Goal: Task Accomplishment & Management: Manage account settings

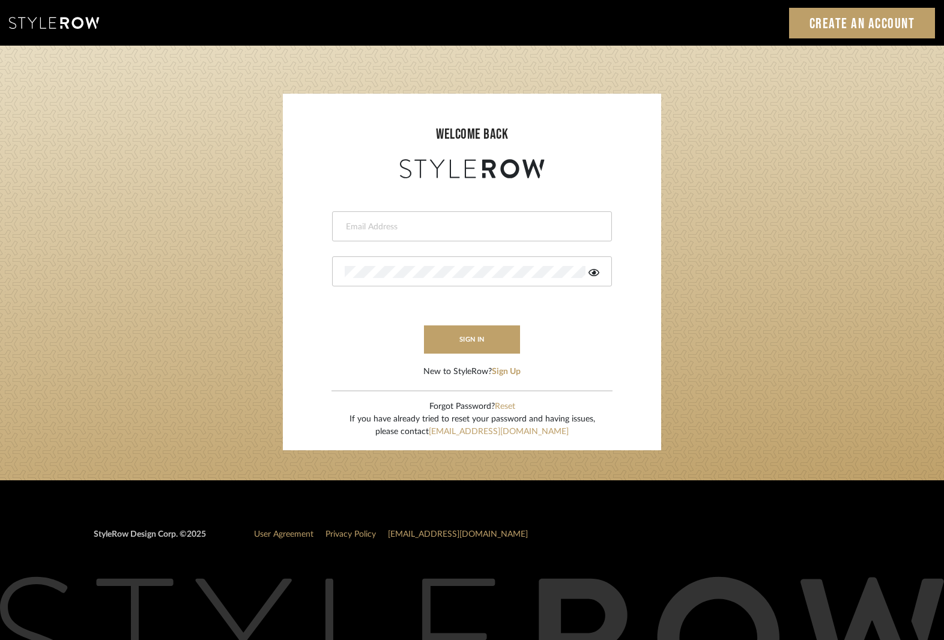
type input "[EMAIL_ADDRESS][DOMAIN_NAME]"
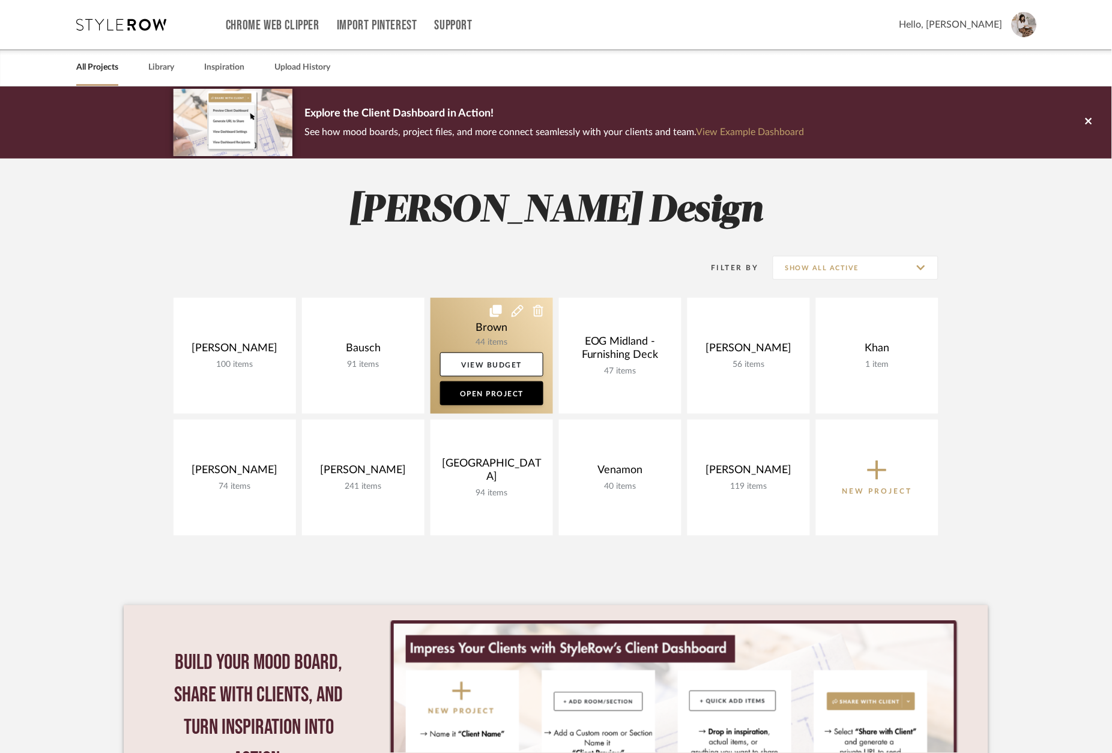
click at [493, 340] on link at bounding box center [491, 356] width 122 height 116
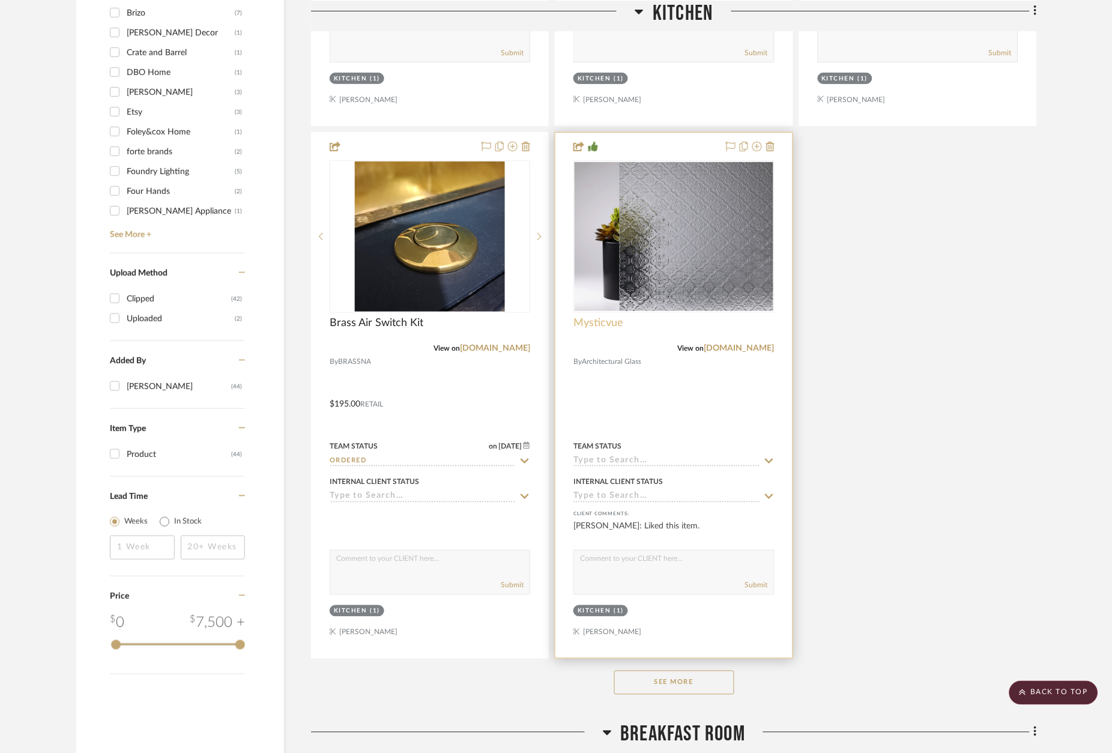
scroll to position [1261, 0]
click at [721, 343] on link "architecturalglass.com" at bounding box center [739, 347] width 70 height 8
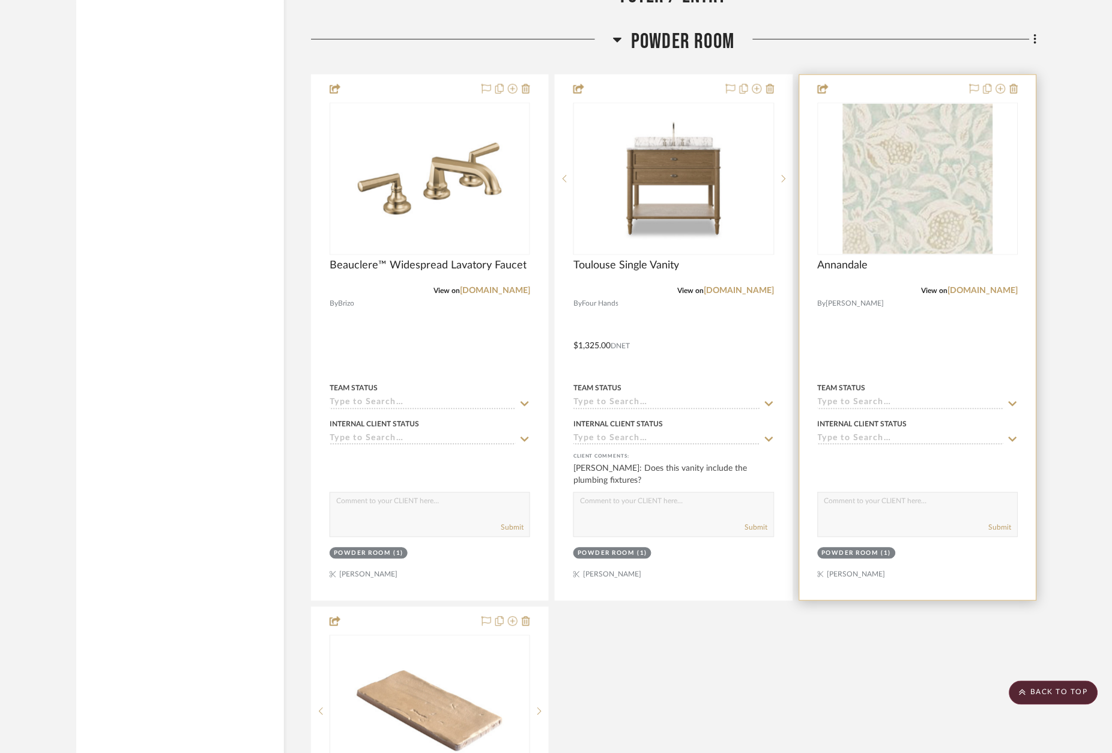
scroll to position [2687, 0]
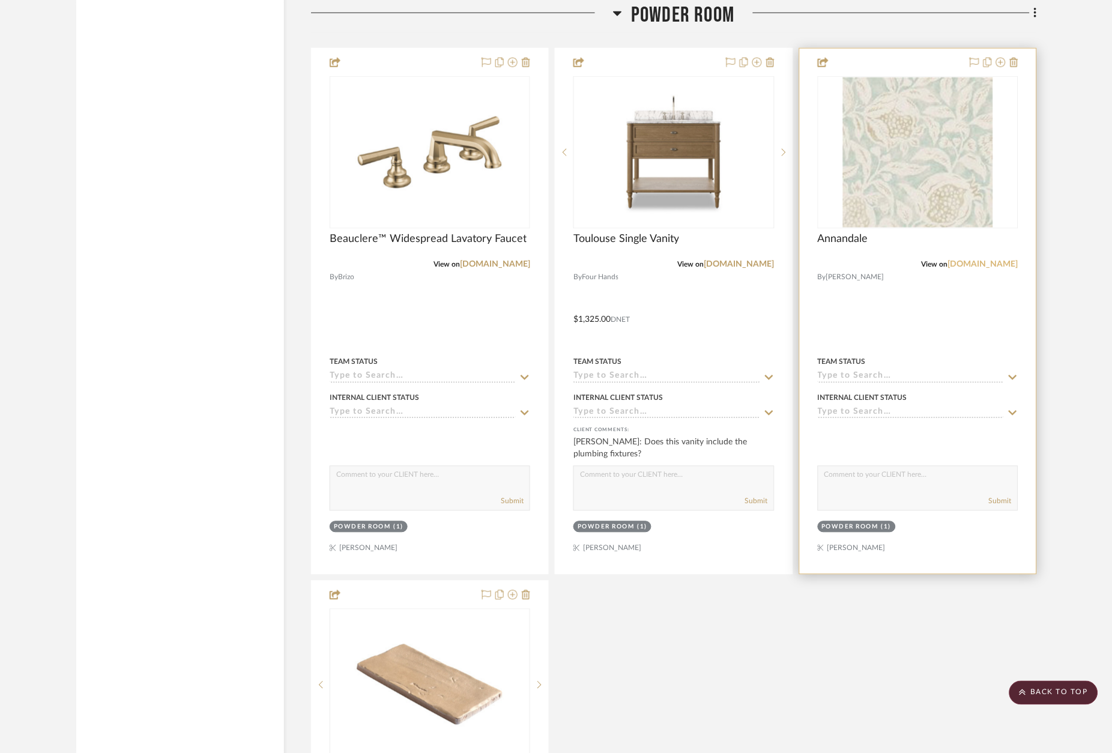
click at [992, 260] on link "wallpaperdirect.com" at bounding box center [983, 264] width 70 height 8
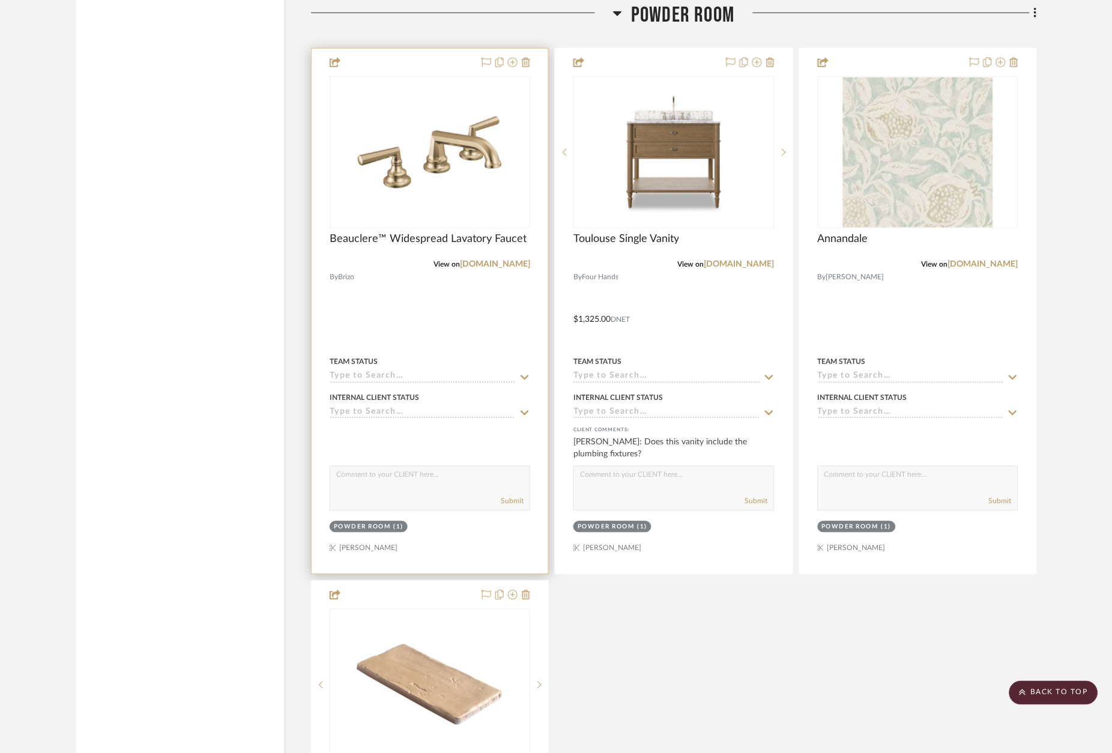
scroll to position [2658, 0]
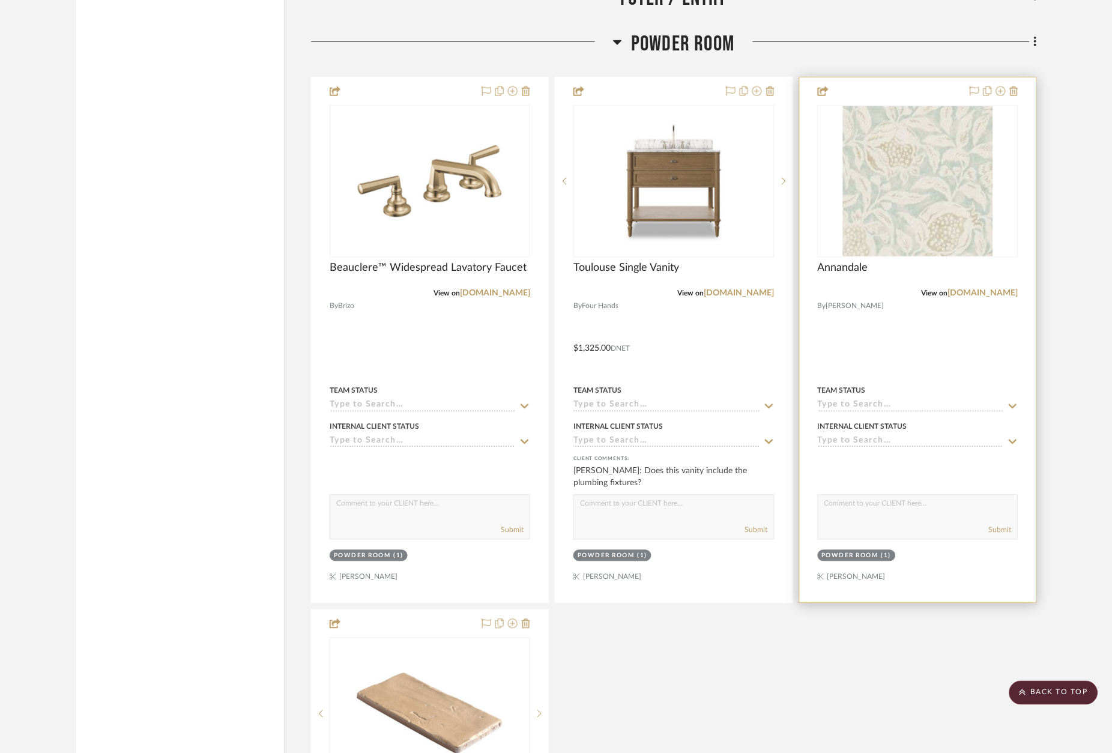
click at [902, 82] on div at bounding box center [918, 339] width 237 height 525
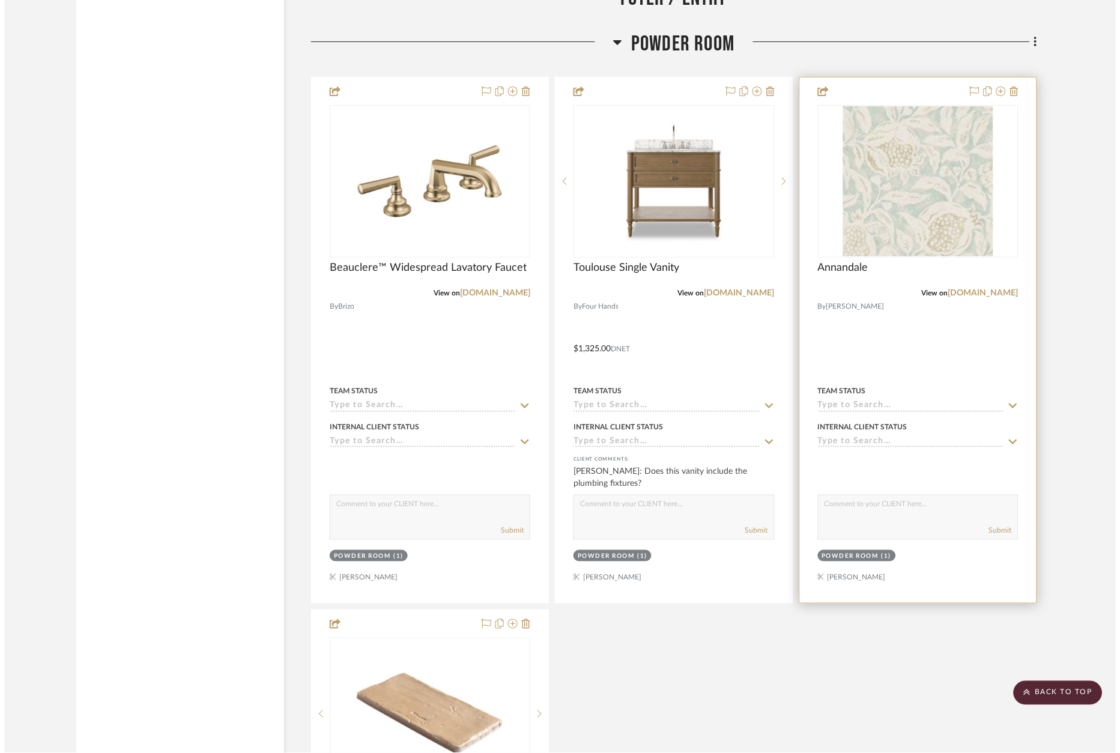
scroll to position [0, 0]
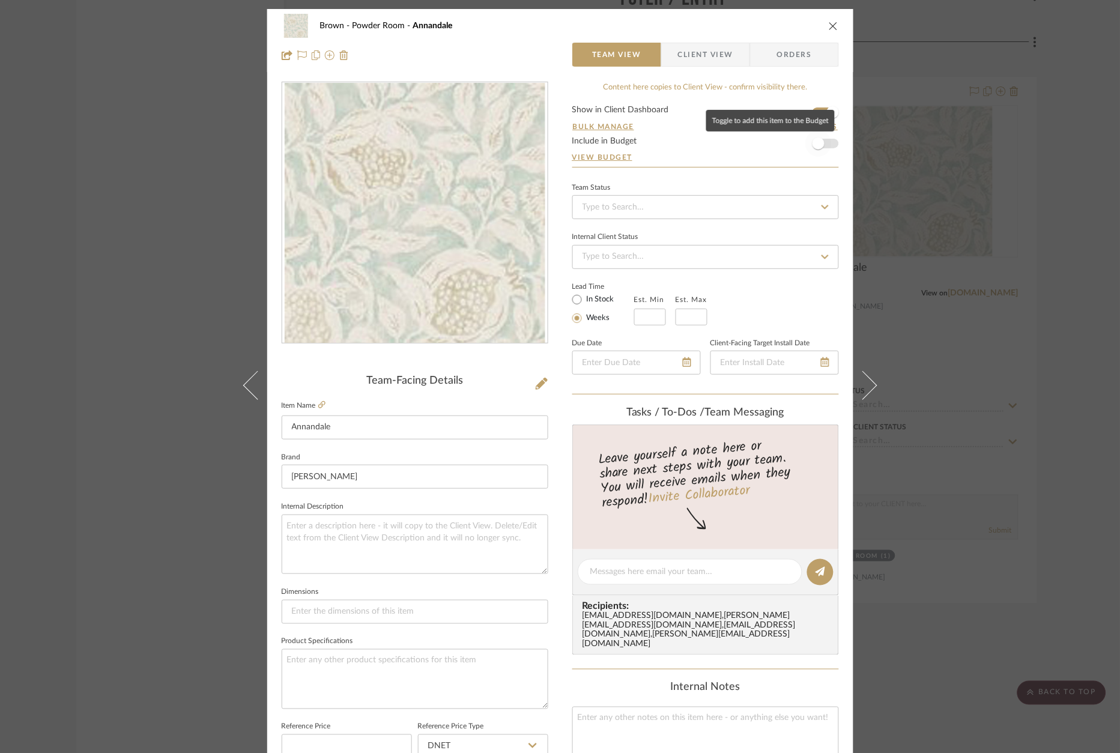
drag, startPoint x: 816, startPoint y: 145, endPoint x: 895, endPoint y: 157, distance: 79.5
click at [816, 145] on span "button" at bounding box center [818, 143] width 12 height 12
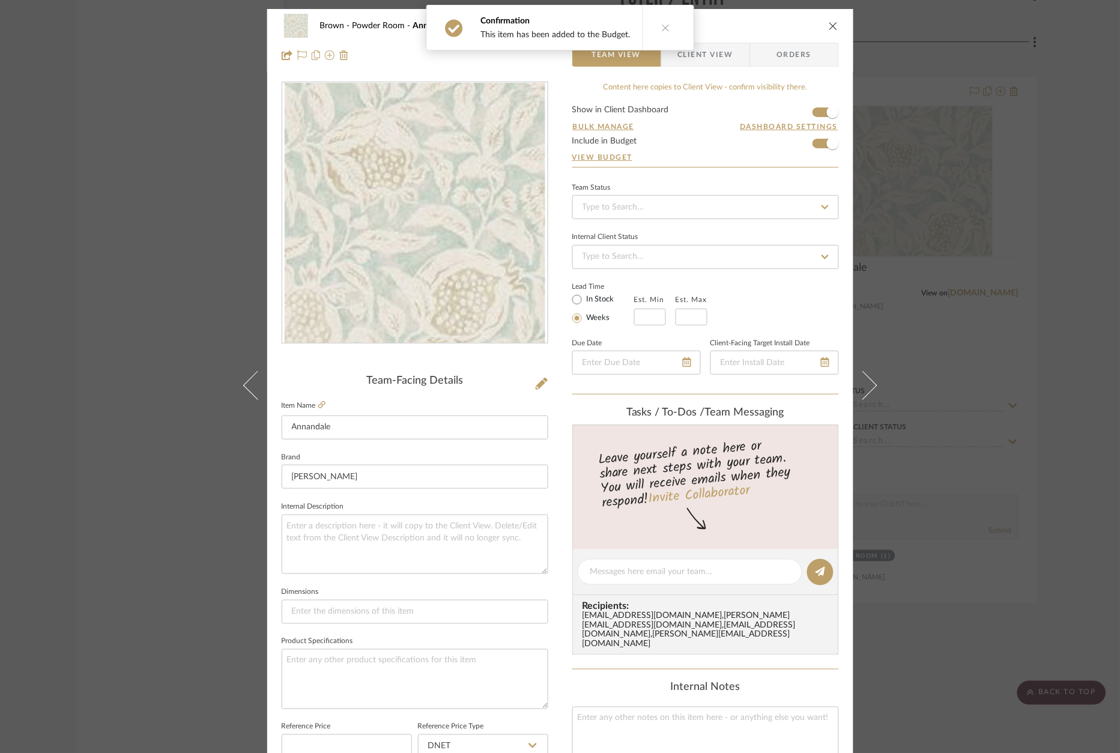
click at [1069, 186] on div "Brown Powder Room Annandale Team View Client View Orders Team-Facing Details It…" at bounding box center [560, 376] width 1120 height 753
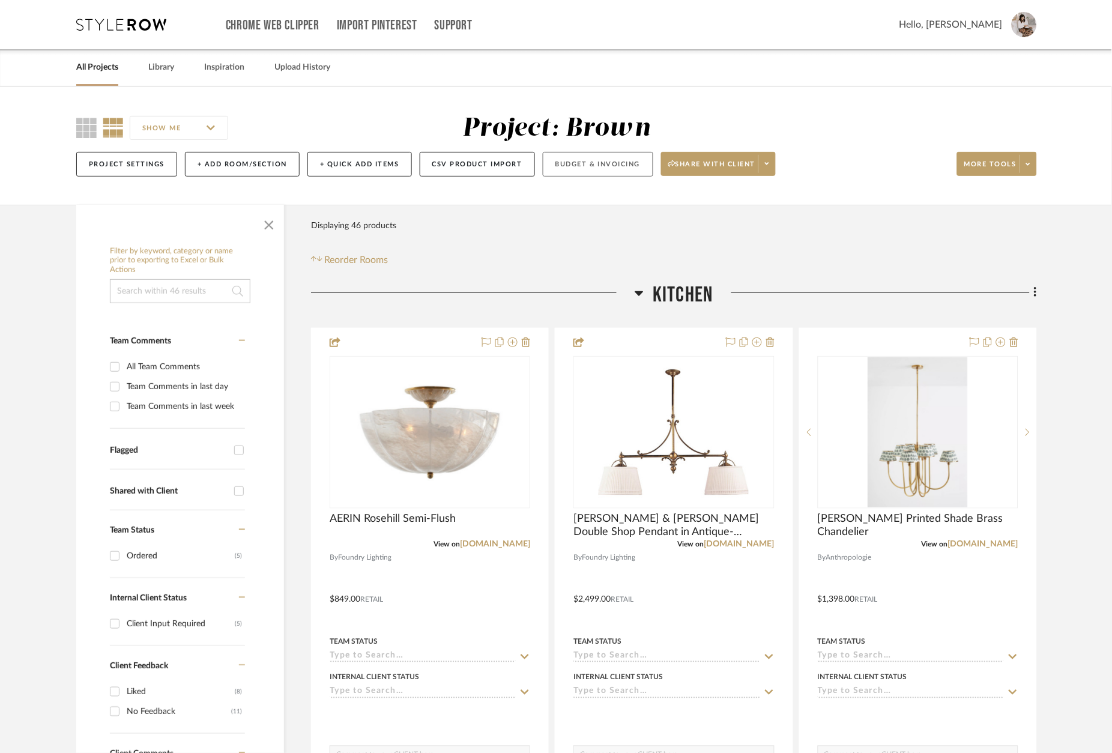
click at [614, 167] on button "Budget & Invoicing" at bounding box center [598, 164] width 110 height 25
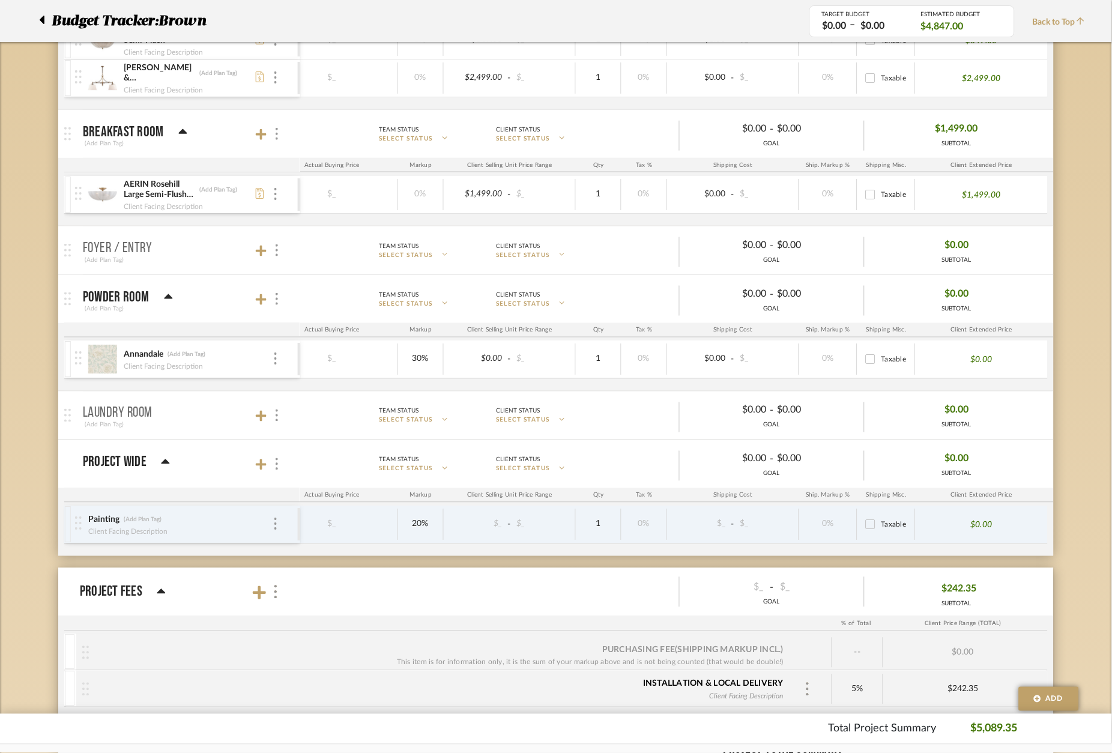
scroll to position [0, 40]
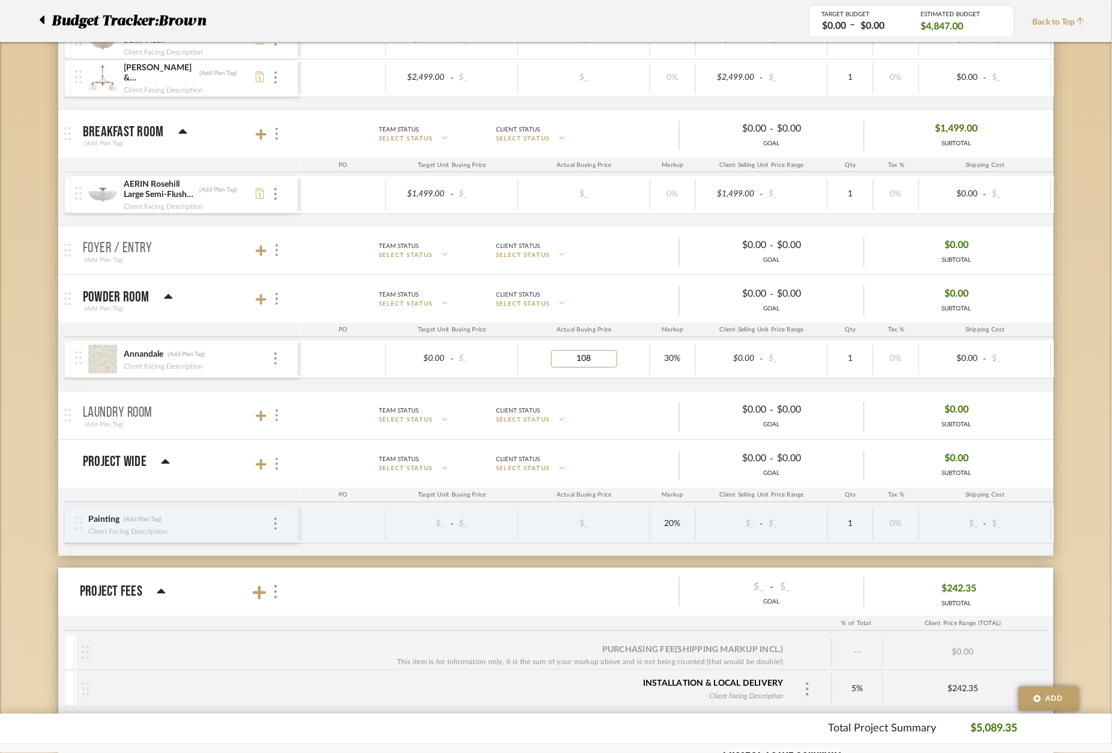
type input "1080"
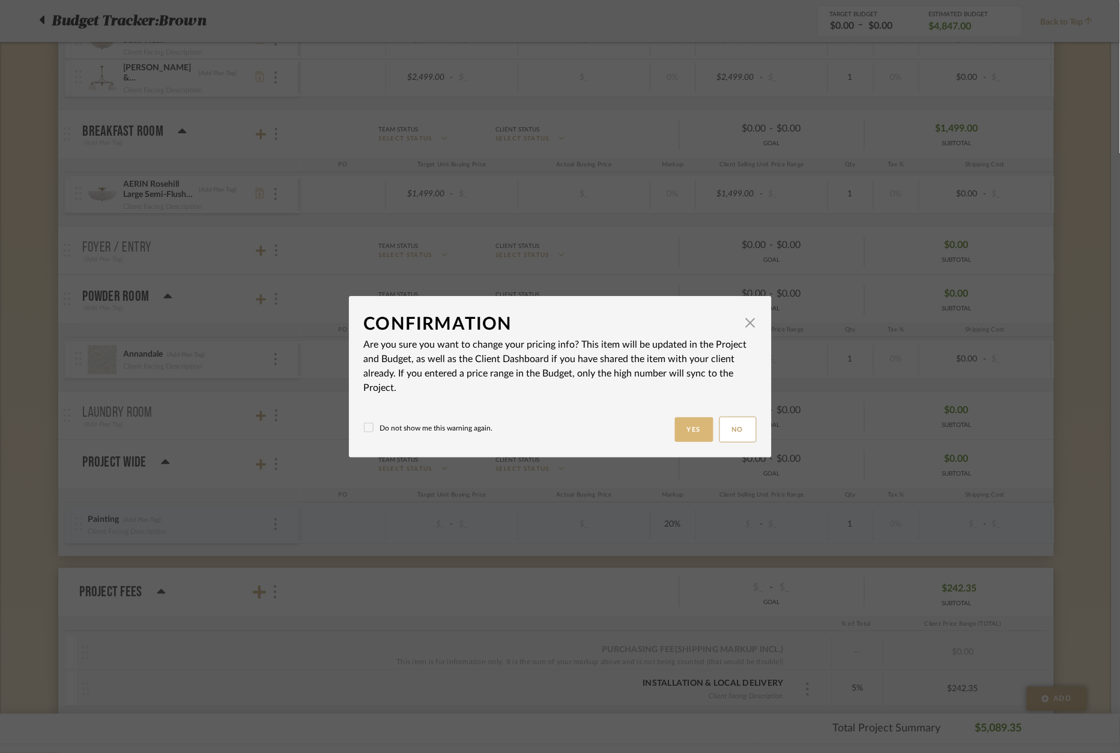
click at [687, 429] on button "Yes" at bounding box center [694, 429] width 38 height 25
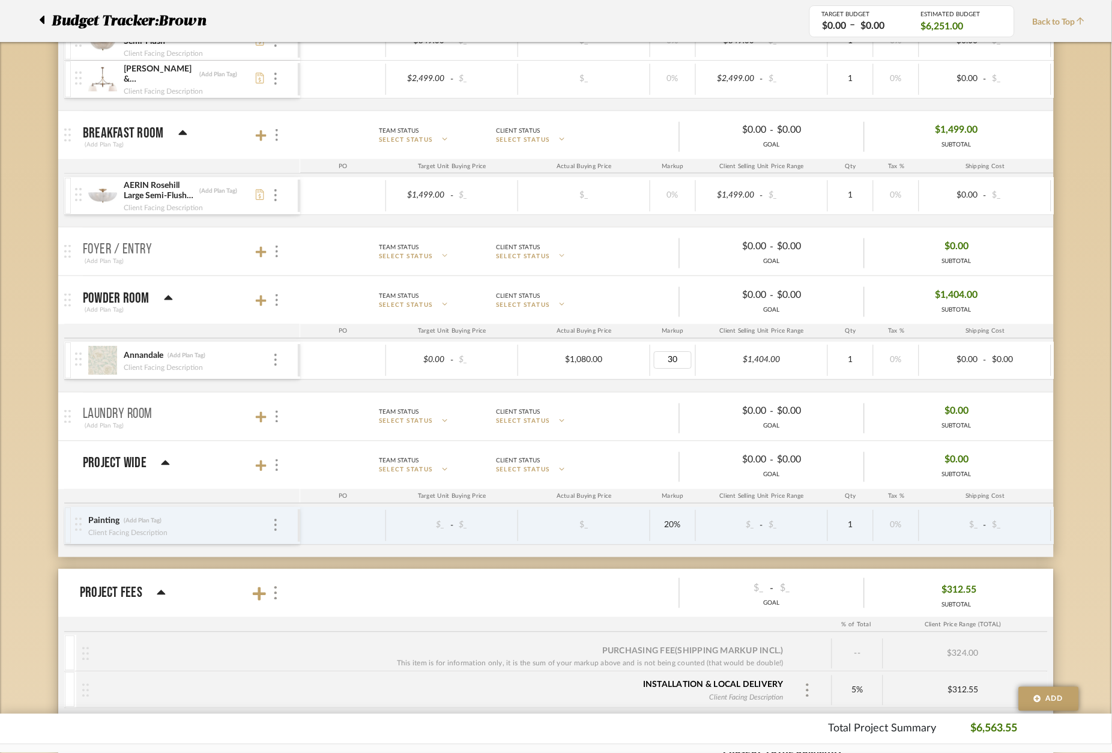
type input "0"
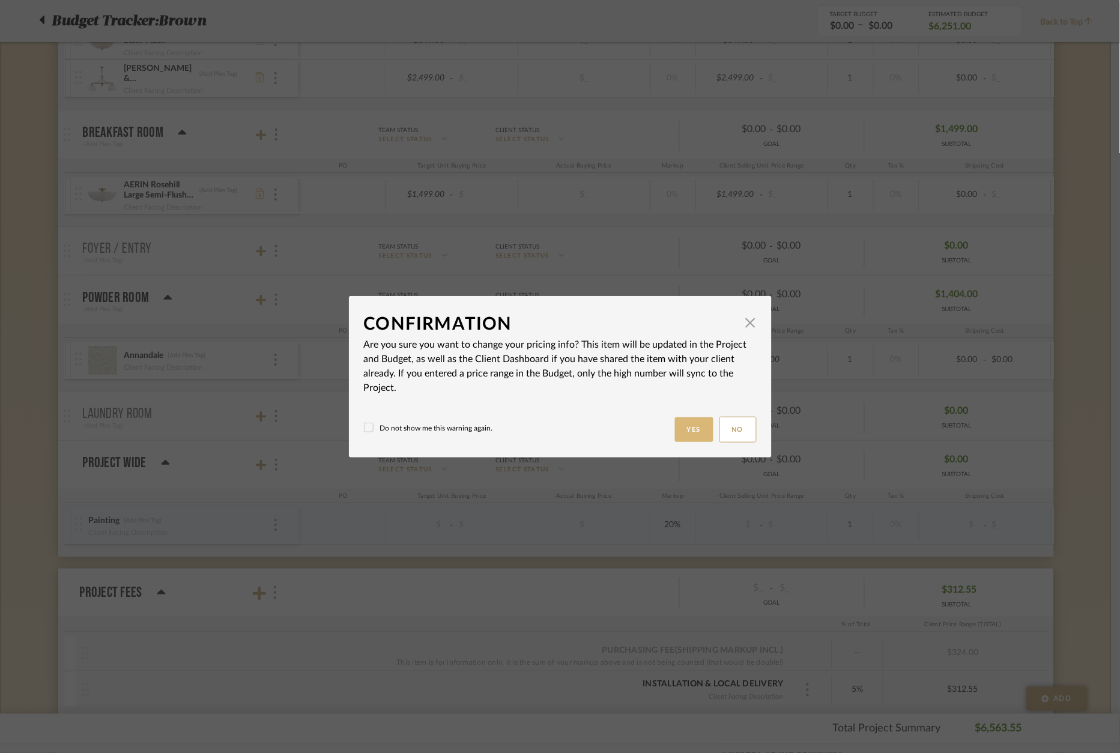
click at [695, 423] on button "Yes" at bounding box center [694, 429] width 38 height 25
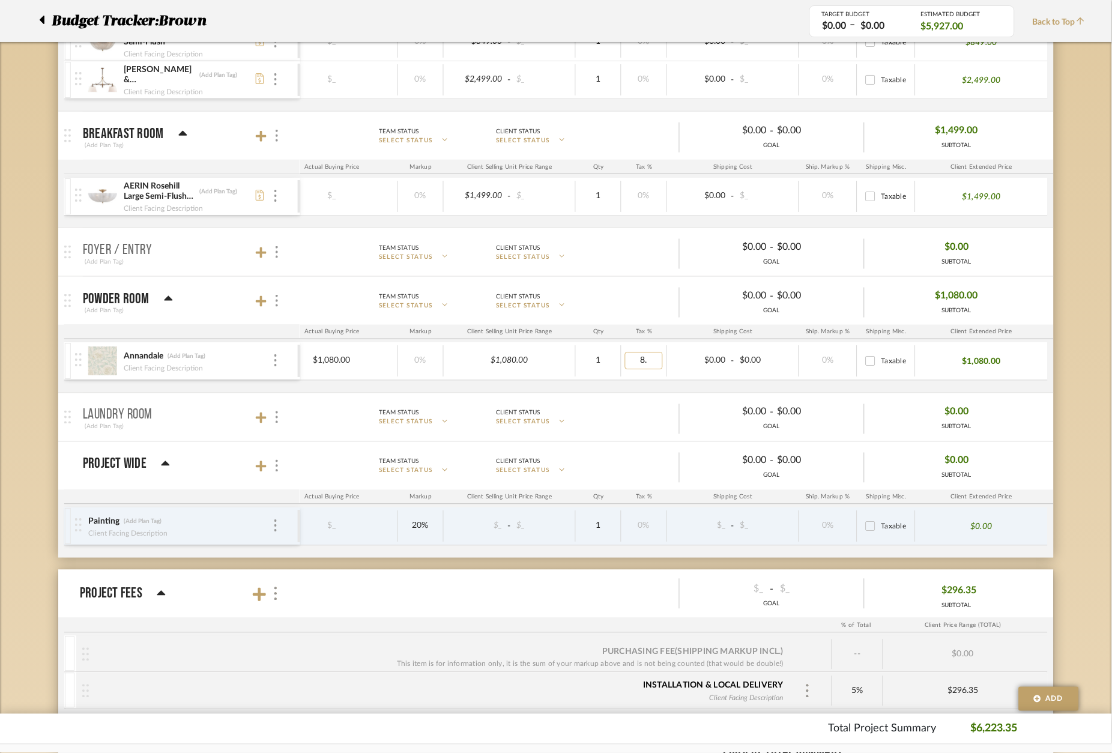
type input "8.9"
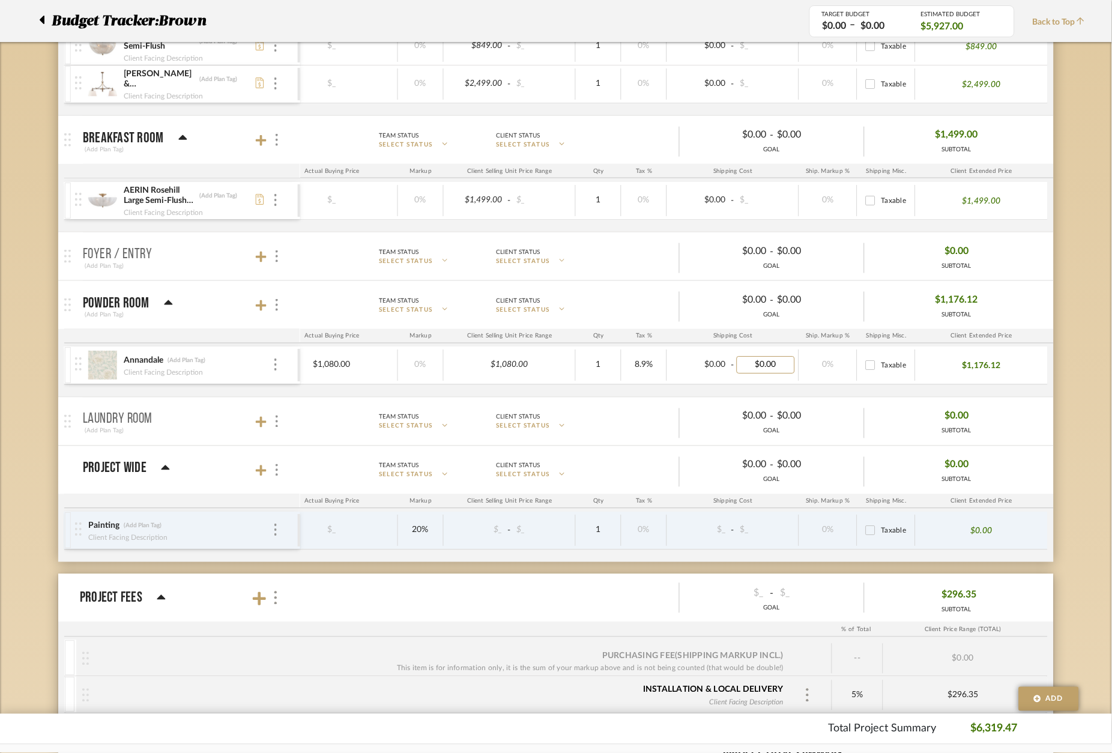
type input "0.00"
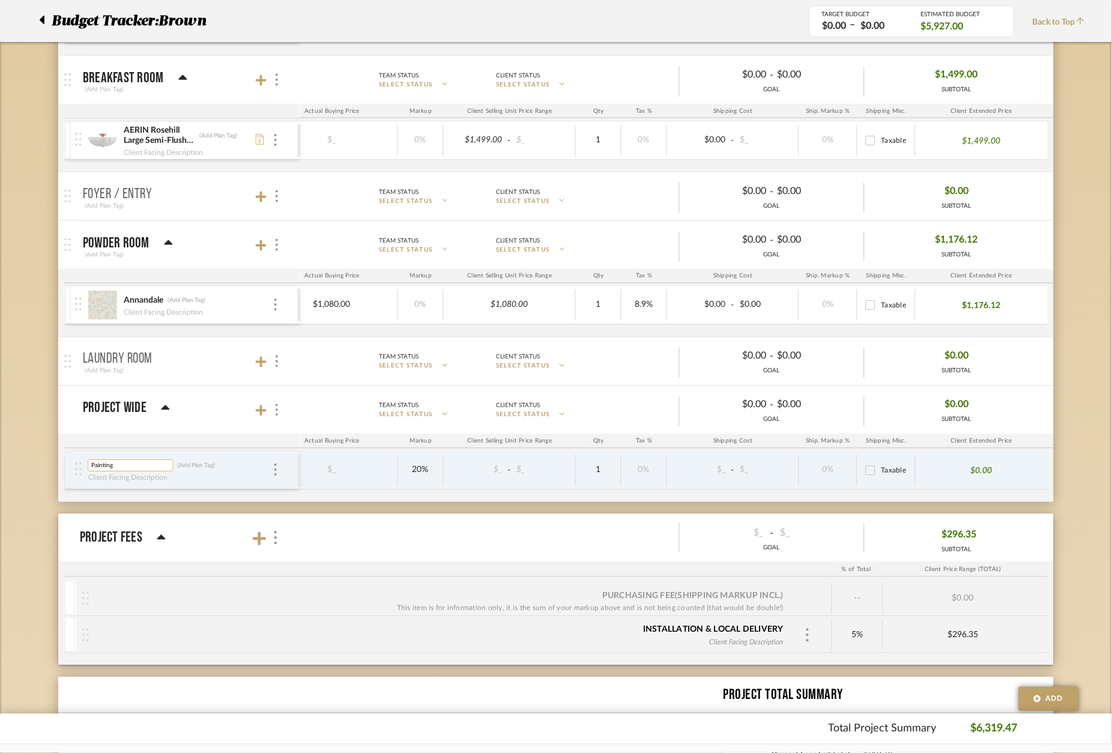
click at [116, 465] on input "Painting" at bounding box center [131, 466] width 86 height 12
drag, startPoint x: 116, startPoint y: 465, endPoint x: 167, endPoint y: 457, distance: 51.6
click at [116, 465] on input "Painting" at bounding box center [131, 466] width 86 height 12
type input "Wallpaper Install"
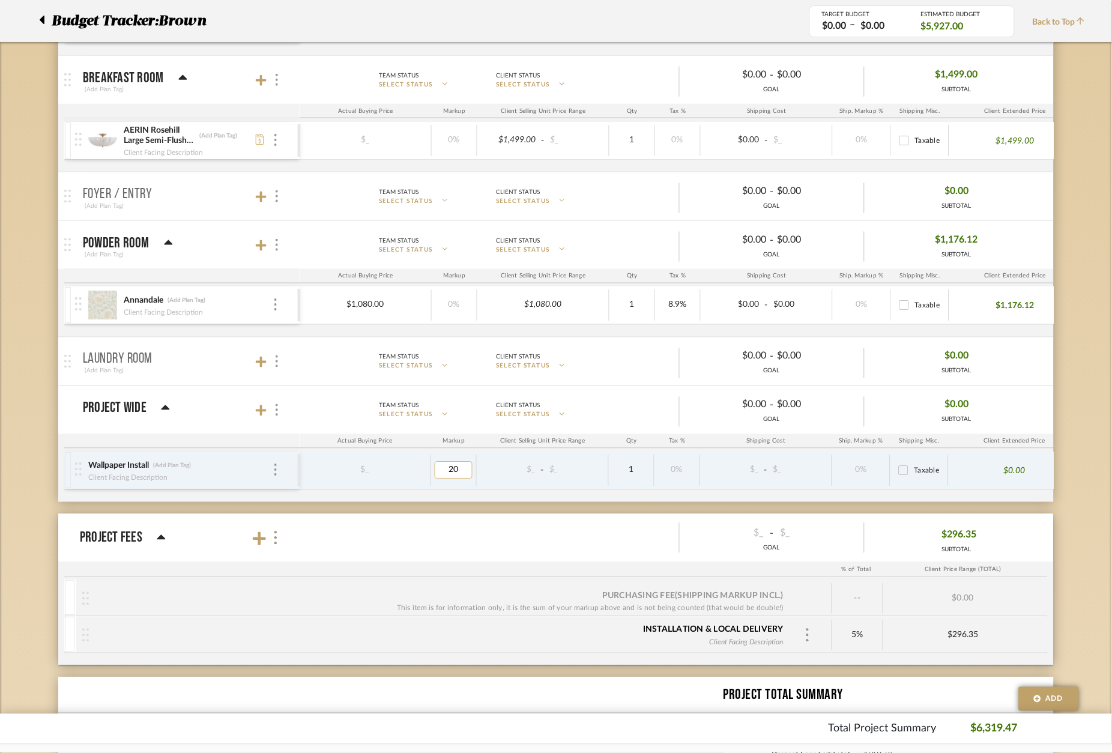
click at [435, 468] on input "20" at bounding box center [454, 470] width 38 height 17
type input "0"
type input "850"
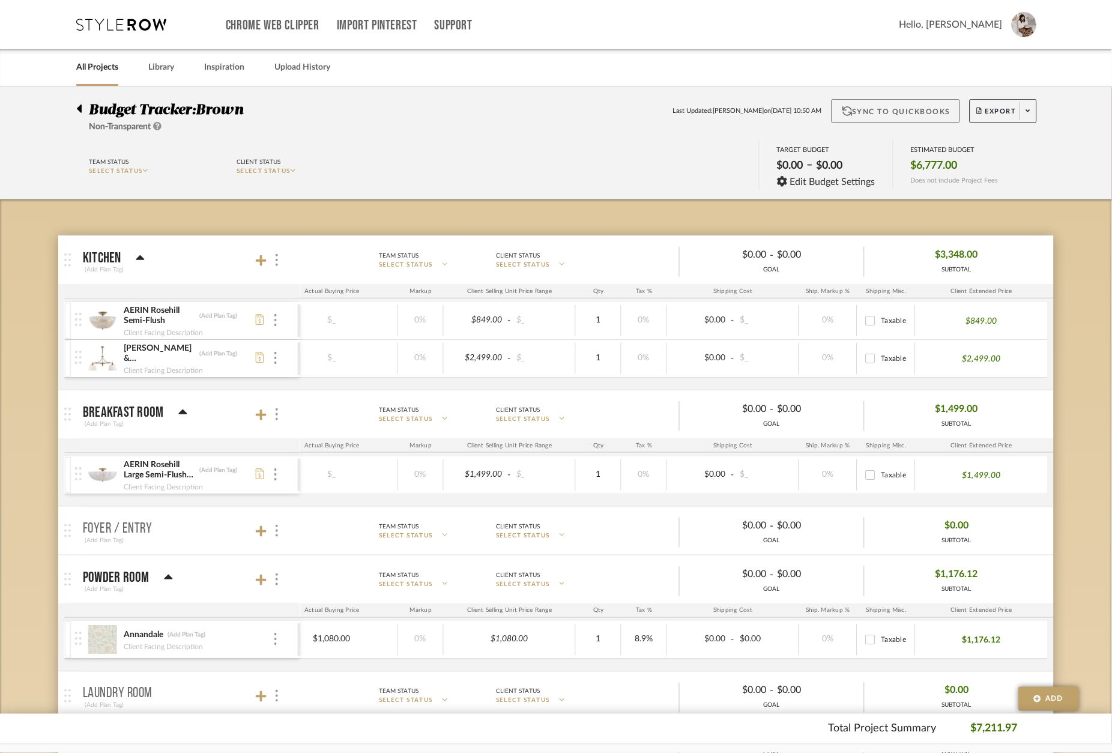
click at [900, 115] on button "Sync to QuickBooks" at bounding box center [895, 111] width 129 height 24
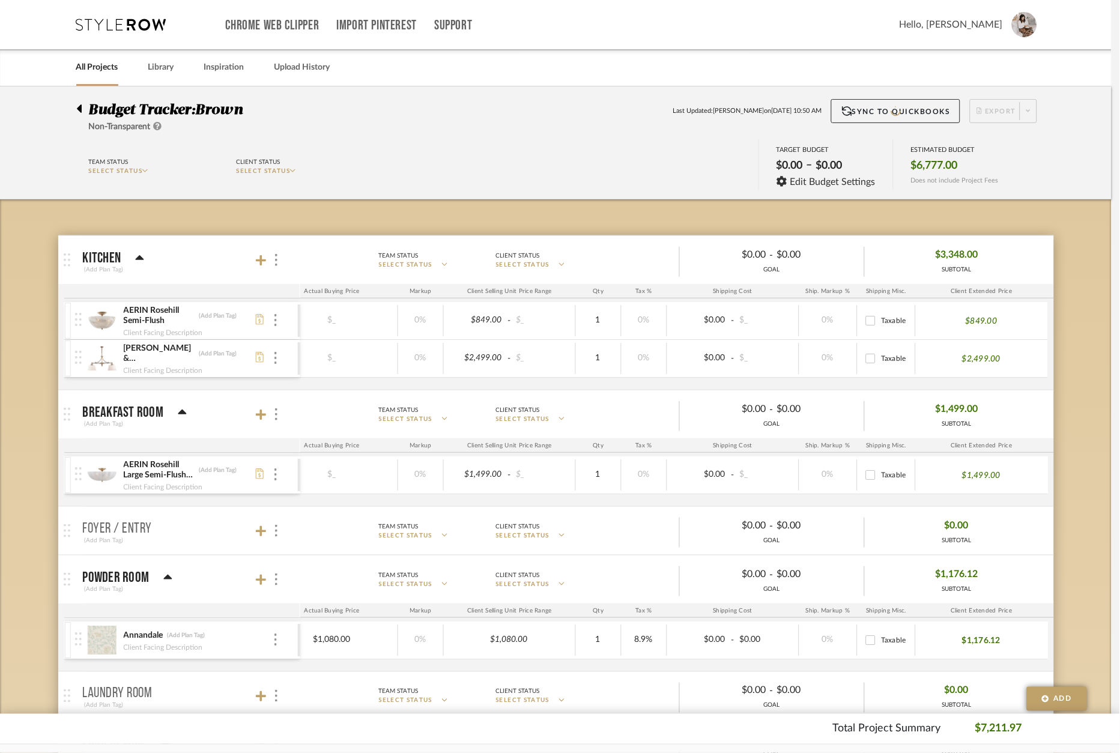
scroll to position [0, 162]
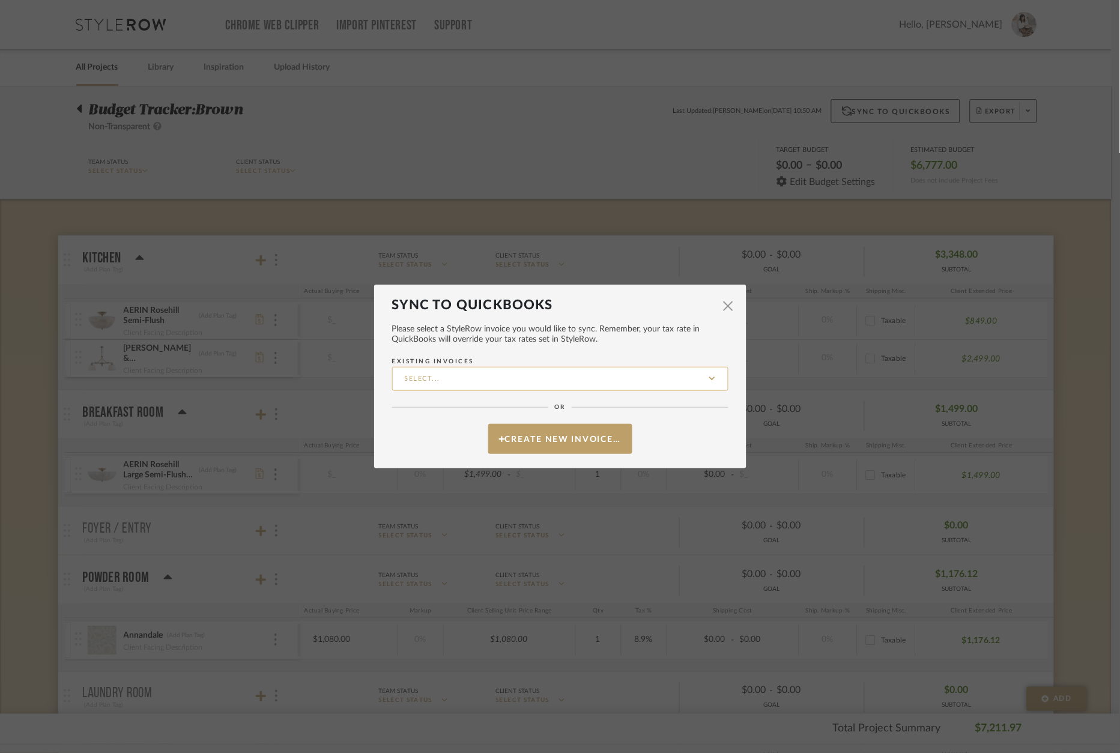
click at [601, 381] on input "Existing Invoices" at bounding box center [560, 379] width 336 height 24
click at [600, 328] on span "Please select a StyleRow invoice you would like to sync. Remember, your tax rat…" at bounding box center [560, 334] width 336 height 20
click at [573, 439] on button "Create New Invoice…" at bounding box center [560, 439] width 144 height 30
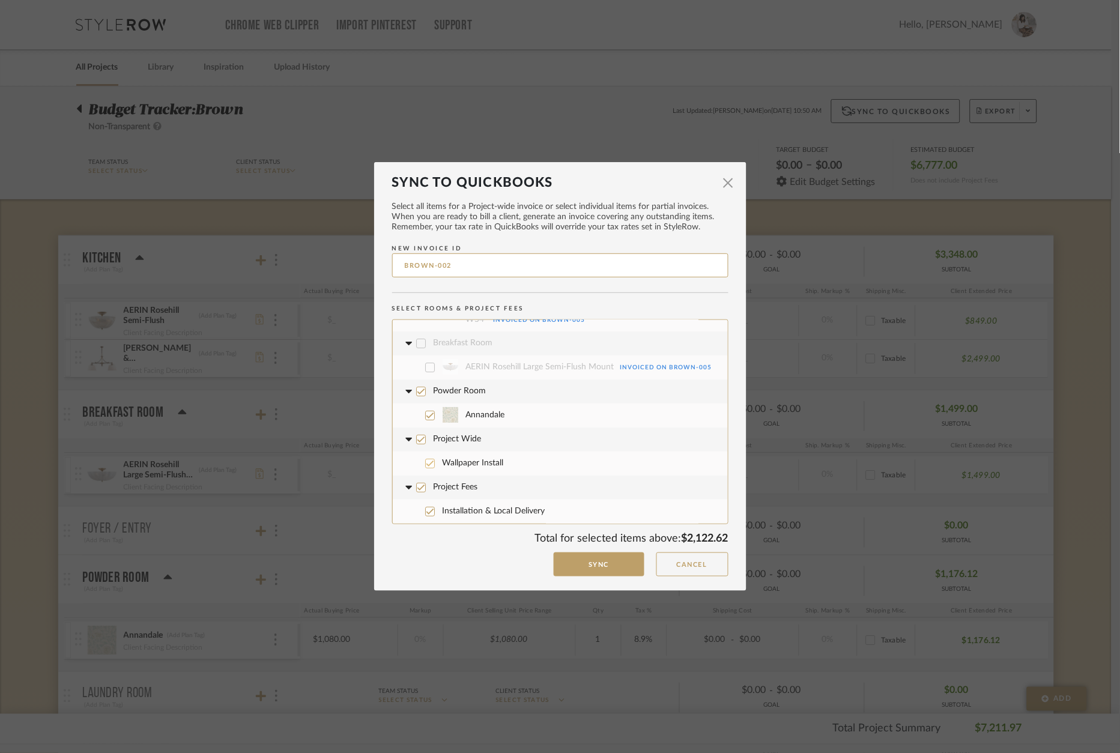
scroll to position [92, 0]
drag, startPoint x: 442, startPoint y: 487, endPoint x: 453, endPoint y: 490, distance: 11.2
click at [442, 489] on span "Project Fees" at bounding box center [455, 487] width 44 height 8
click at [417, 515] on icon at bounding box center [421, 511] width 8 height 8
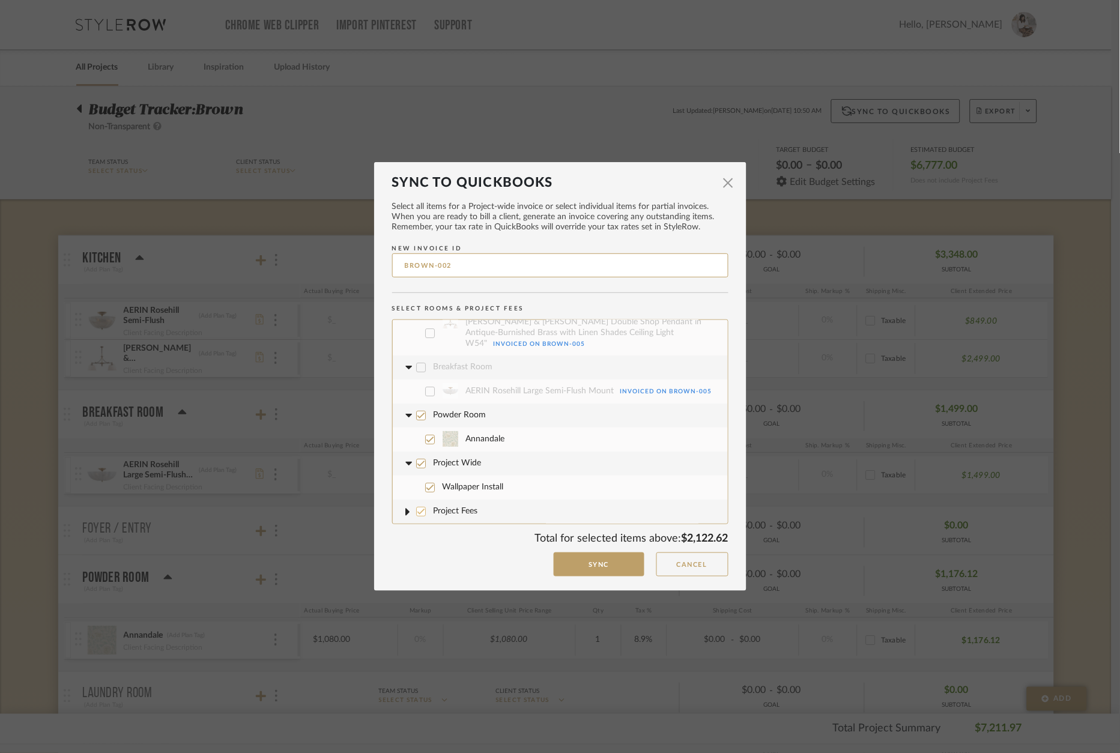
click at [507, 263] on input "BROWN-002" at bounding box center [560, 265] width 336 height 24
type input "BROWN-006"
click at [590, 563] on button "Sync" at bounding box center [599, 564] width 91 height 25
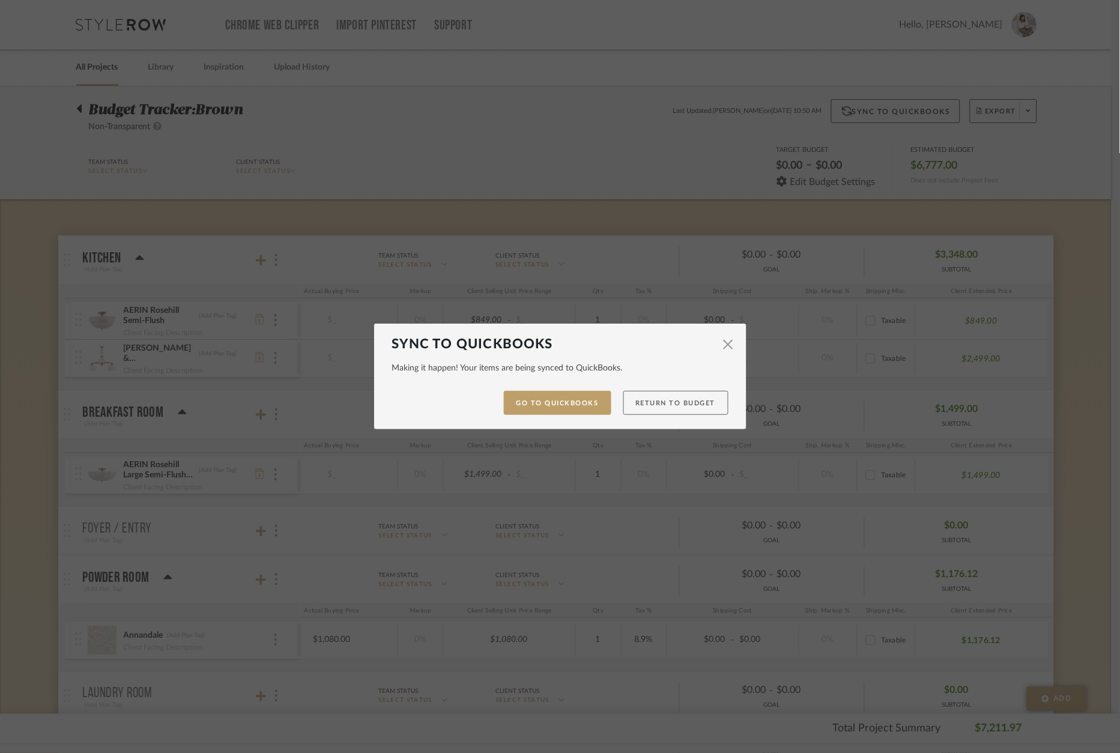
click at [656, 403] on button "Return to Budget" at bounding box center [675, 403] width 105 height 25
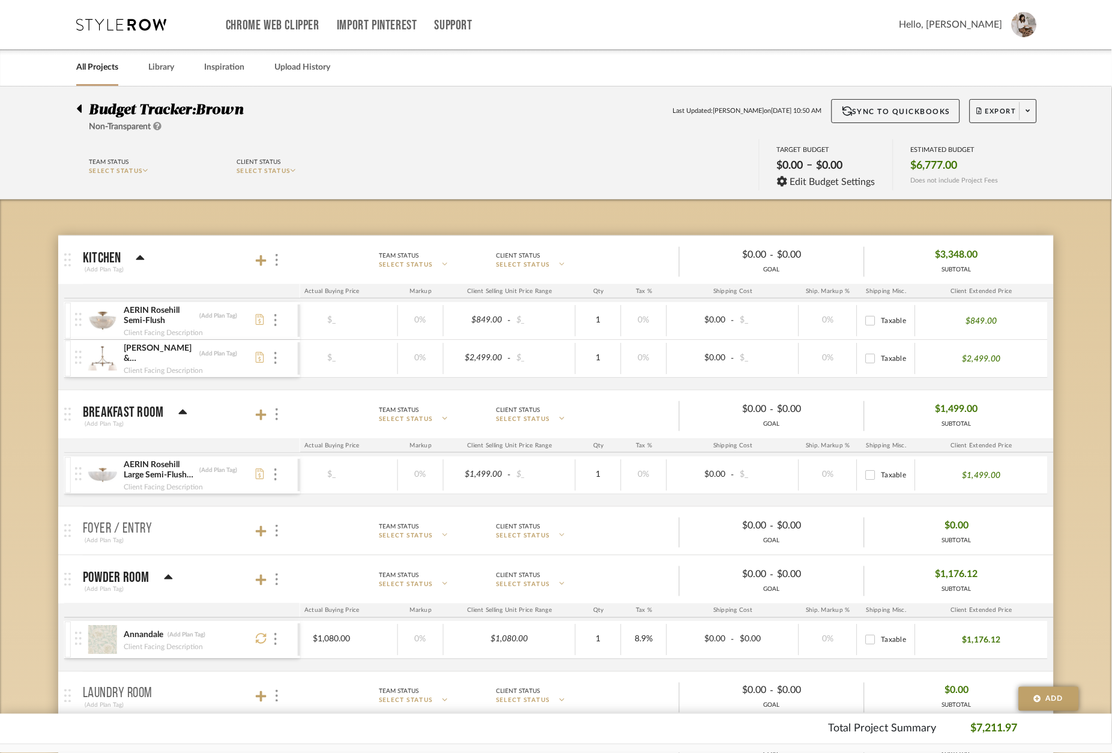
click at [131, 14] on div "Chrome Web Clipper Import Pinterest Support All Projects Library Inspiration Up…" at bounding box center [556, 24] width 961 height 49
click at [131, 19] on icon at bounding box center [121, 25] width 90 height 12
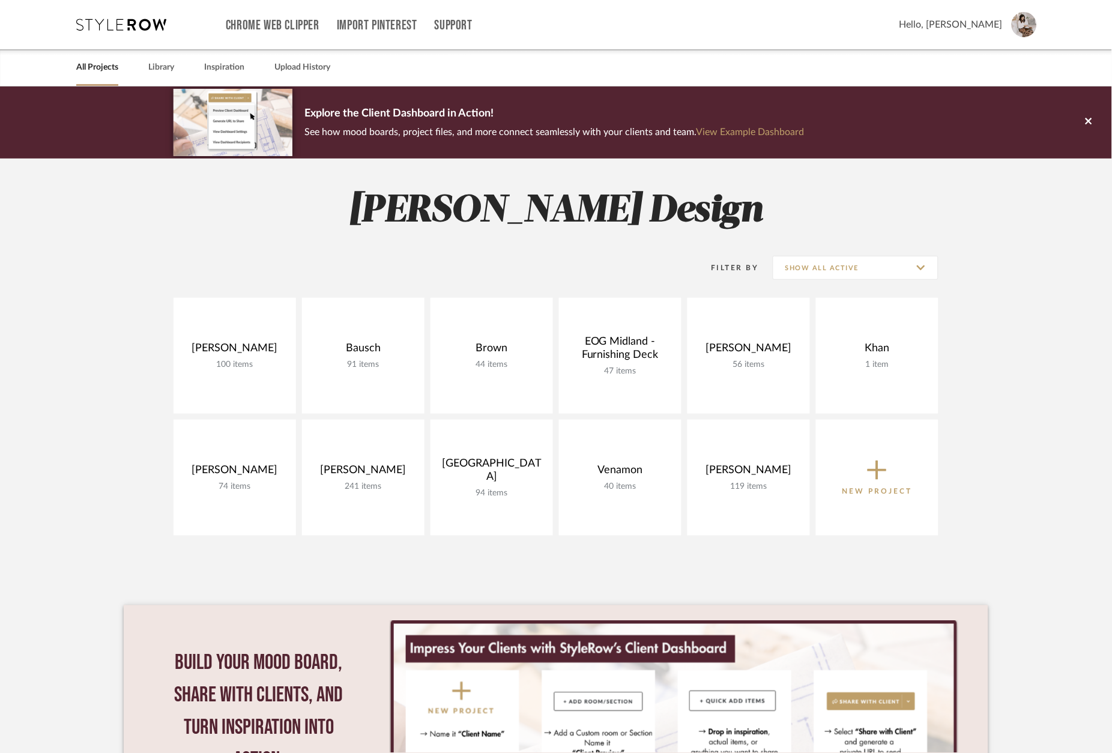
click at [883, 472] on icon at bounding box center [876, 469] width 19 height 25
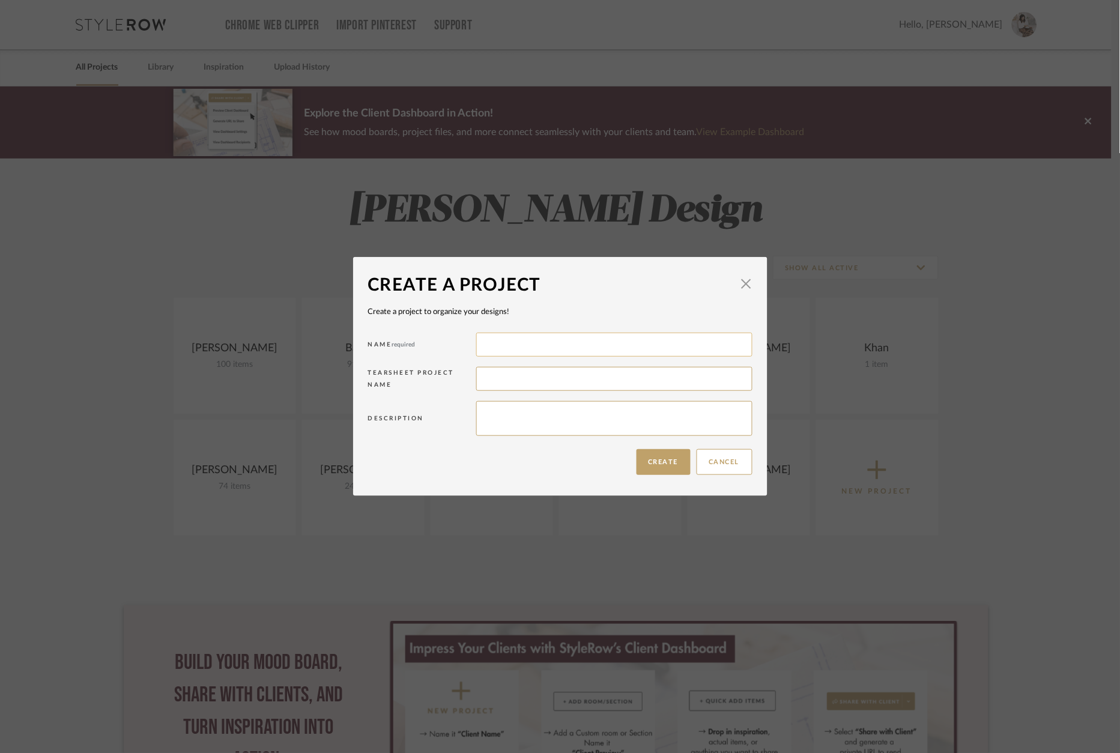
click at [509, 345] on input at bounding box center [614, 345] width 276 height 24
type input "The District"
click at [643, 526] on div "Create a Project × Create a project to organize your designs! Name required The…" at bounding box center [560, 376] width 1120 height 753
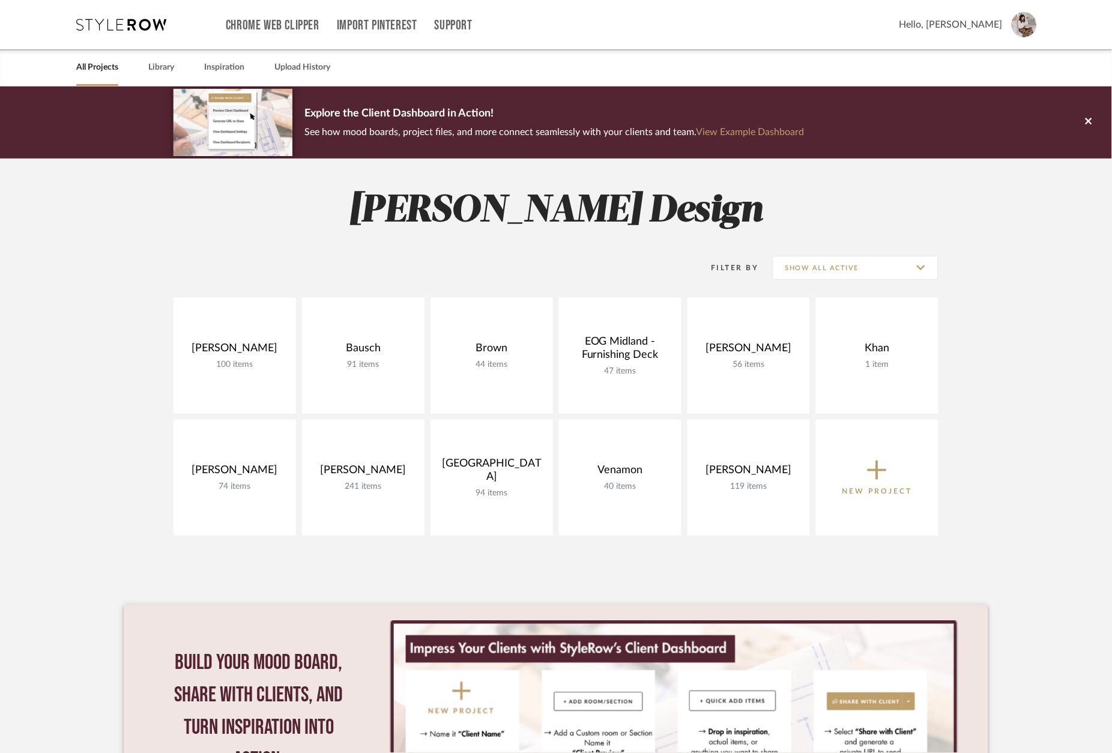
click at [857, 457] on span "New Project" at bounding box center [877, 477] width 70 height 40
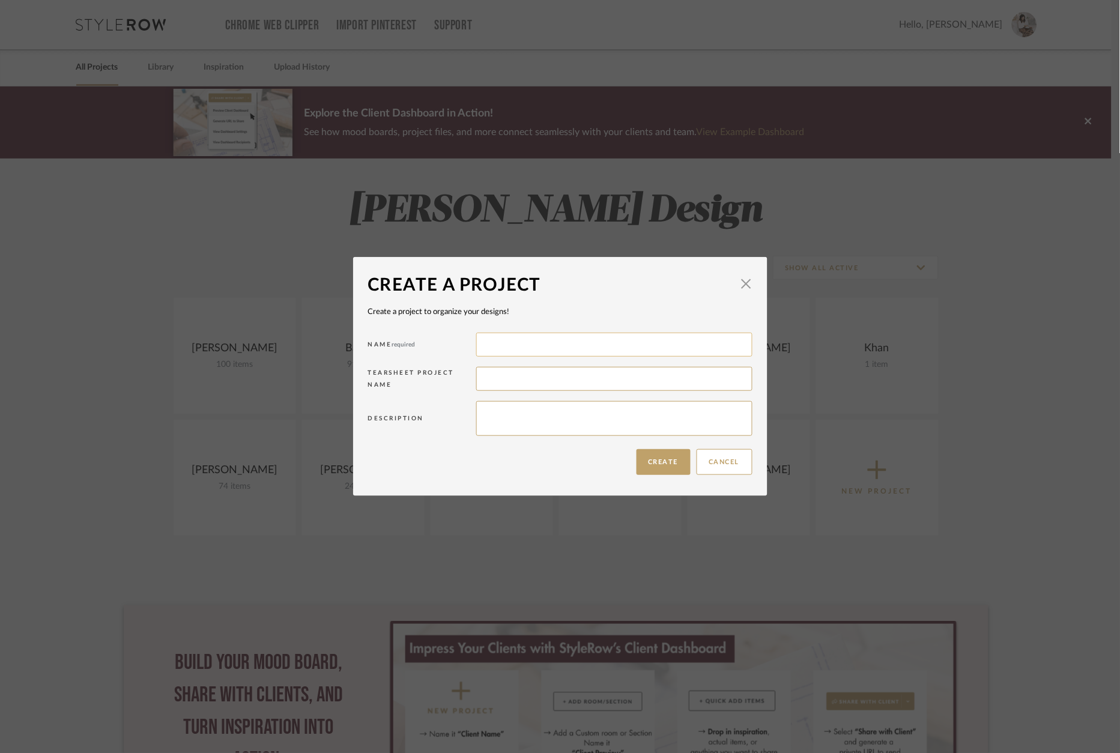
click at [502, 343] on input at bounding box center [614, 345] width 276 height 24
type input "The District"
click at [602, 471] on div "Cancel Create" at bounding box center [560, 462] width 384 height 38
click at [677, 463] on button "Create" at bounding box center [663, 462] width 54 height 26
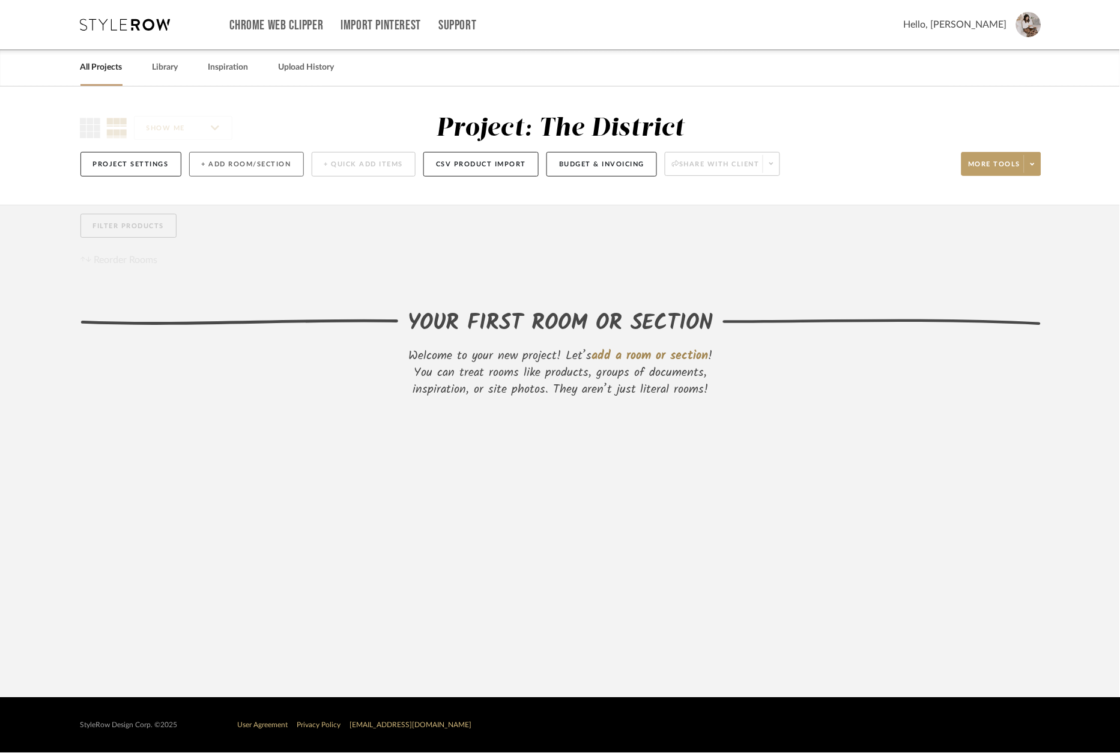
click at [247, 165] on button "+ Add Room/Section" at bounding box center [246, 164] width 115 height 25
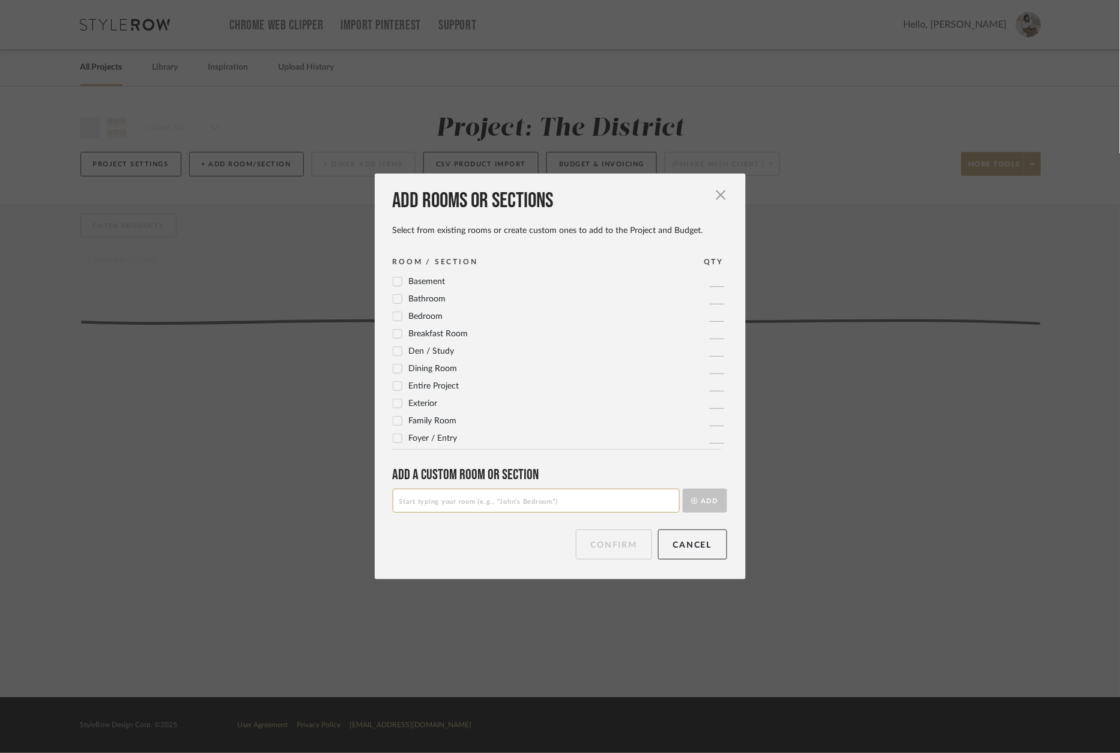
click at [457, 509] on input at bounding box center [536, 501] width 287 height 24
type input "Oval Room"
click at [706, 502] on button "Add" at bounding box center [705, 501] width 44 height 24
click at [623, 547] on button "Confirm" at bounding box center [614, 545] width 76 height 30
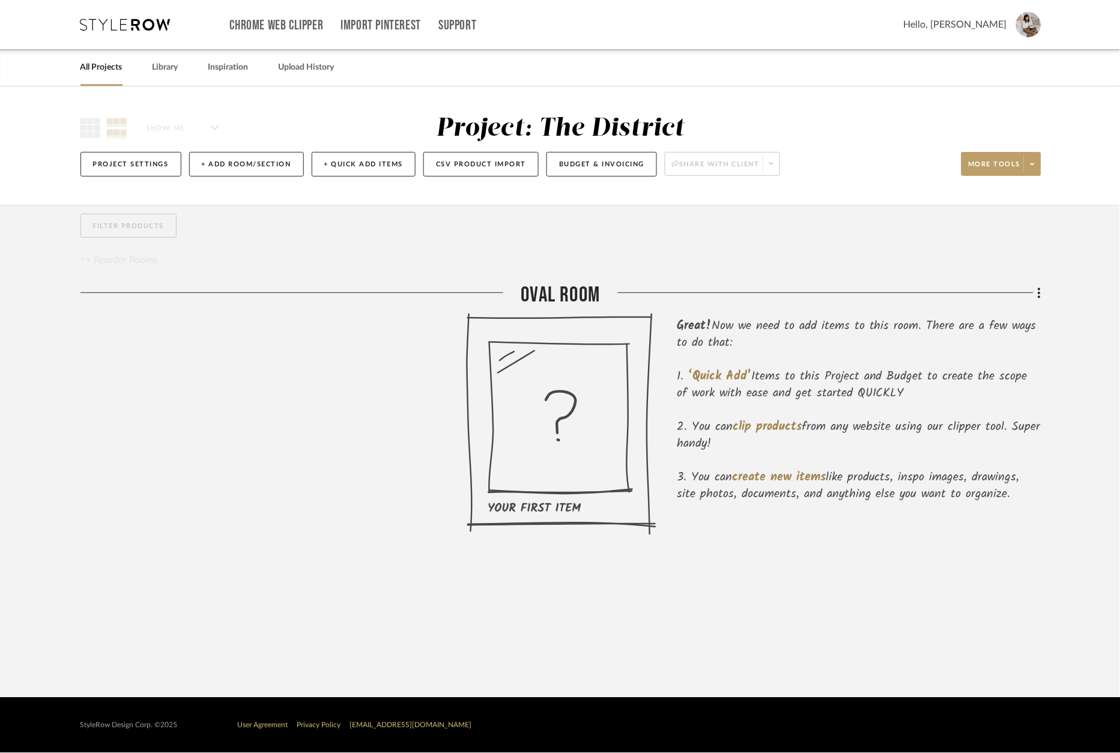
click at [131, 25] on icon at bounding box center [125, 25] width 90 height 12
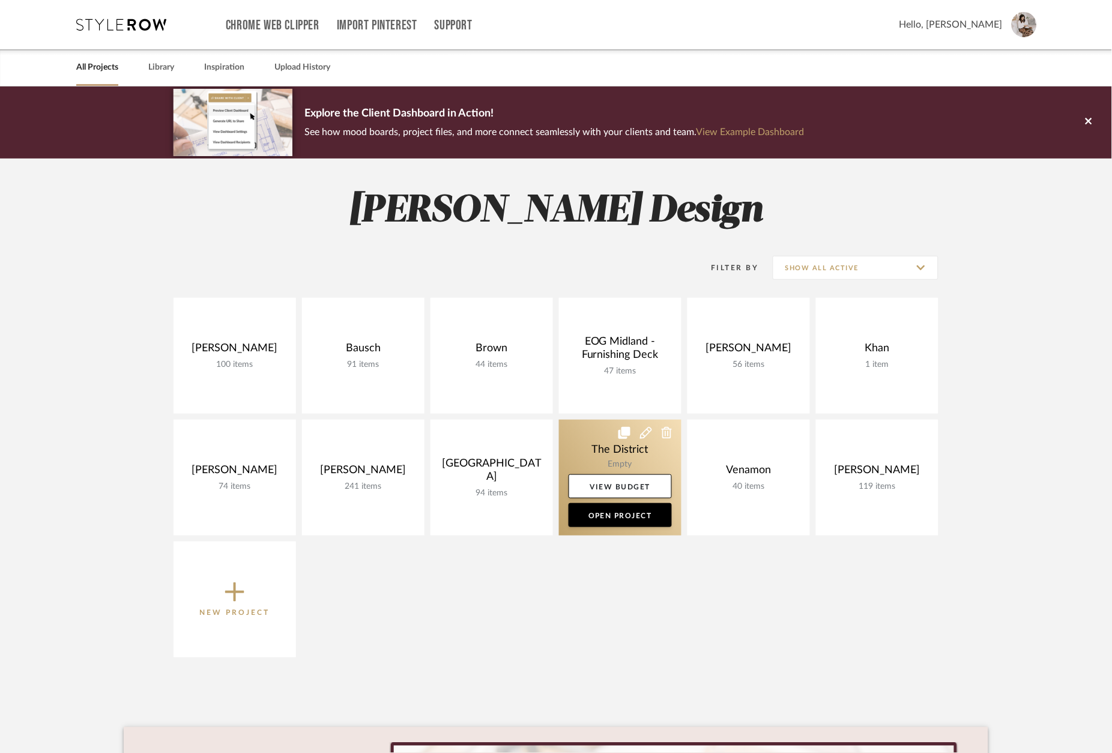
click at [624, 455] on link at bounding box center [620, 478] width 122 height 116
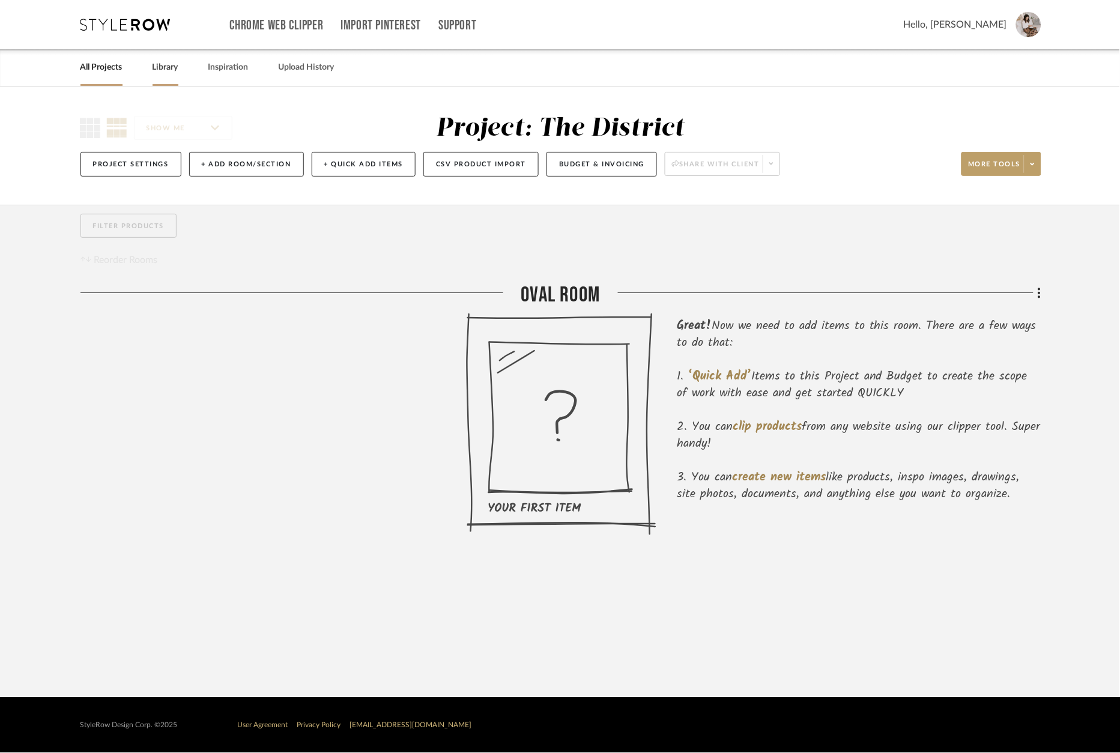
click at [162, 61] on link "Library" at bounding box center [165, 67] width 26 height 16
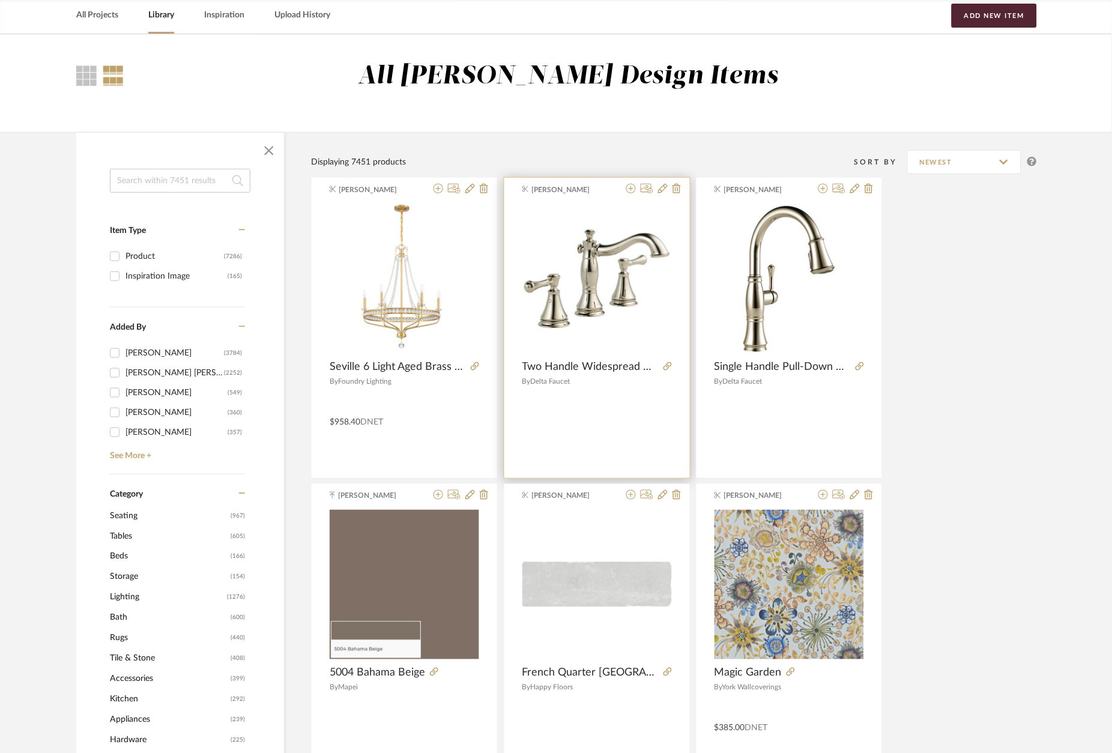
scroll to position [60, 0]
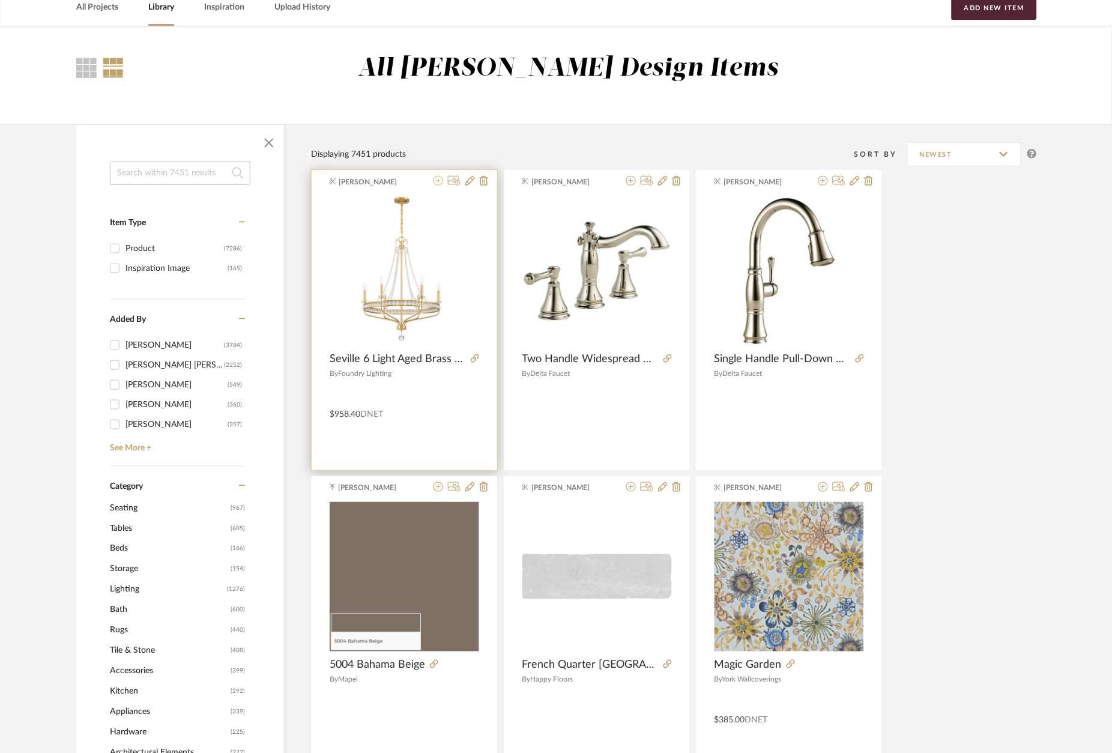
click at [438, 182] on icon at bounding box center [438, 181] width 10 height 10
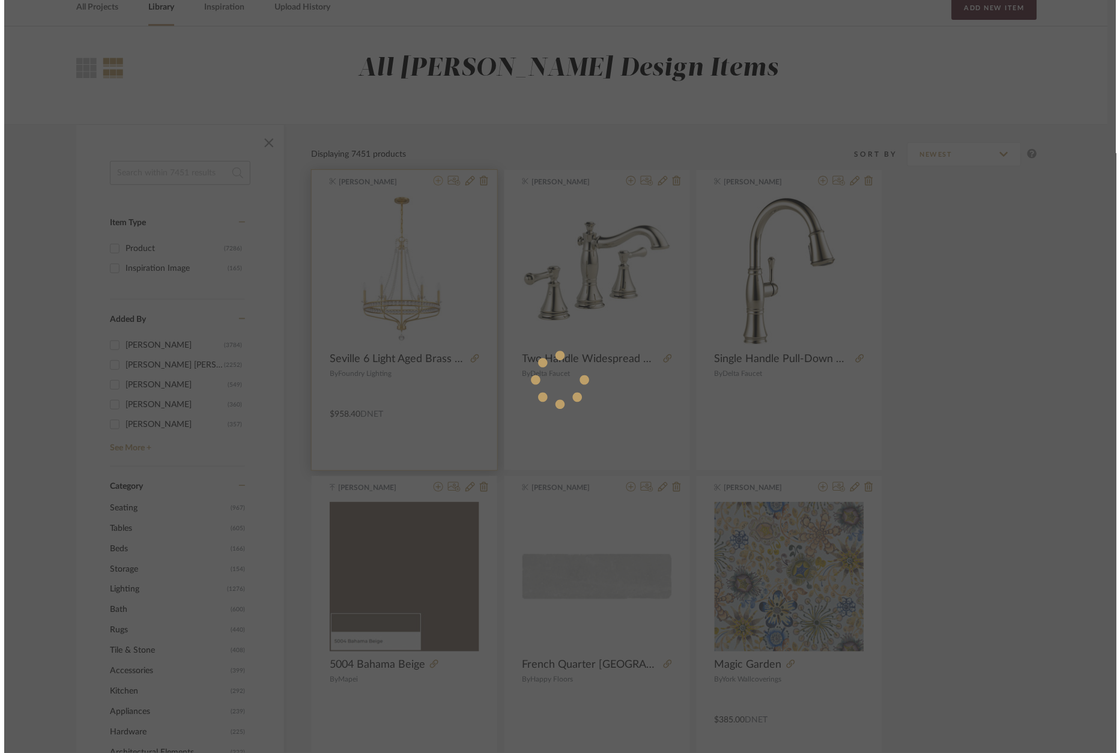
scroll to position [0, 0]
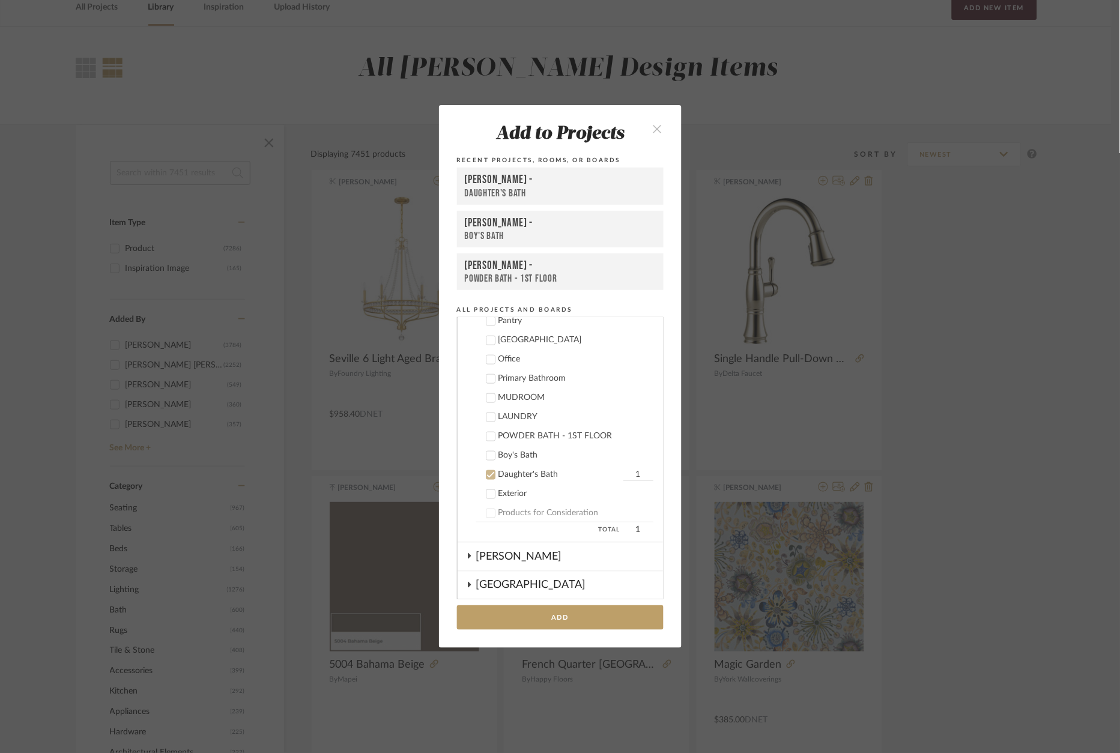
click at [529, 472] on div "Daughter's Bath" at bounding box center [559, 474] width 122 height 10
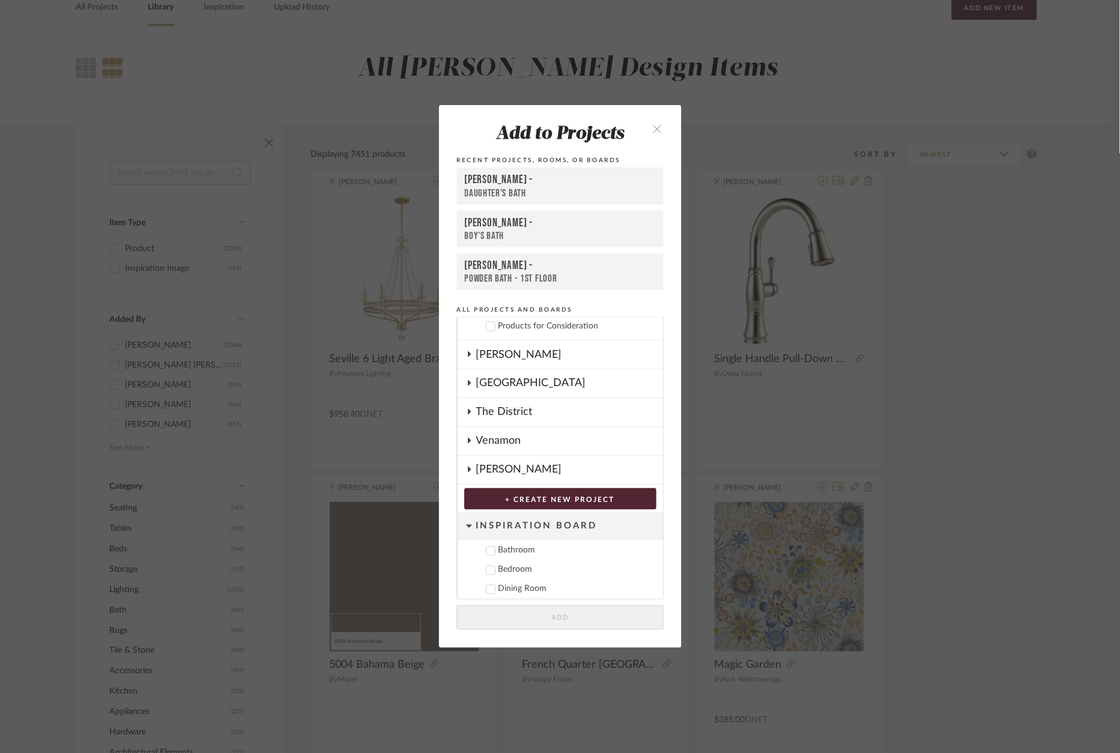
scroll to position [554, 0]
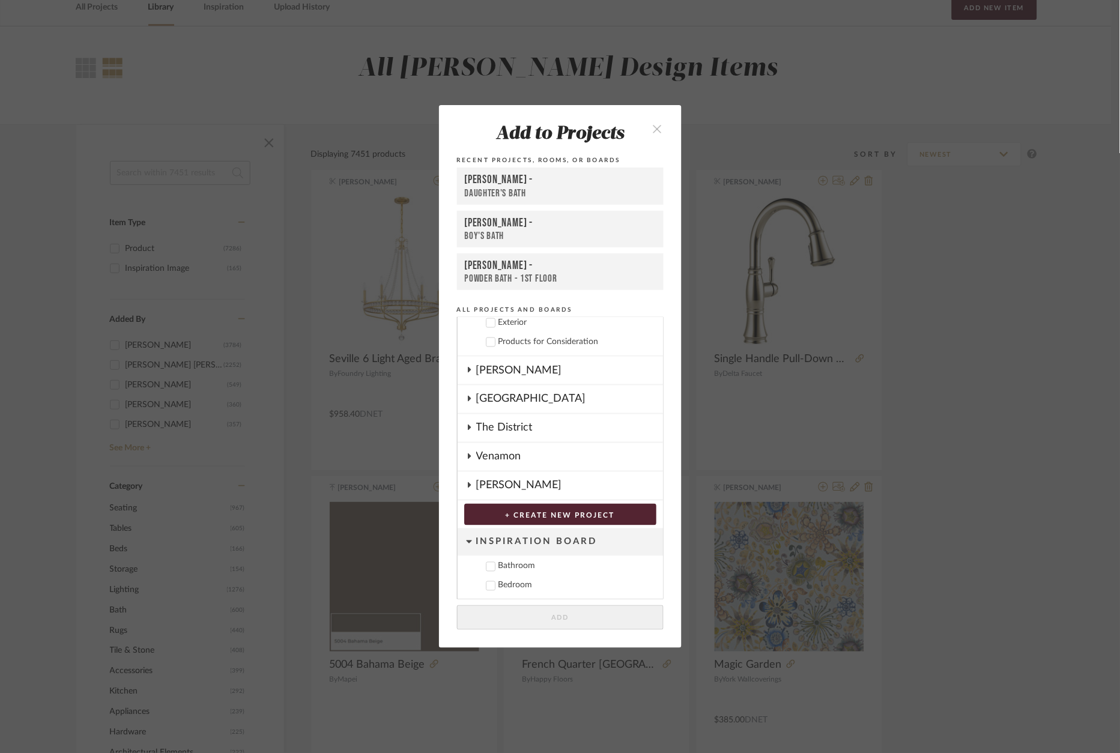
click at [526, 427] on div "The District" at bounding box center [569, 428] width 187 height 28
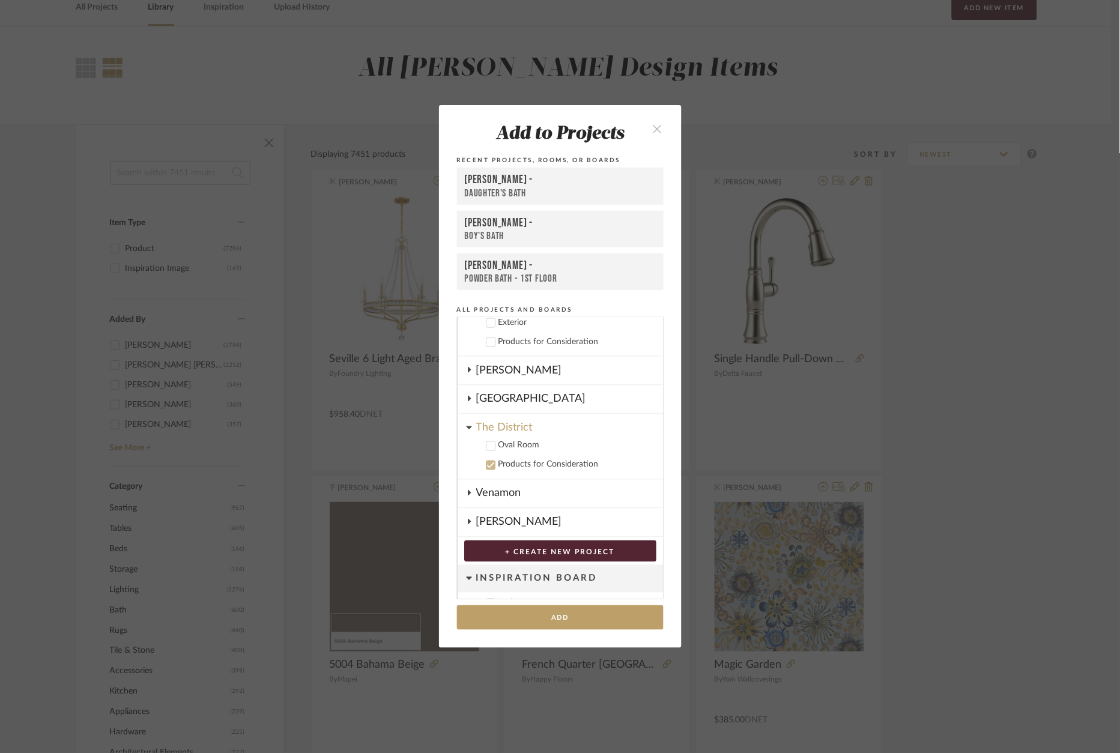
click at [523, 444] on div "Oval Room" at bounding box center [575, 446] width 155 height 10
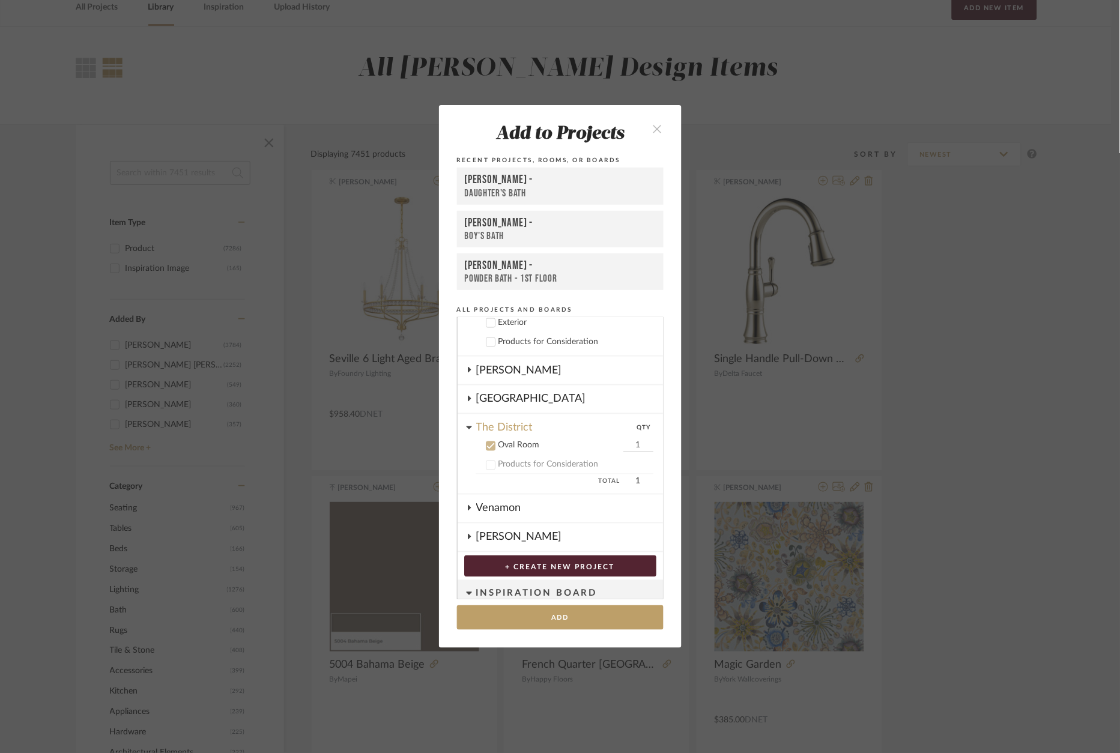
click at [631, 441] on input "1" at bounding box center [638, 446] width 30 height 12
type input "2"
click at [575, 617] on button "Add" at bounding box center [560, 617] width 207 height 25
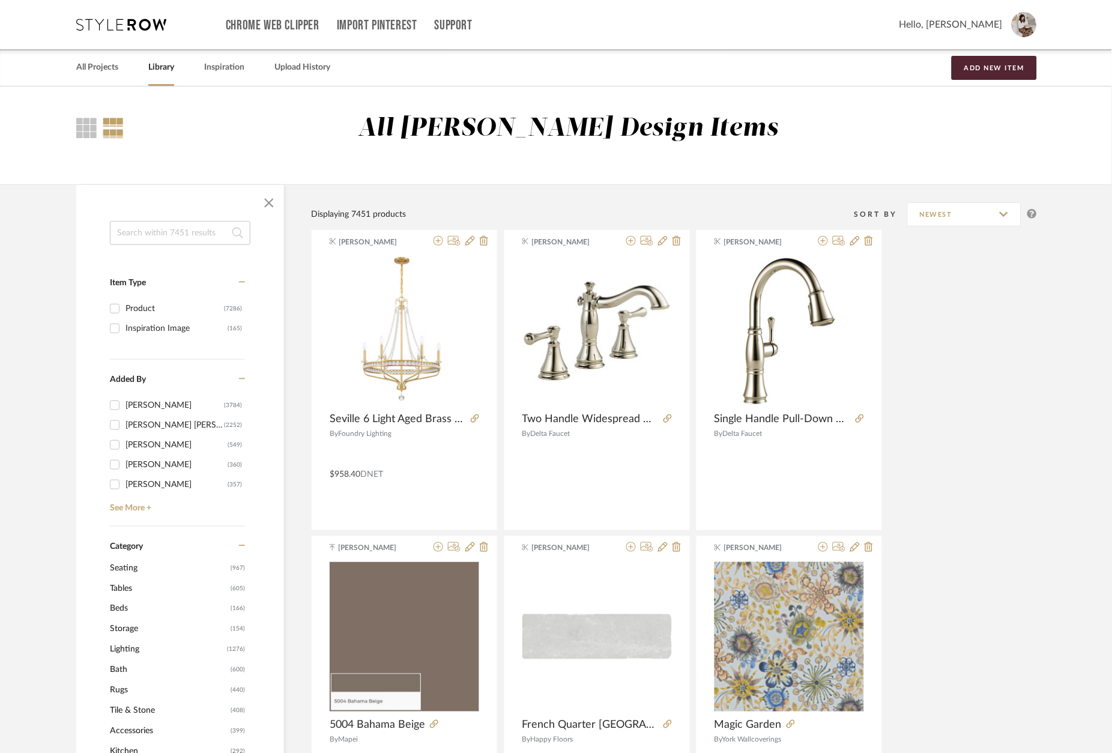
scroll to position [0, 0]
drag, startPoint x: 128, startPoint y: 23, endPoint x: 136, endPoint y: 25, distance: 8.2
click at [136, 25] on icon at bounding box center [121, 25] width 90 height 12
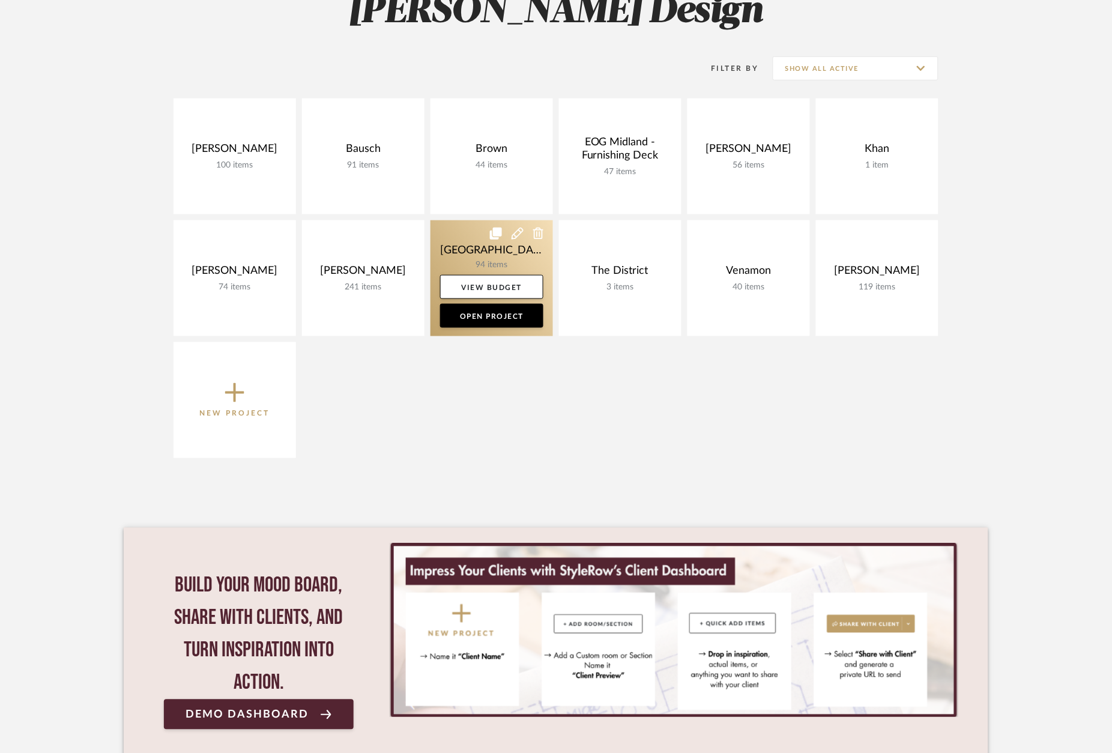
scroll to position [193, 0]
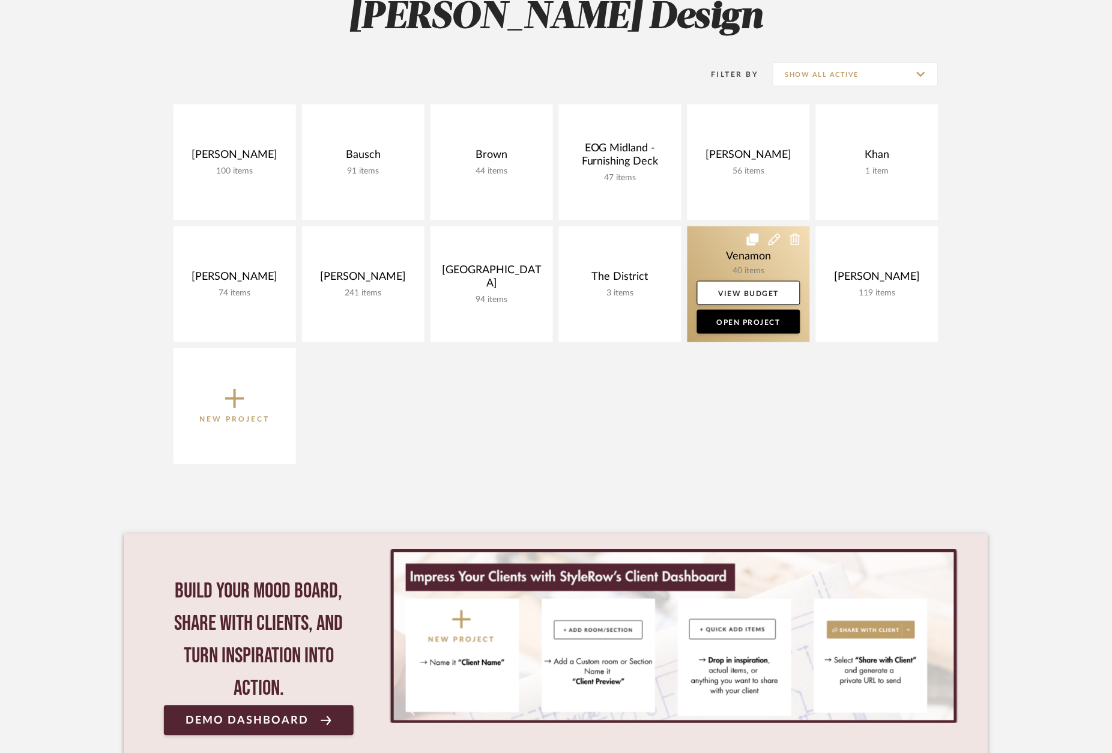
drag, startPoint x: 634, startPoint y: 261, endPoint x: 706, endPoint y: 303, distance: 83.4
click at [0, 0] on link at bounding box center [0, 0] width 0 height 0
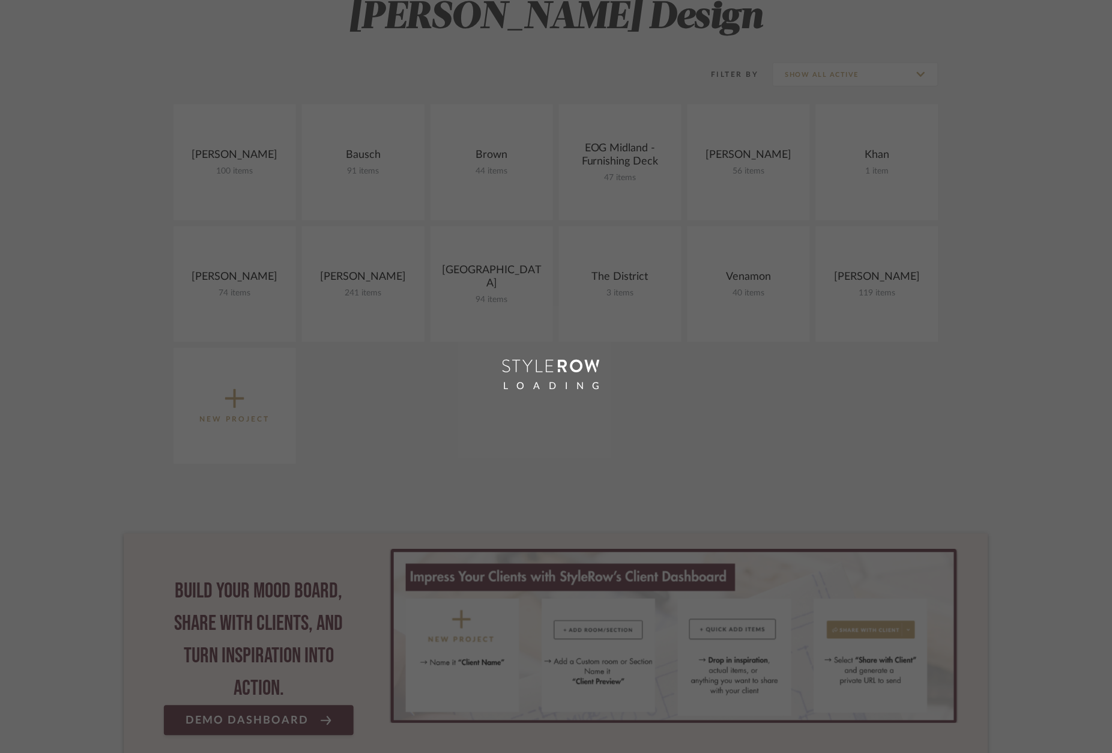
scroll to position [40, 0]
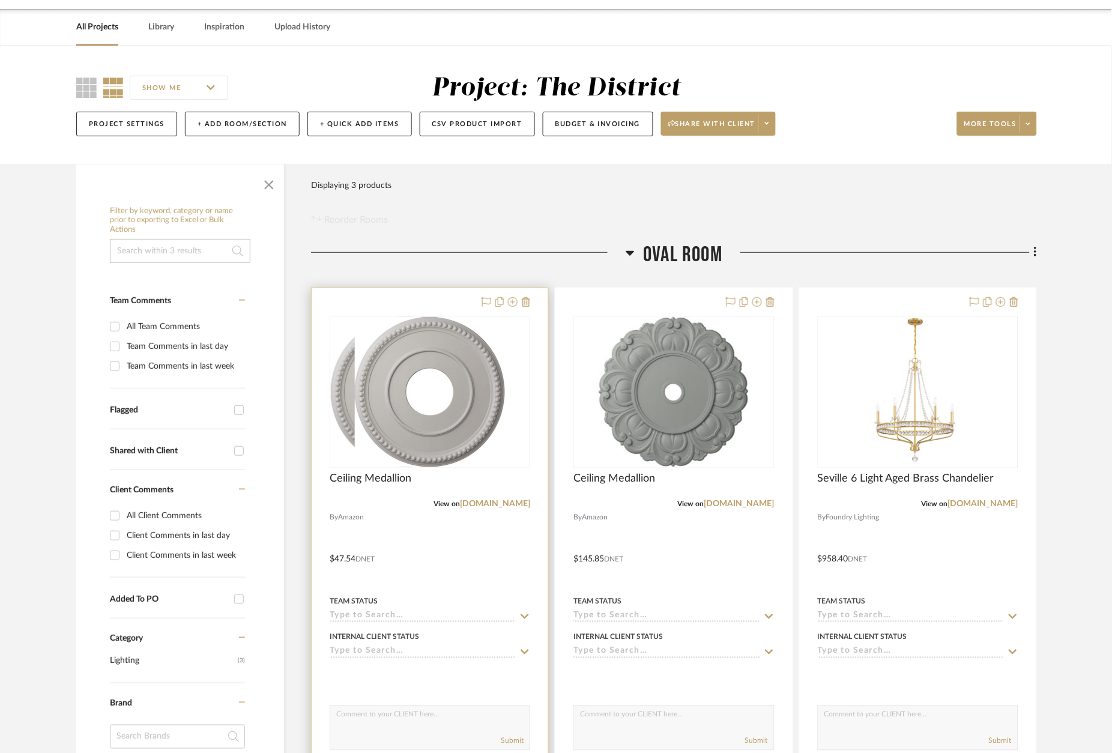
click at [442, 294] on div at bounding box center [430, 550] width 237 height 525
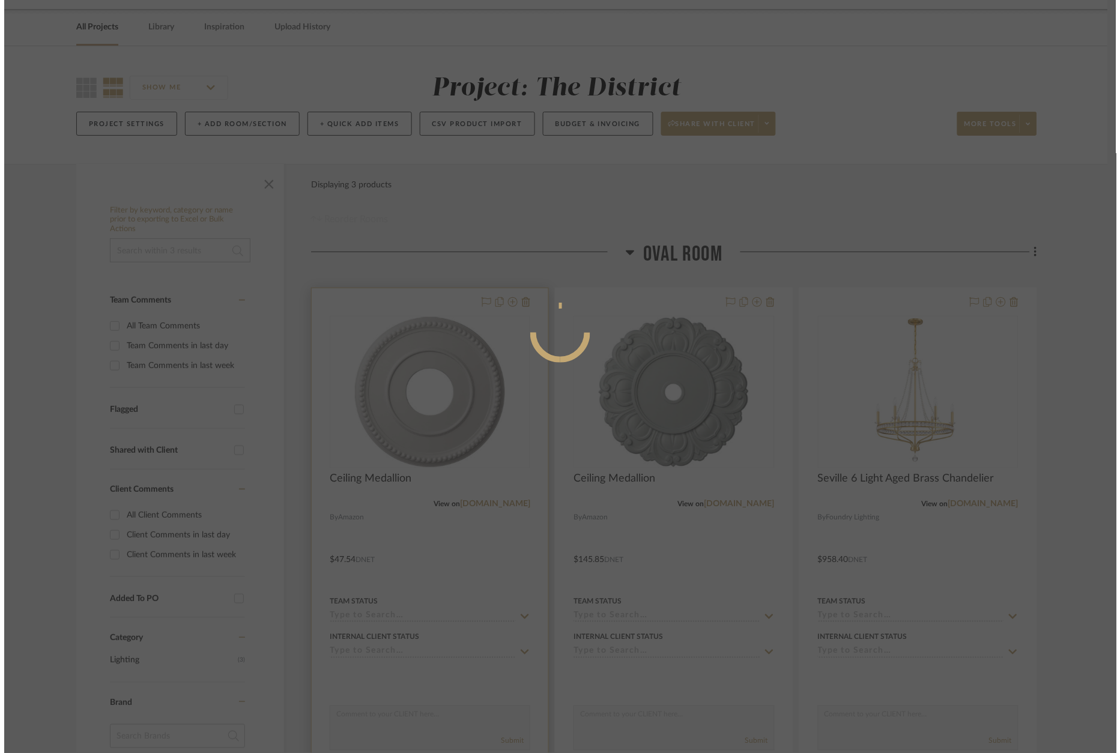
scroll to position [0, 0]
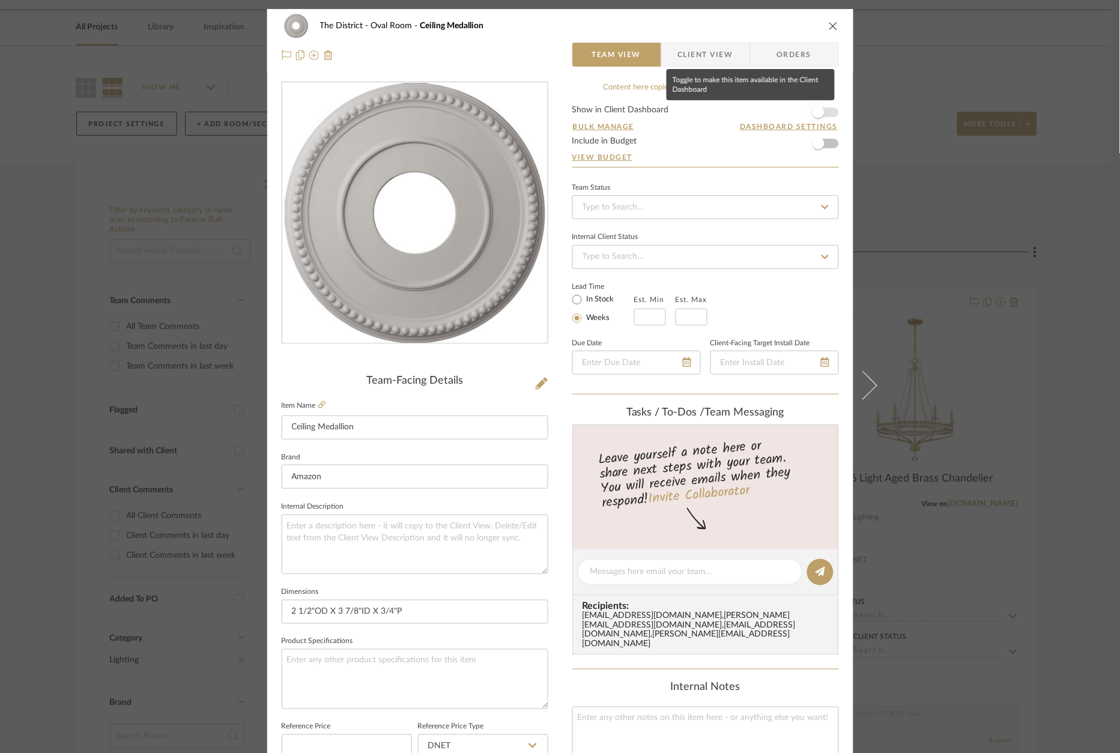
click at [819, 107] on span "button" at bounding box center [818, 112] width 26 height 26
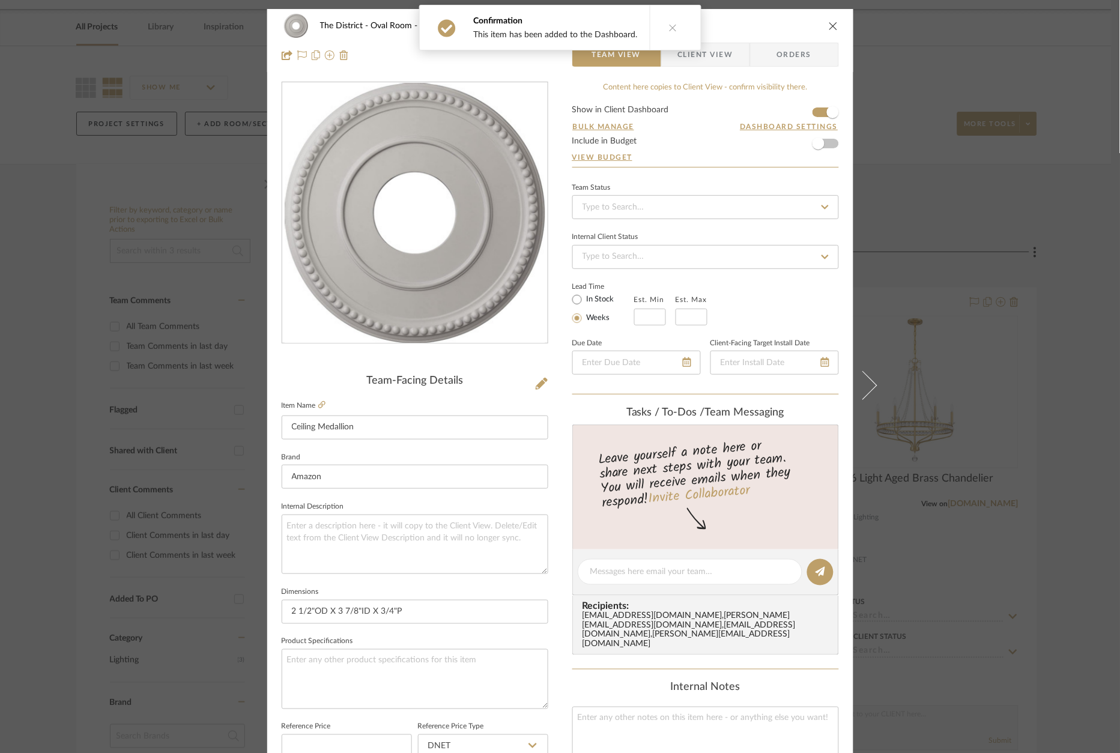
drag, startPoint x: 934, startPoint y: 217, endPoint x: 881, endPoint y: 253, distance: 63.1
click at [934, 218] on div "The District Oval Room Ceiling Medallion Team View Client View Orders Team-Faci…" at bounding box center [560, 376] width 1120 height 753
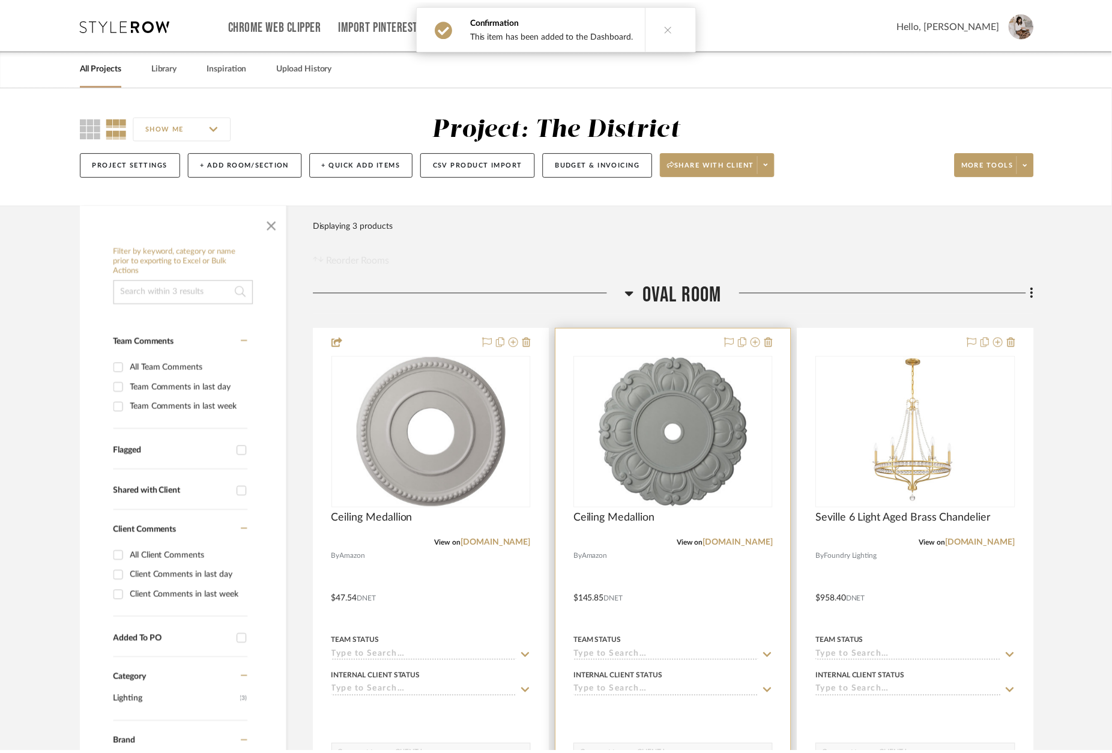
scroll to position [39, 0]
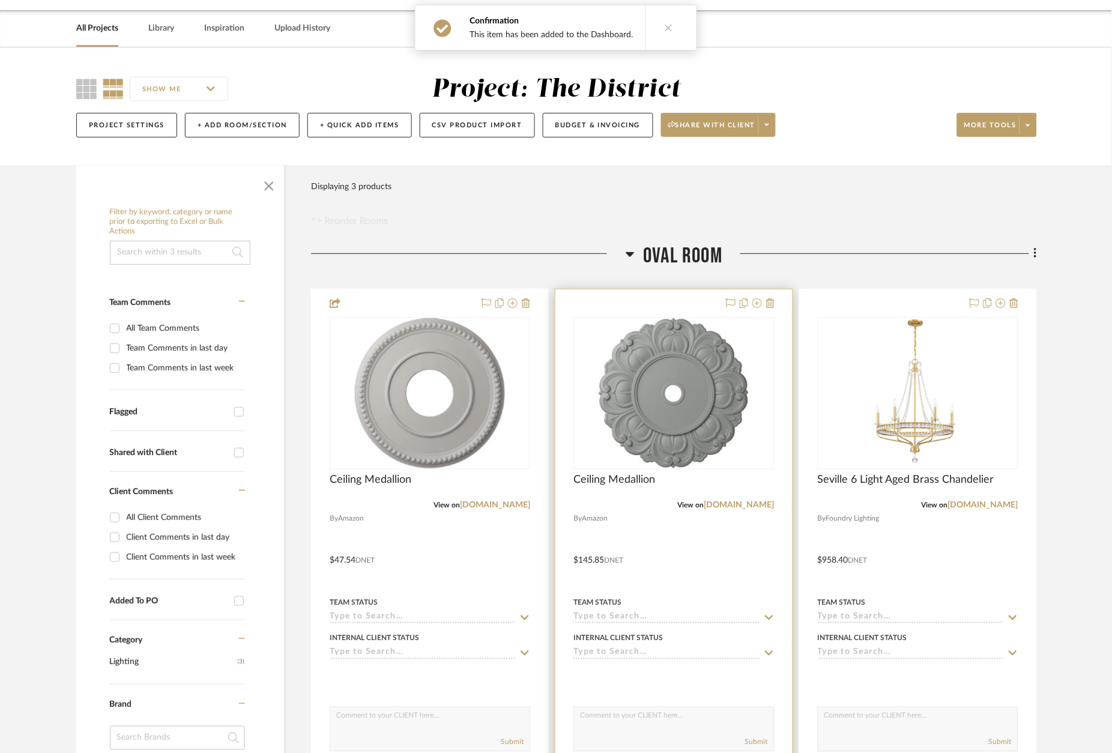
drag, startPoint x: 663, startPoint y: 303, endPoint x: 672, endPoint y: 300, distance: 8.9
click at [665, 303] on div at bounding box center [673, 551] width 237 height 525
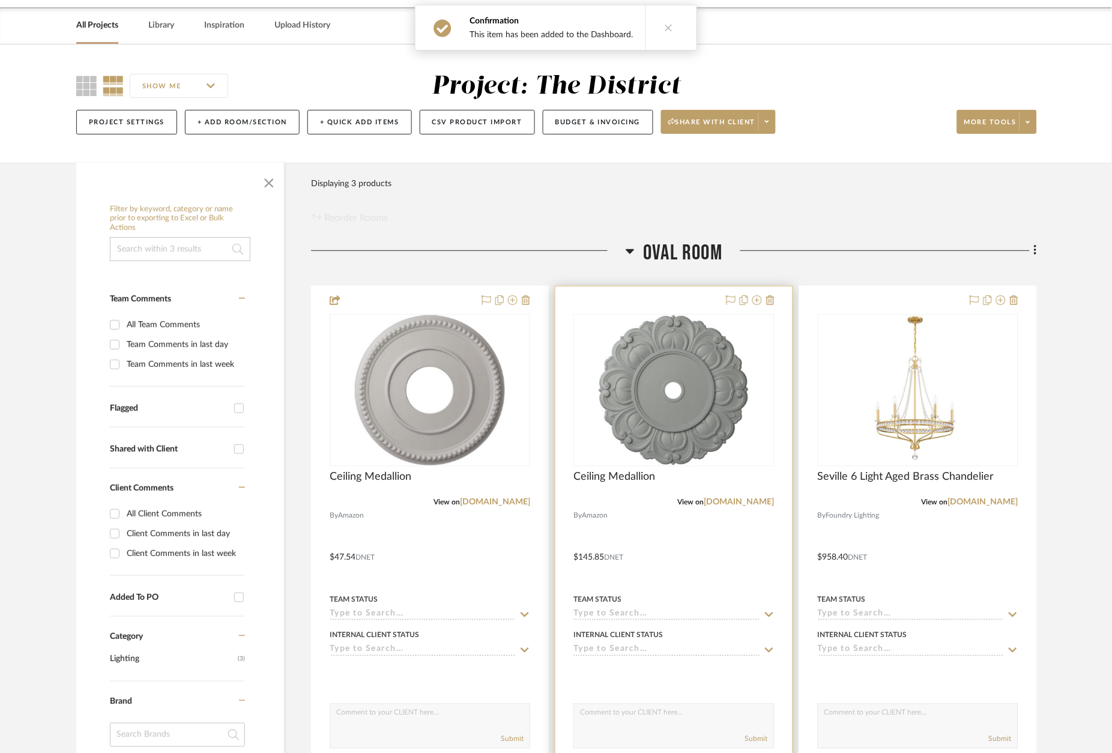
scroll to position [40, 0]
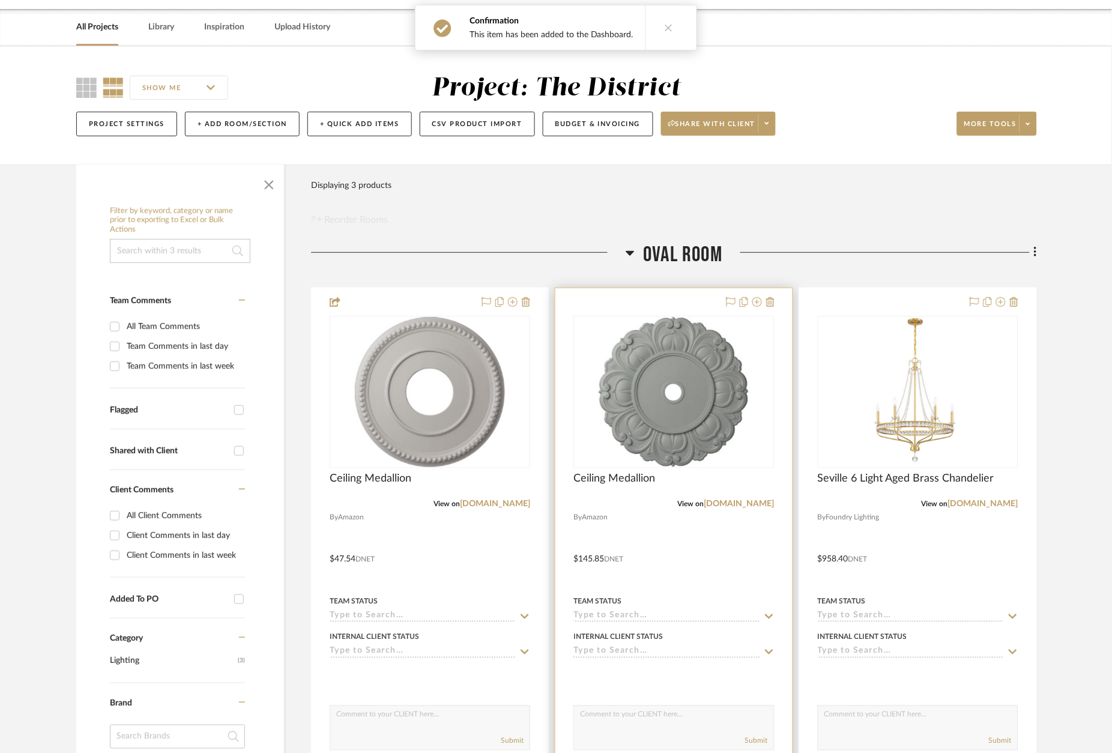
click at [691, 298] on div at bounding box center [673, 550] width 237 height 525
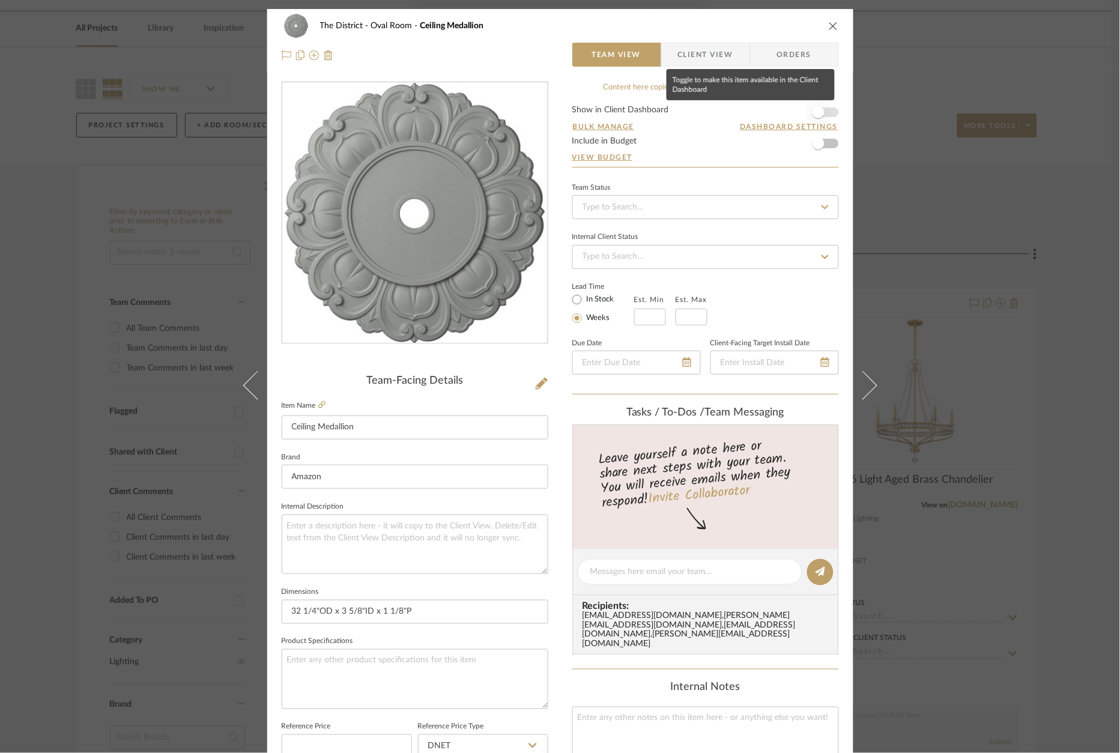
click at [826, 107] on span "button" at bounding box center [818, 112] width 26 height 26
drag, startPoint x: 929, startPoint y: 211, endPoint x: 934, endPoint y: 238, distance: 27.9
click at [929, 211] on div "The District Oval Room Ceiling Medallion Team View Client View Orders Team-Faci…" at bounding box center [560, 376] width 1120 height 753
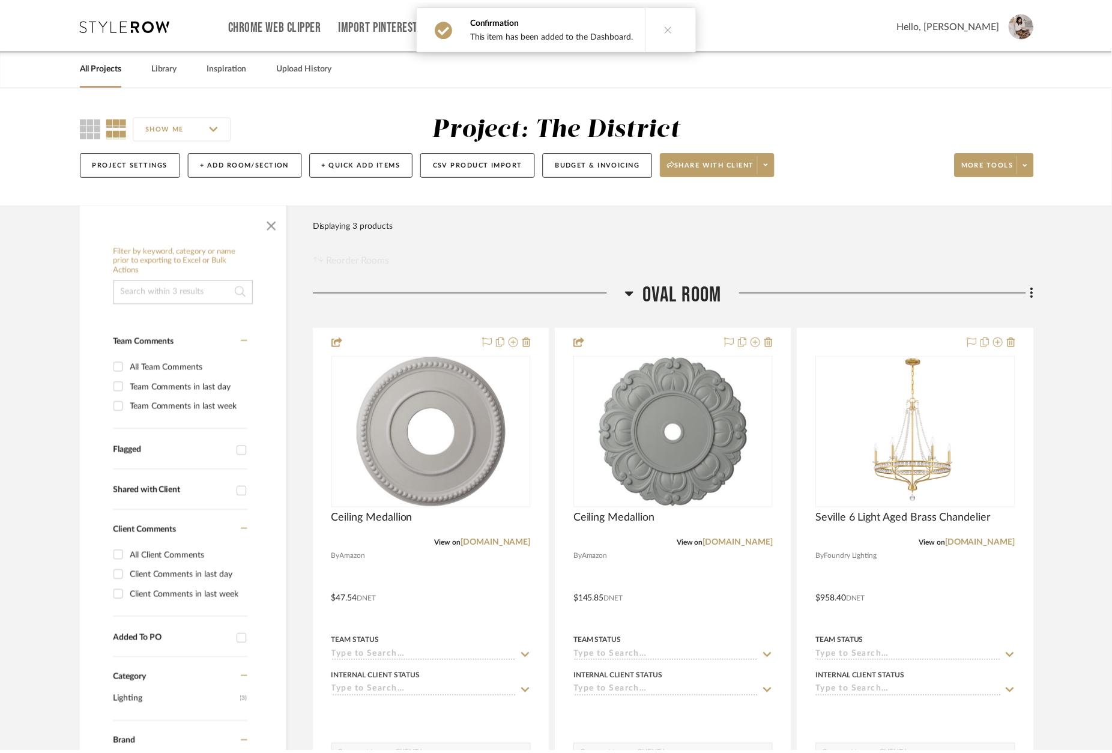
scroll to position [38, 0]
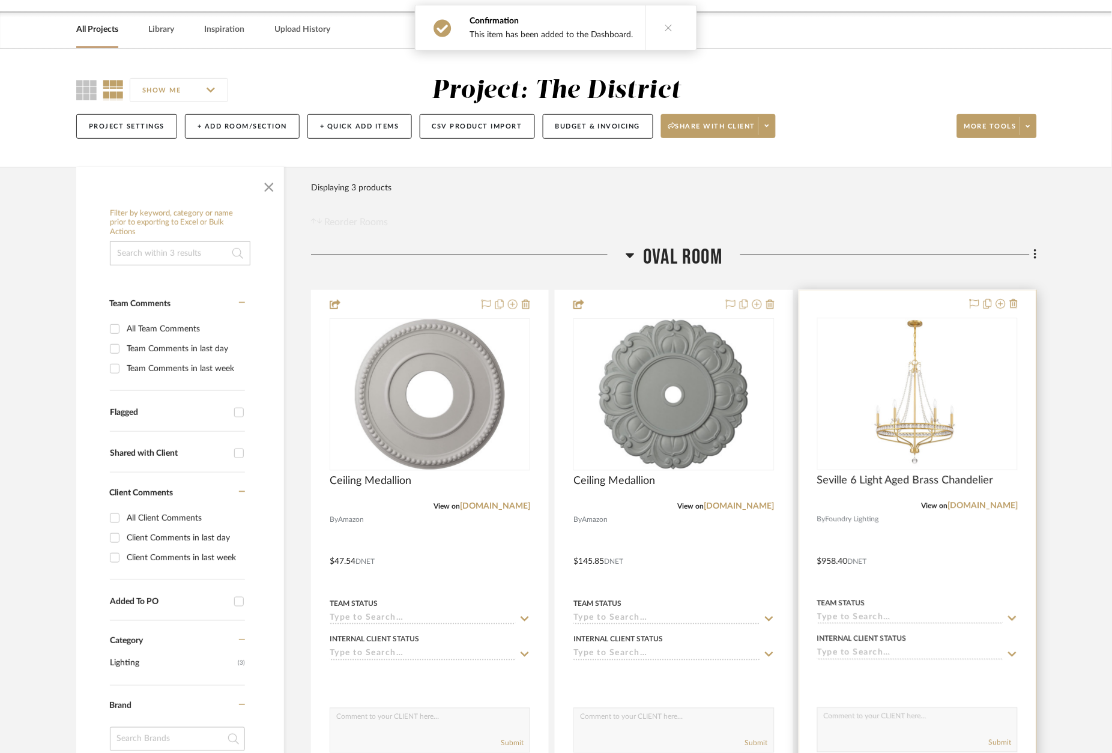
click at [943, 305] on div at bounding box center [918, 553] width 237 height 525
click at [932, 303] on div at bounding box center [918, 553] width 237 height 525
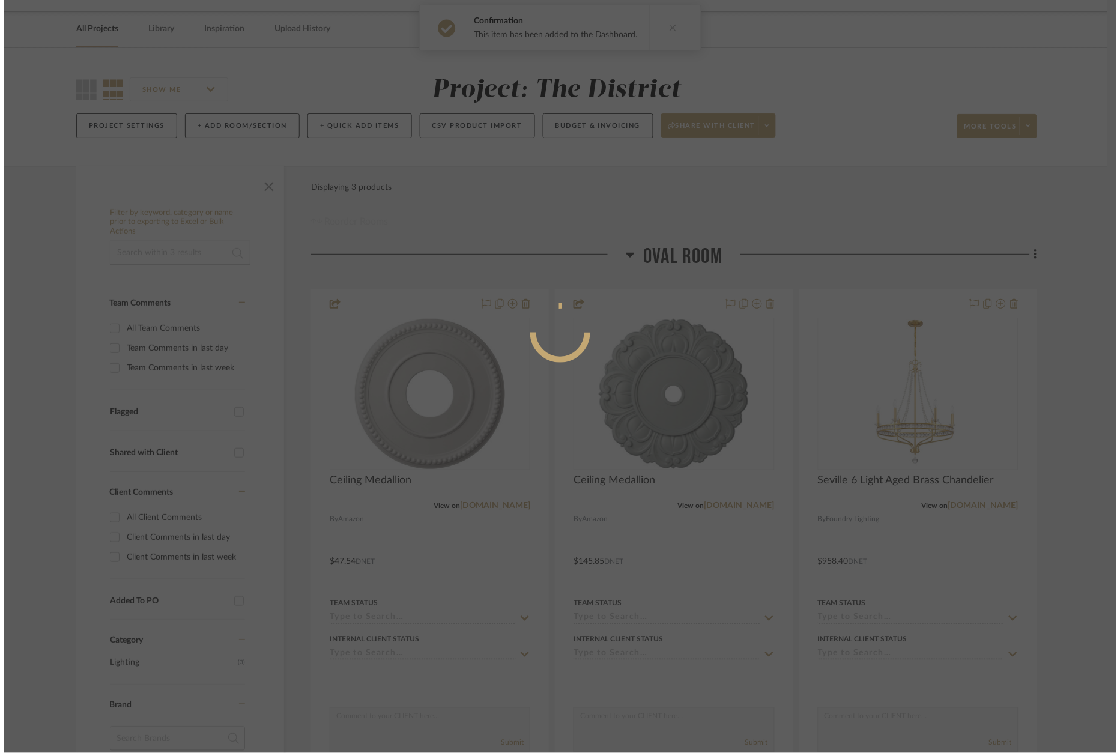
scroll to position [0, 0]
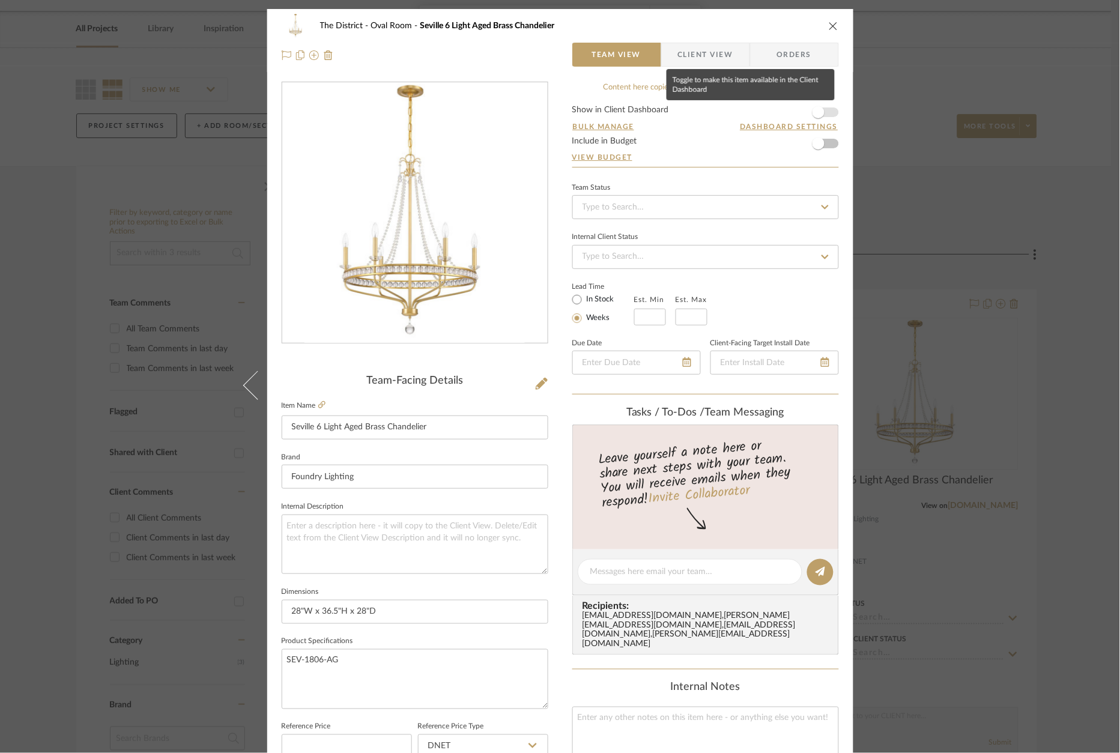
drag, startPoint x: 822, startPoint y: 107, endPoint x: 881, endPoint y: 149, distance: 72.8
click at [822, 107] on span "button" at bounding box center [818, 112] width 26 height 26
click at [922, 195] on div "The District Oval Room Seville 6 Light Aged Brass Chandelier Team View Client V…" at bounding box center [560, 376] width 1120 height 753
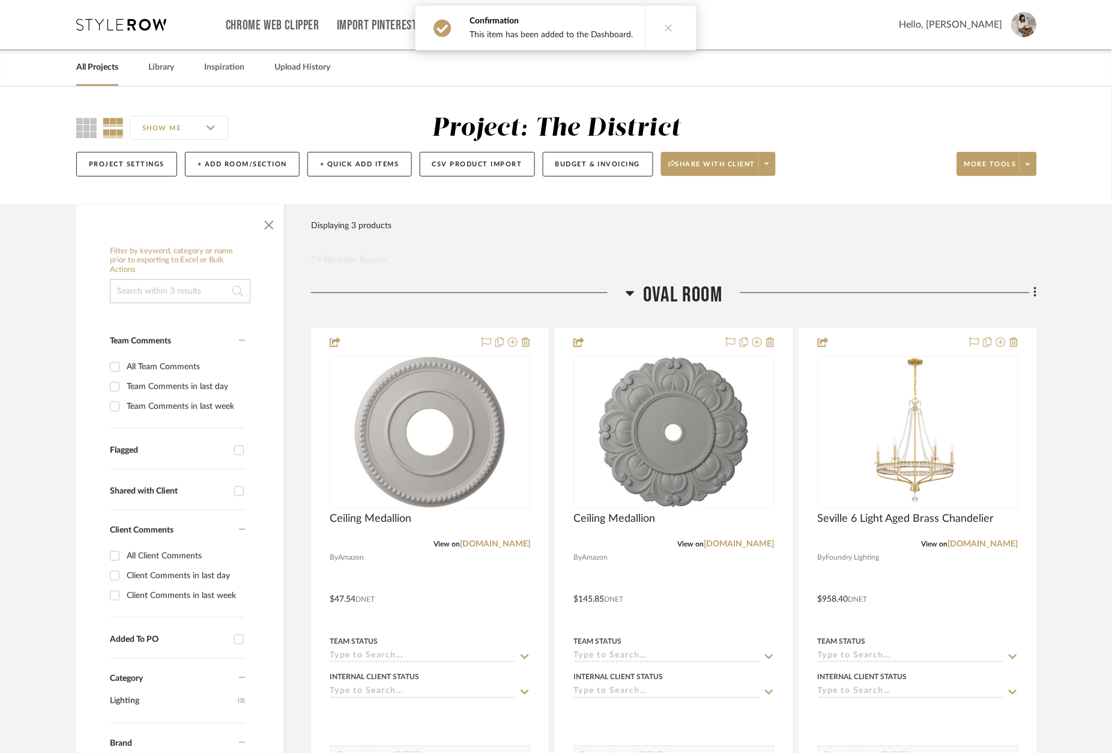
click at [1037, 170] on div "SHOW ME Project: The District Project Settings + Add Room/Section + Quick Add I…" at bounding box center [555, 148] width 995 height 71
click at [1030, 170] on span at bounding box center [1027, 164] width 17 height 18
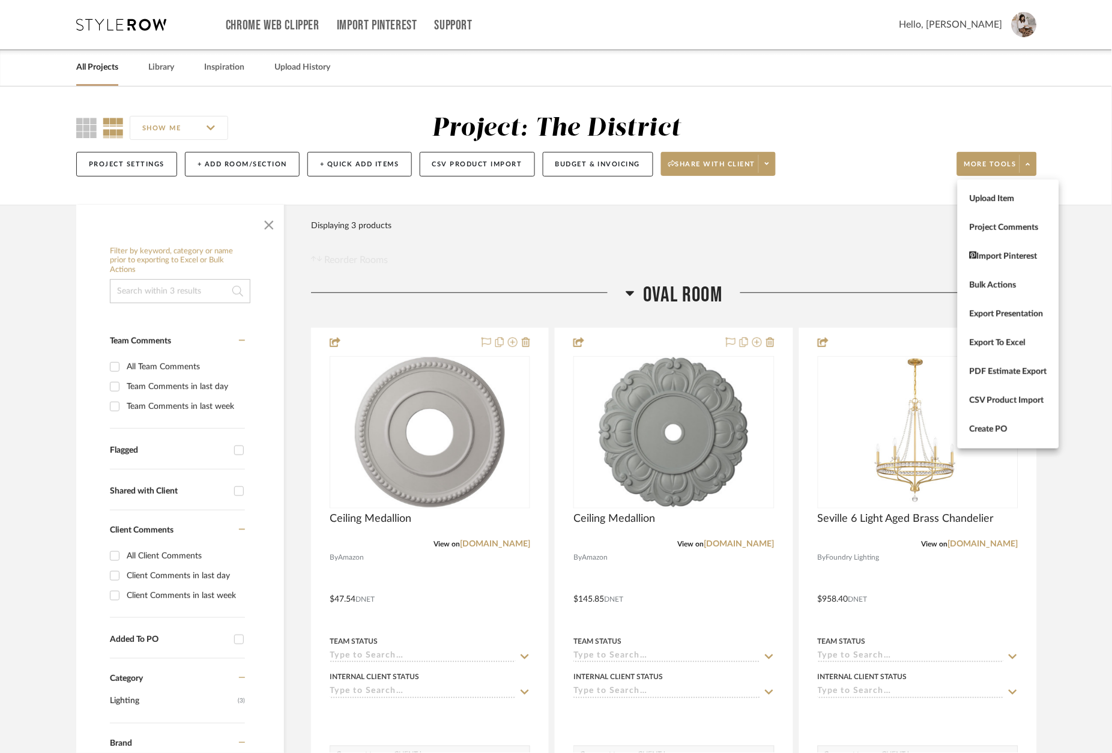
click at [730, 222] on div at bounding box center [556, 376] width 1112 height 753
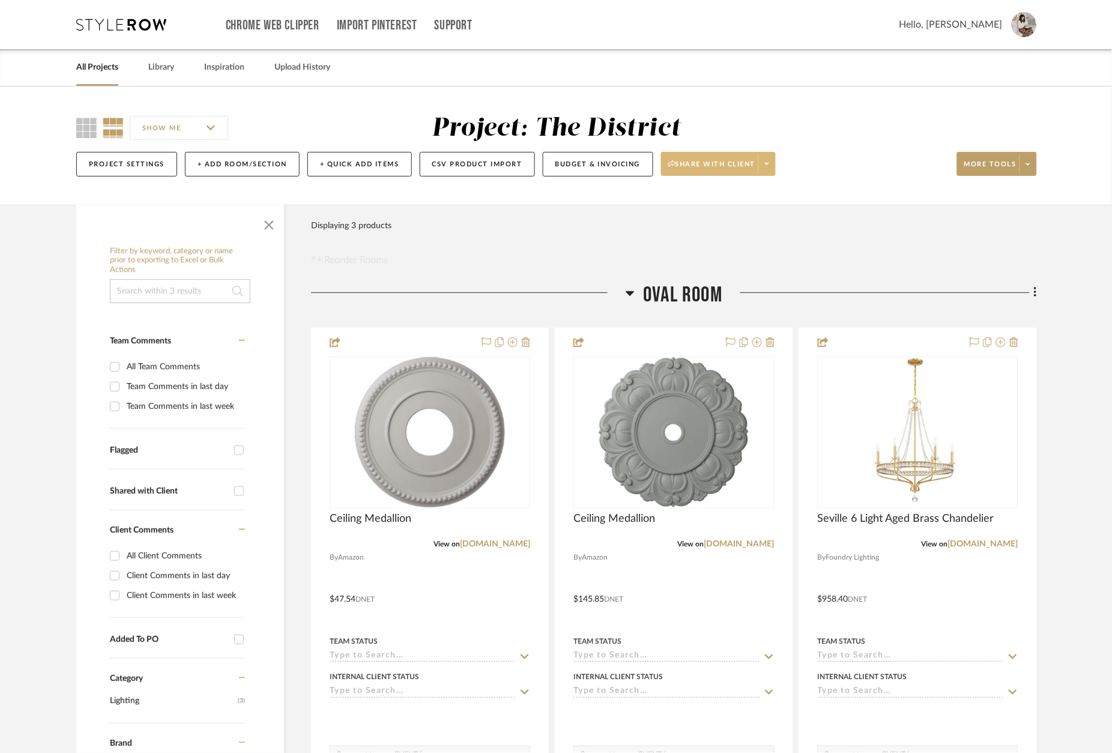
click at [767, 167] on span at bounding box center [766, 164] width 17 height 18
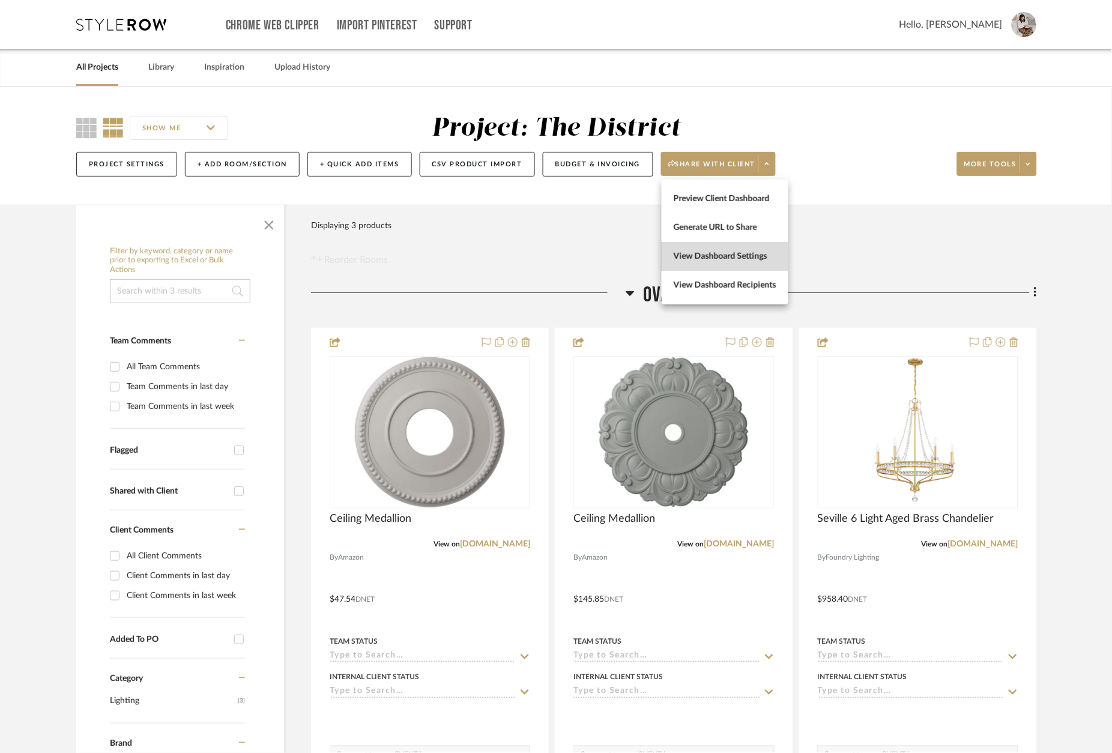
click at [727, 253] on span "View Dashboard Settings" at bounding box center [725, 256] width 103 height 10
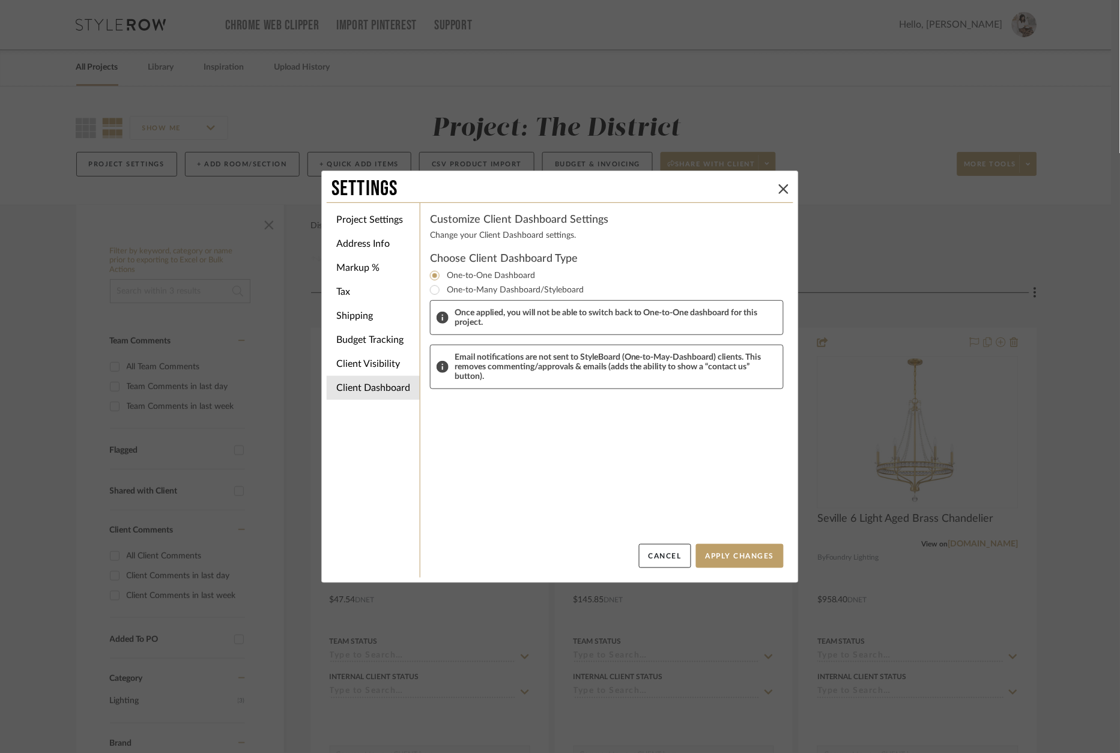
drag, startPoint x: 914, startPoint y: 283, endPoint x: 815, endPoint y: 235, distance: 110.6
click at [907, 282] on div "Settings Project Settings Address Info Markup % Tax Shipping Budget Tracking Cl…" at bounding box center [560, 376] width 1120 height 753
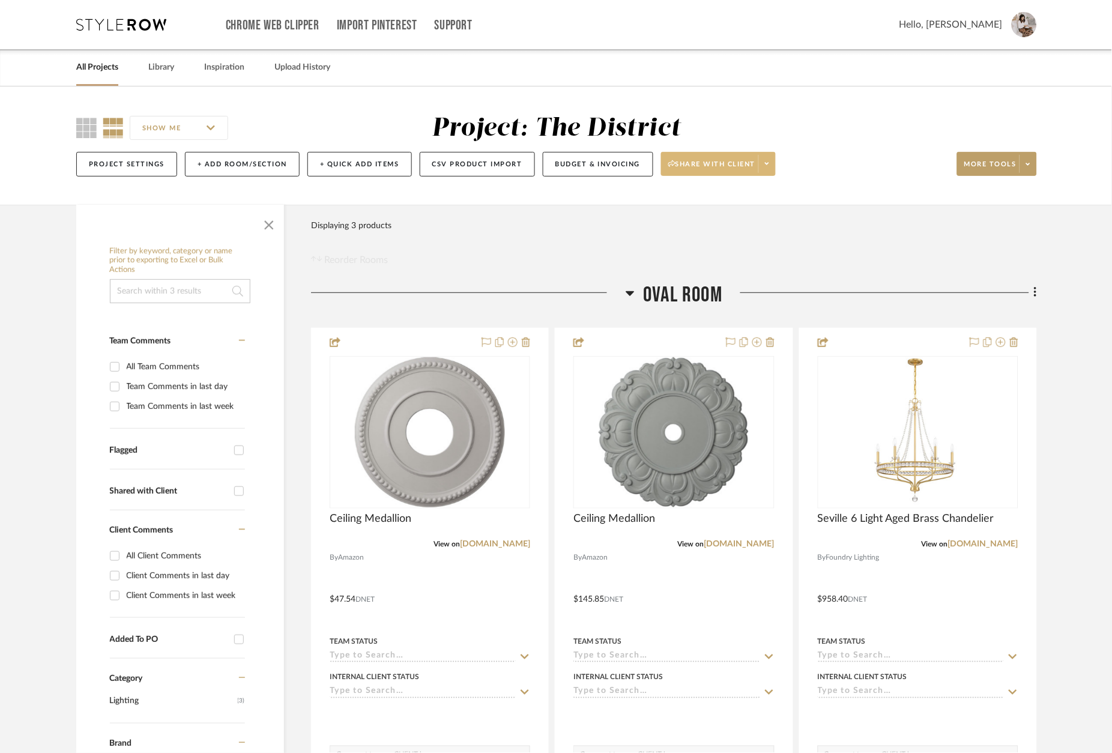
click at [767, 175] on button "Share with client" at bounding box center [718, 164] width 115 height 24
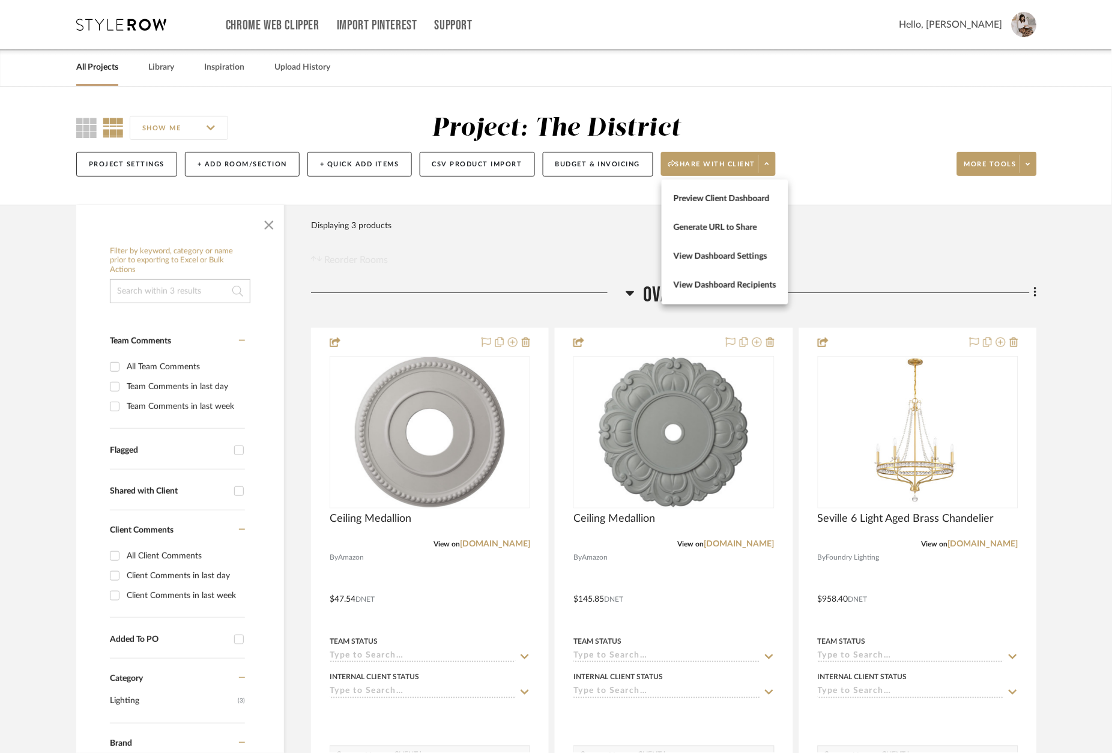
drag, startPoint x: 755, startPoint y: 202, endPoint x: 786, endPoint y: 209, distance: 32.5
click at [755, 202] on span "Preview Client Dashboard" at bounding box center [725, 198] width 103 height 10
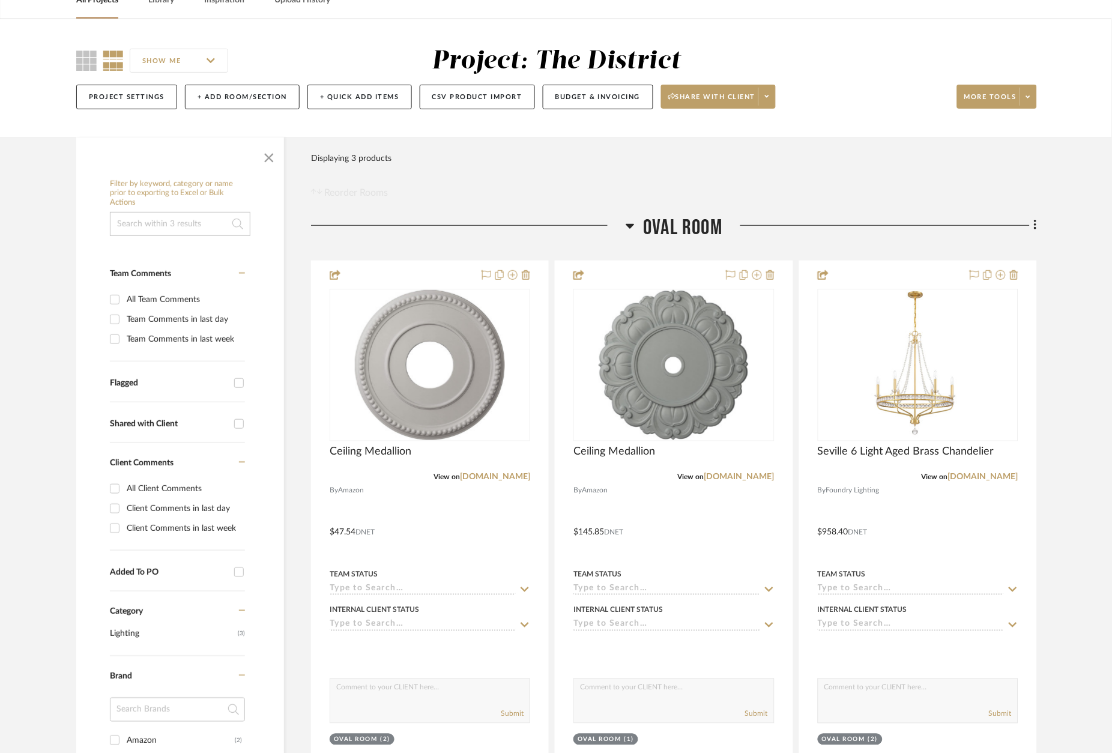
scroll to position [68, 0]
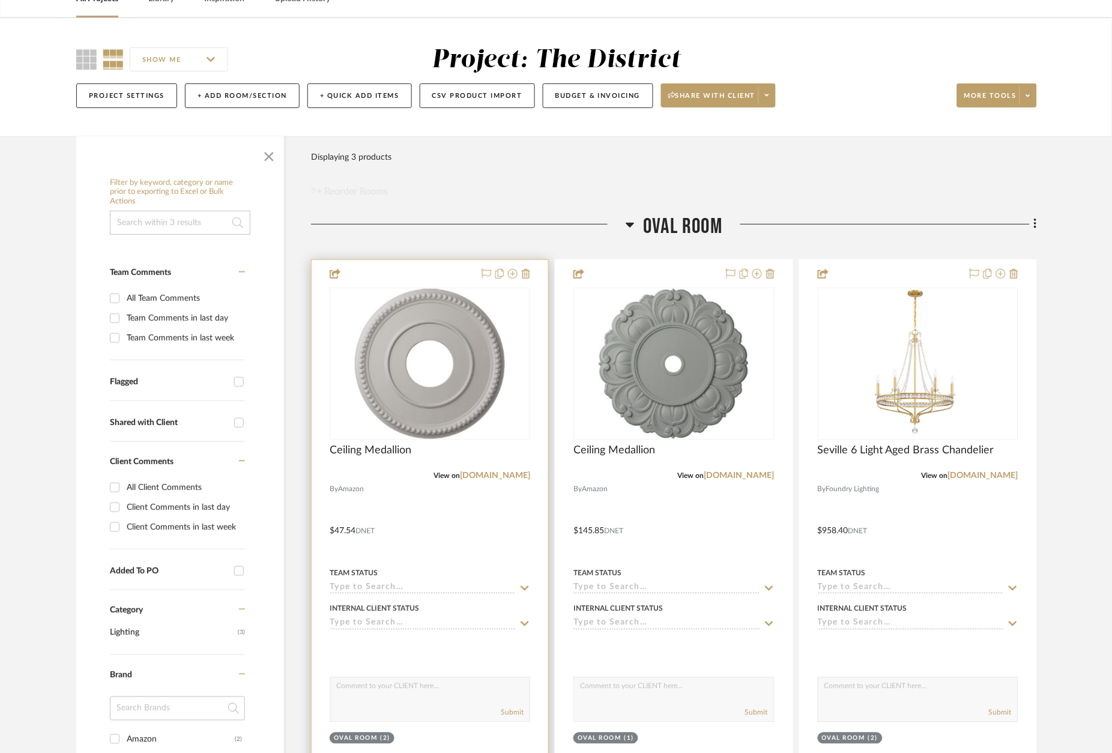
click at [451, 267] on div at bounding box center [430, 522] width 237 height 525
click at [453, 271] on div at bounding box center [430, 522] width 237 height 525
click at [418, 271] on div at bounding box center [430, 522] width 237 height 525
click at [443, 277] on div at bounding box center [430, 522] width 237 height 525
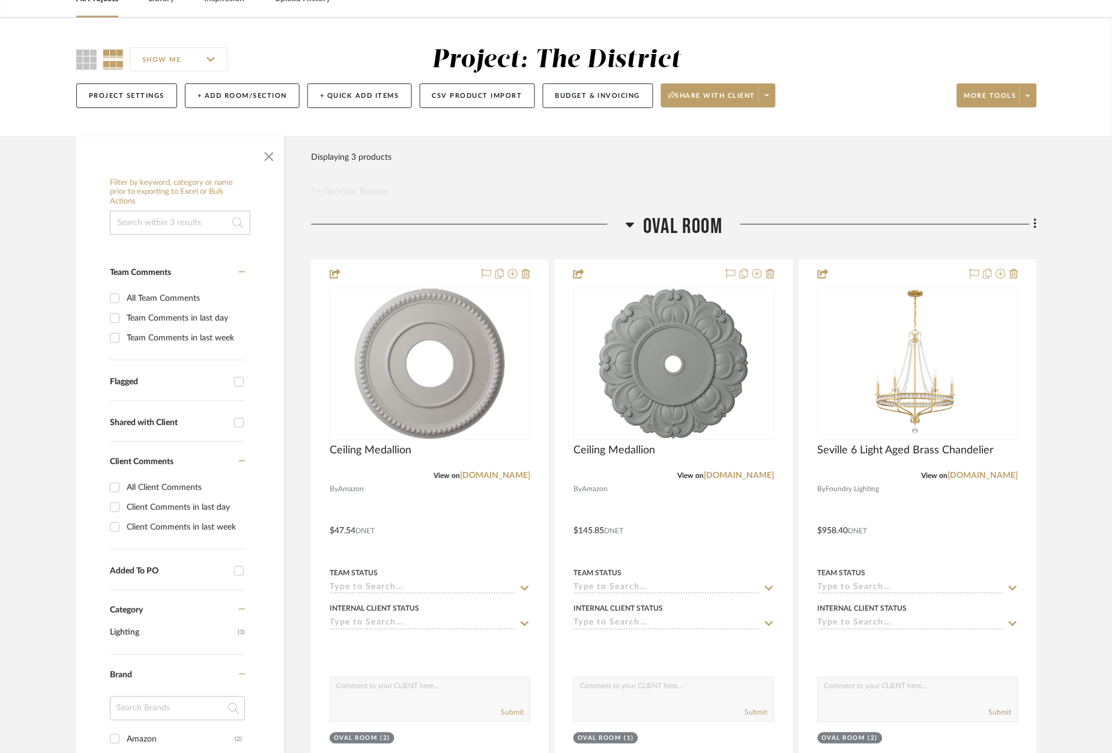
scroll to position [62, 1]
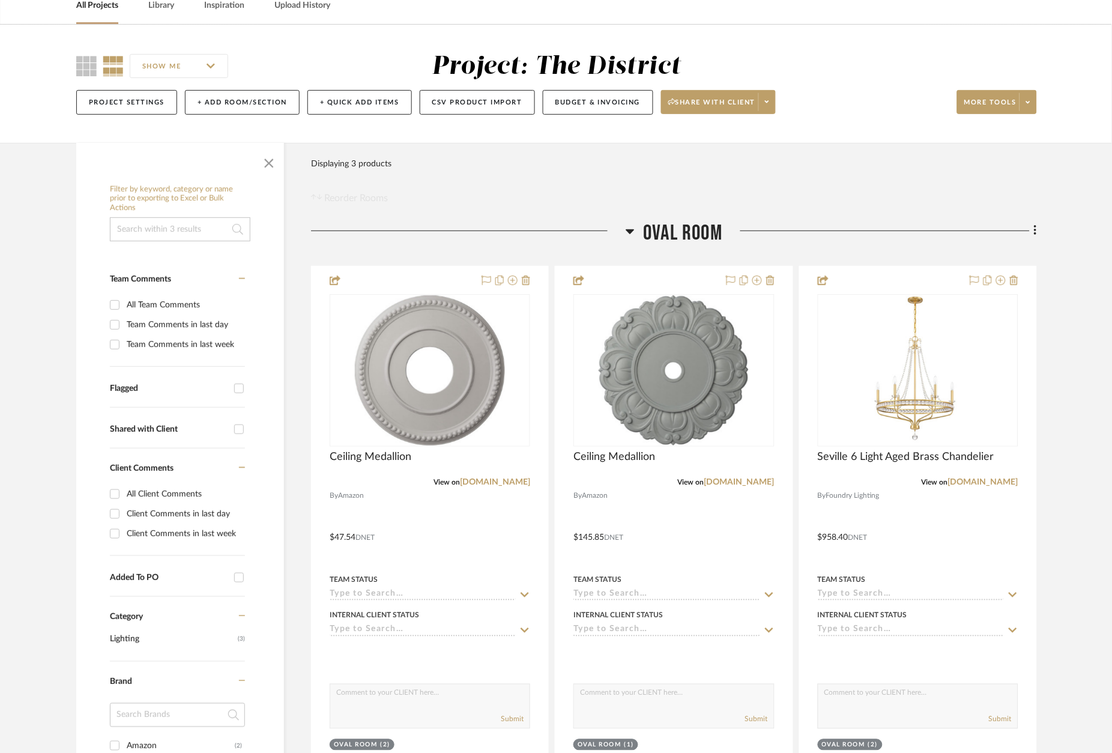
click at [451, 256] on div "Oval Room Ceiling Medallion View on amazon.com By Amazon $47.54 DNET Team Statu…" at bounding box center [674, 506] width 726 height 572
click at [770, 106] on span at bounding box center [766, 102] width 17 height 18
click at [850, 165] on div at bounding box center [556, 376] width 1112 height 753
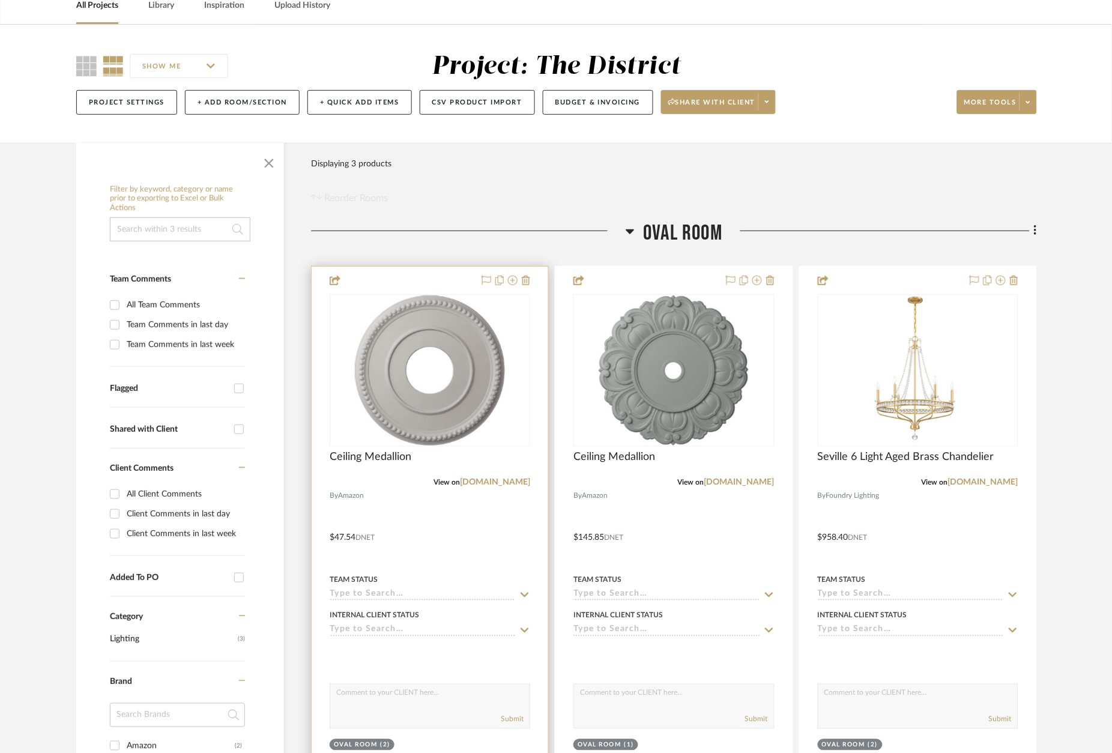
click at [429, 277] on div at bounding box center [430, 529] width 237 height 525
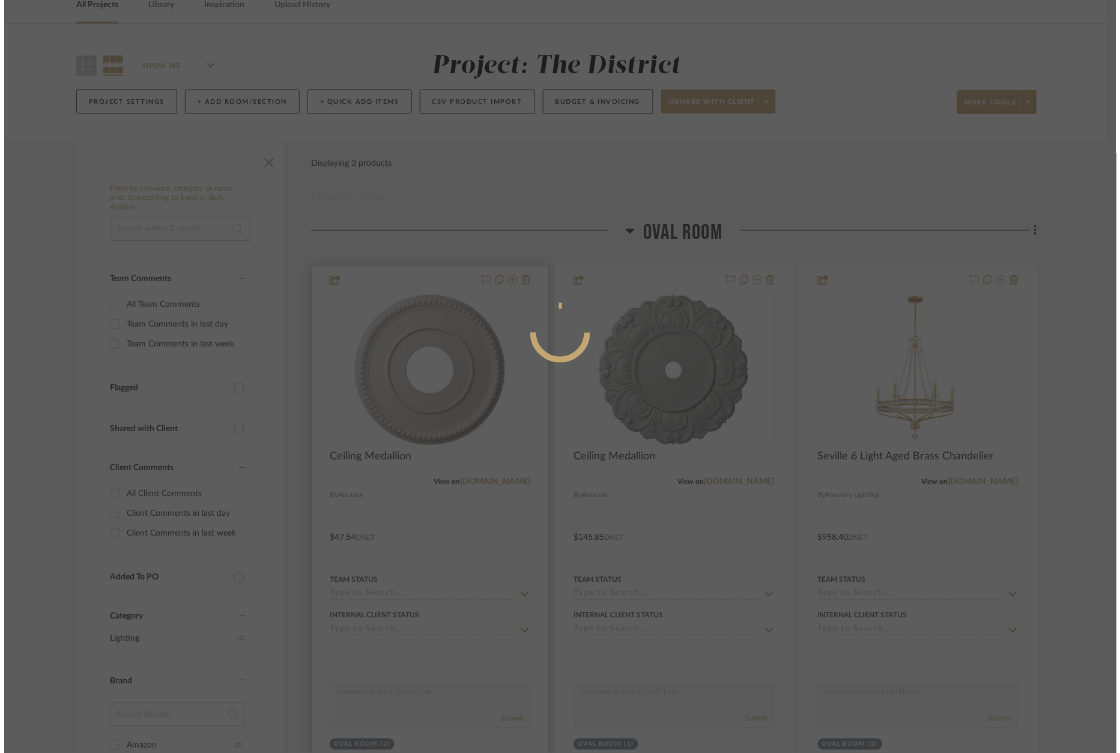
scroll to position [0, 0]
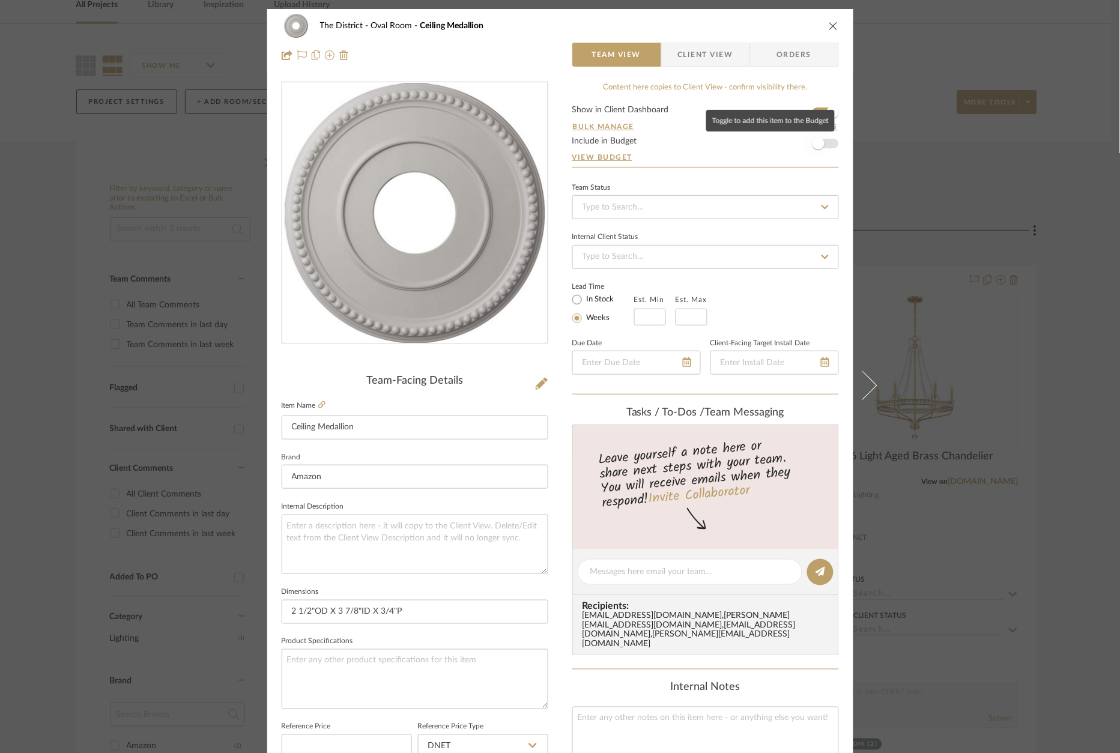
click at [822, 146] on span "button" at bounding box center [818, 143] width 26 height 26
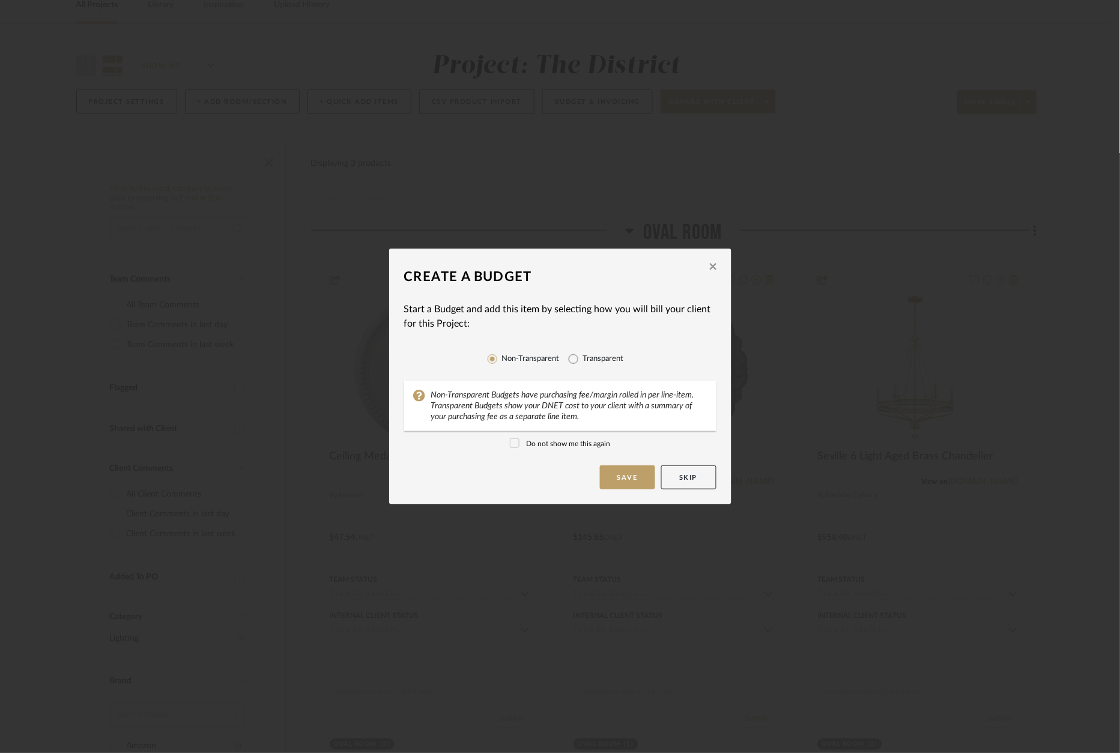
click at [887, 153] on div "Create a Budget Start a Budget and add this item by selecting how you will bill…" at bounding box center [560, 376] width 1120 height 753
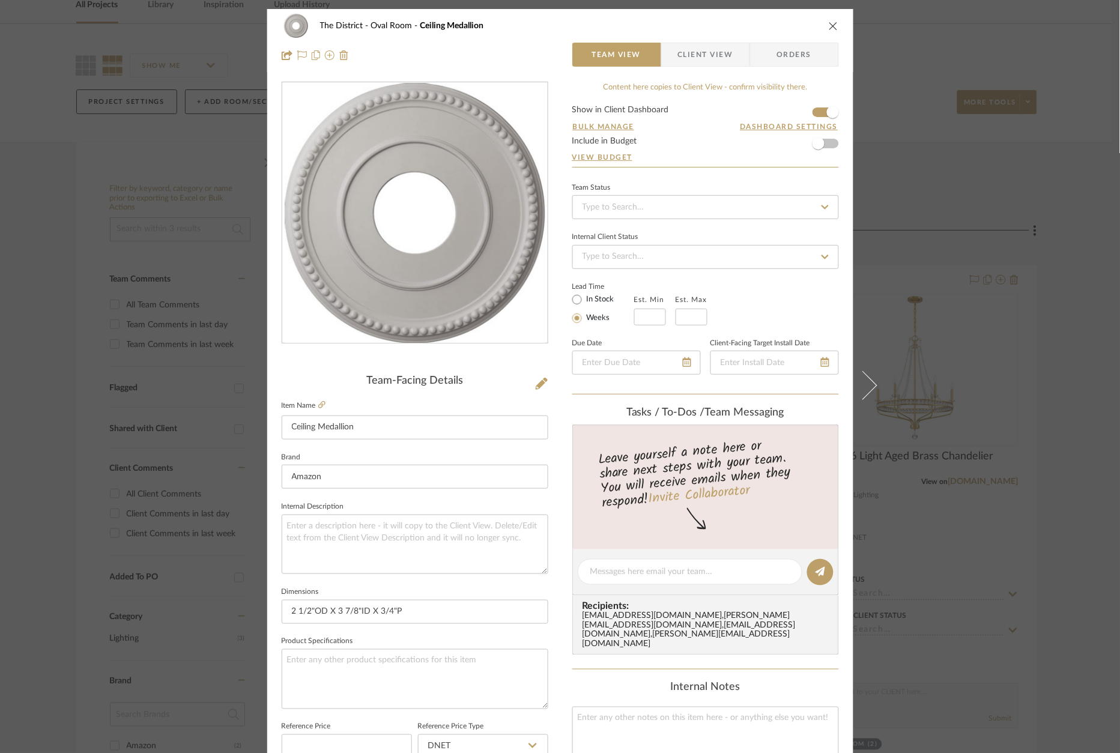
click at [919, 203] on div "The District Oval Room Ceiling Medallion Team View Client View Orders Team-Faci…" at bounding box center [560, 376] width 1120 height 753
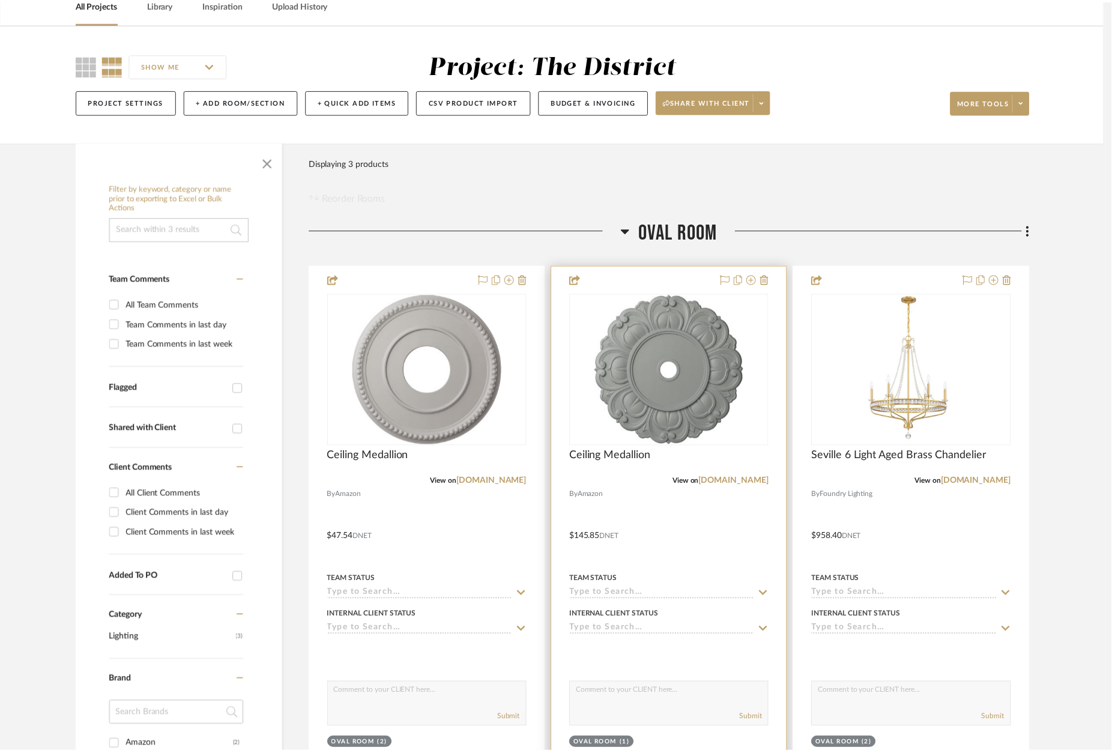
scroll to position [61, 0]
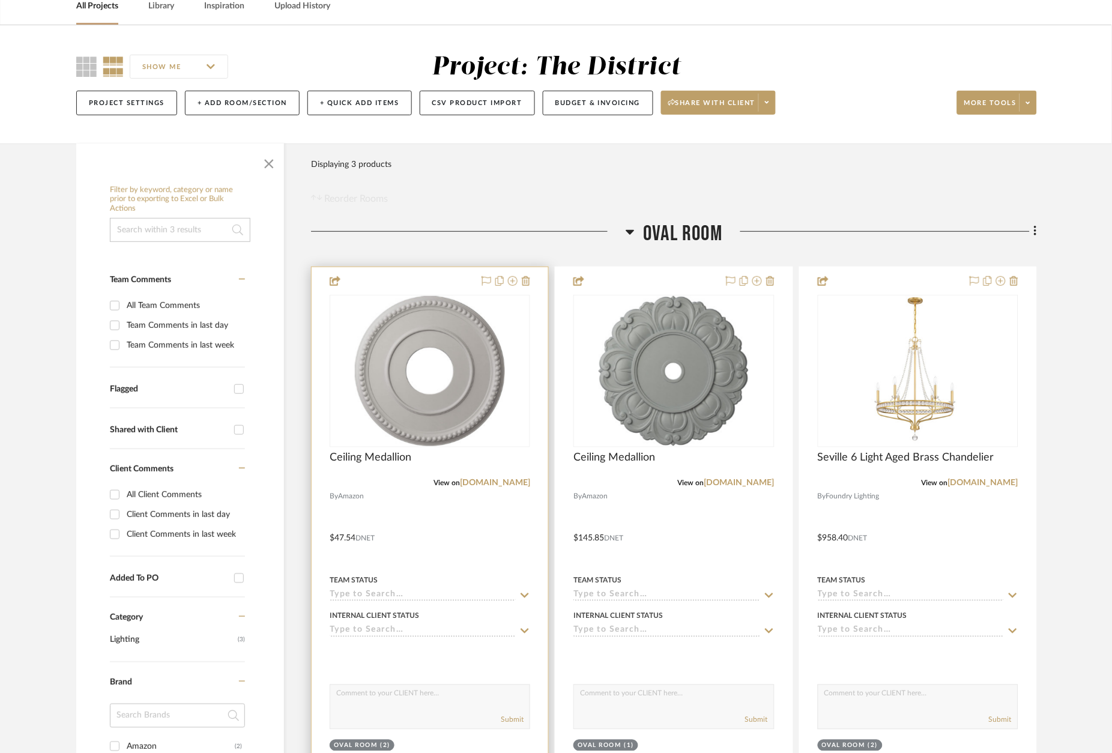
click at [418, 289] on div at bounding box center [430, 529] width 237 height 525
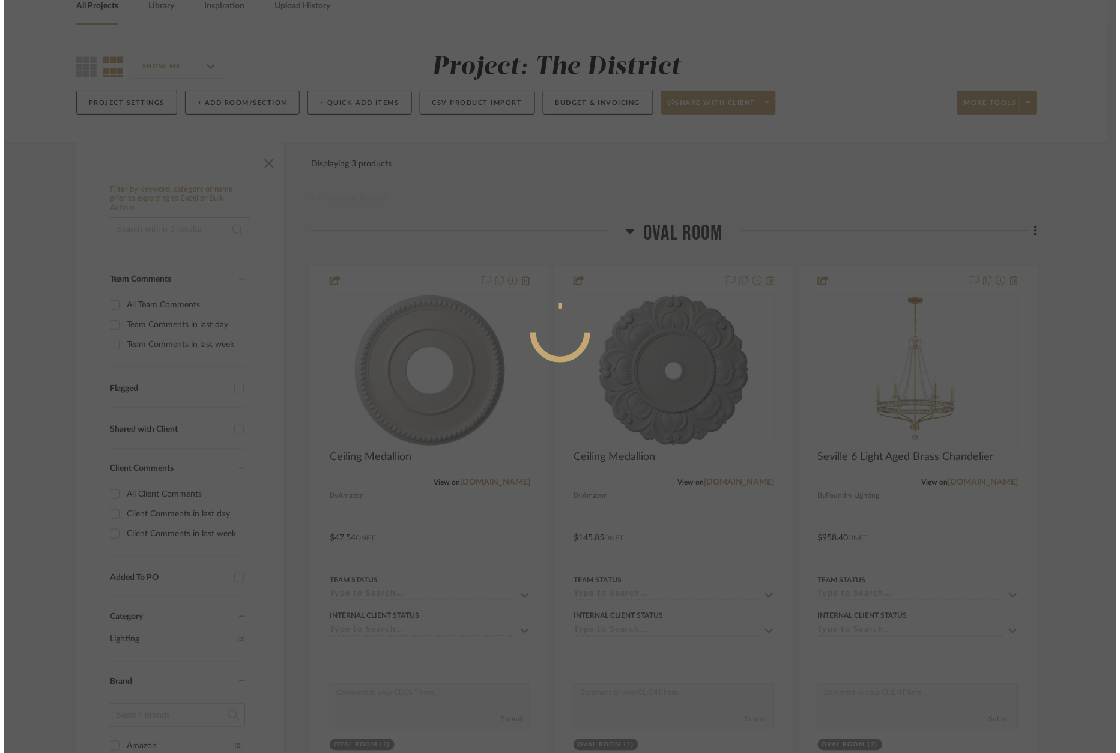
scroll to position [0, 0]
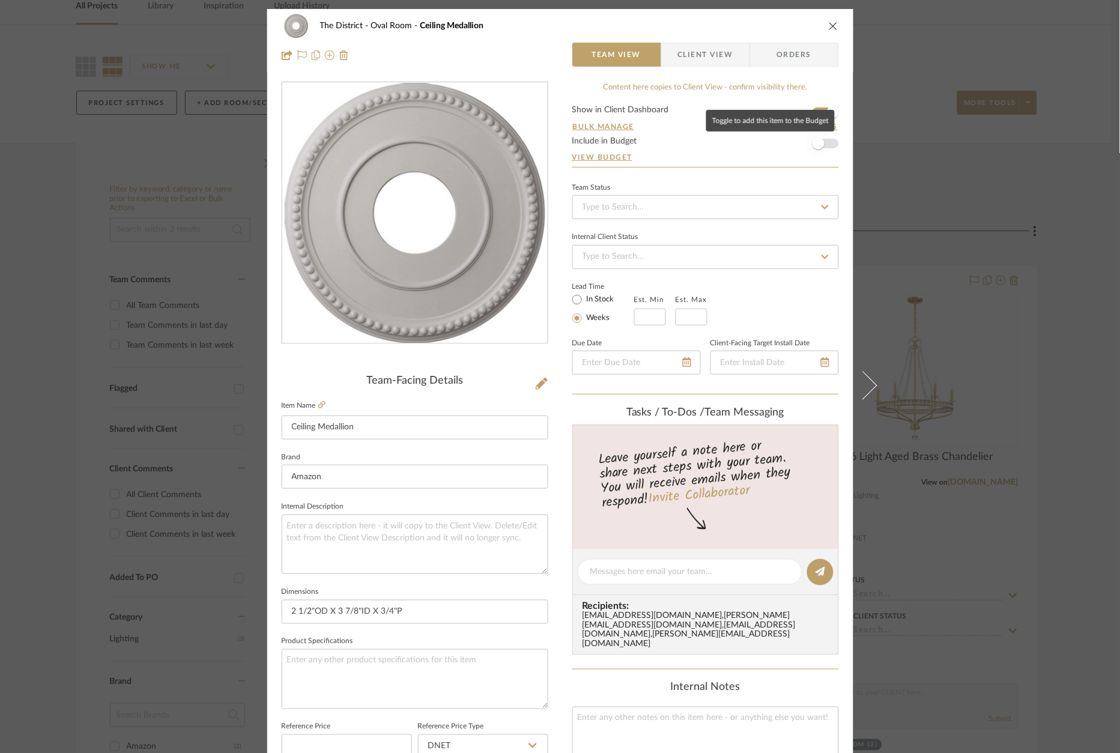
click at [815, 147] on span "button" at bounding box center [818, 143] width 12 height 12
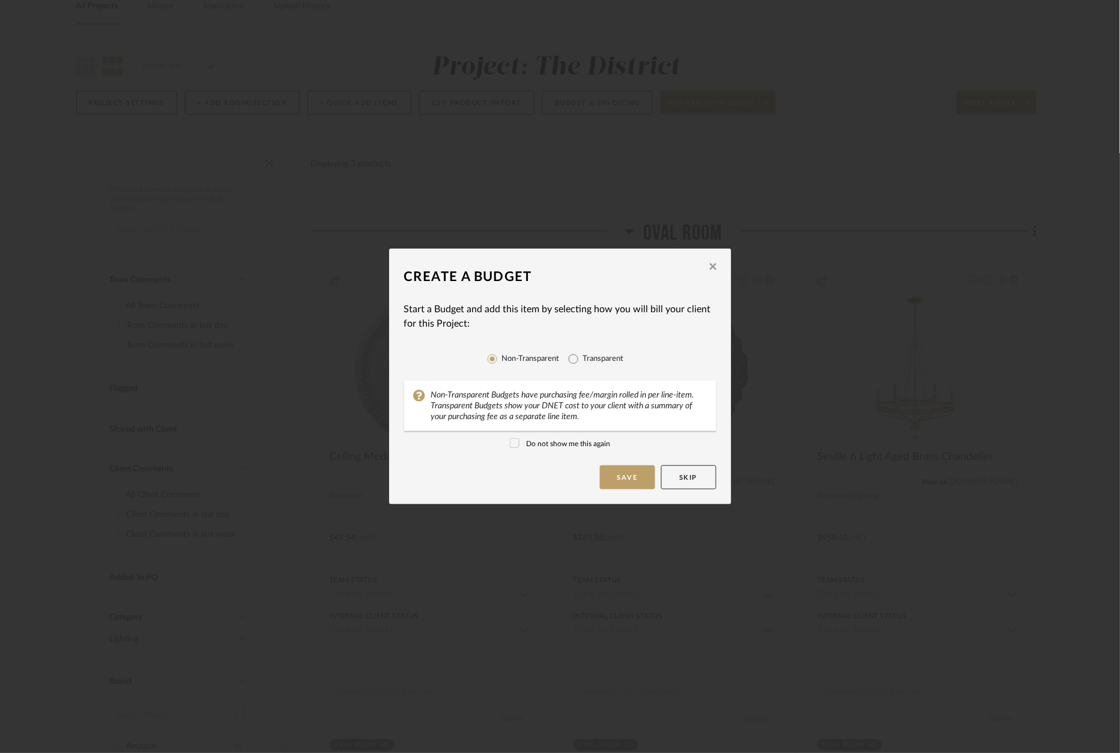
click at [559, 442] on label "Do not show me this again" at bounding box center [560, 443] width 100 height 11
click at [619, 477] on button "Save" at bounding box center [627, 477] width 55 height 24
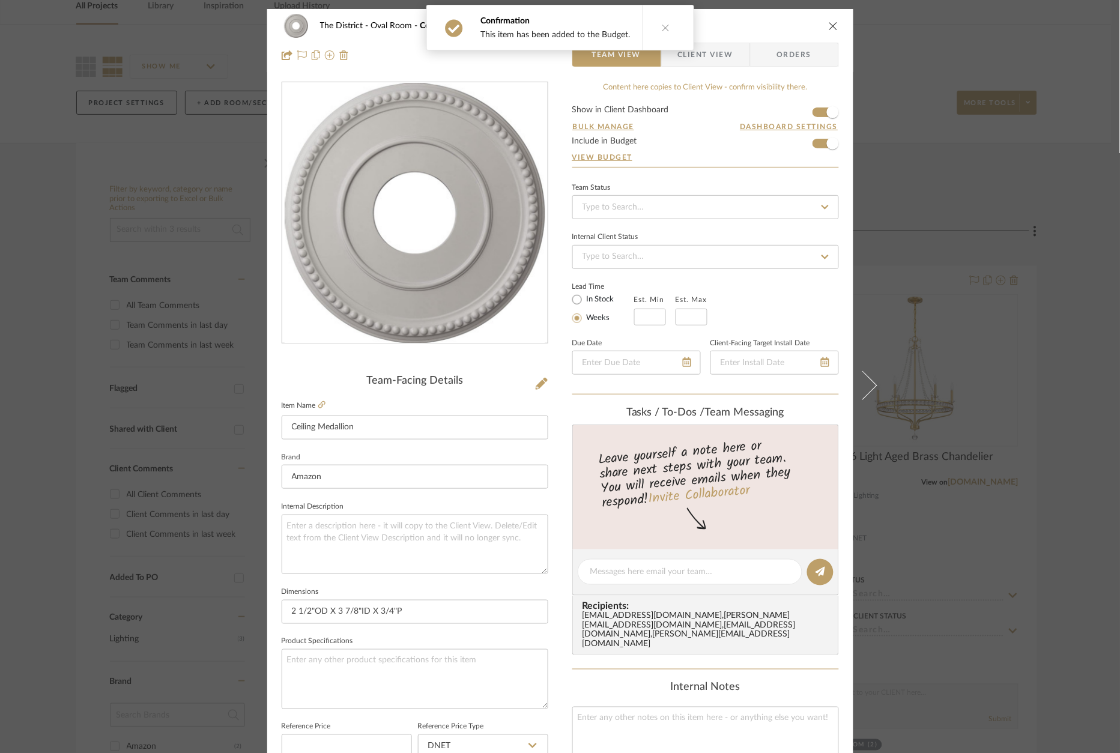
click at [917, 167] on div "The District Oval Room Ceiling Medallion Team View Client View Orders Team-Faci…" at bounding box center [560, 376] width 1120 height 753
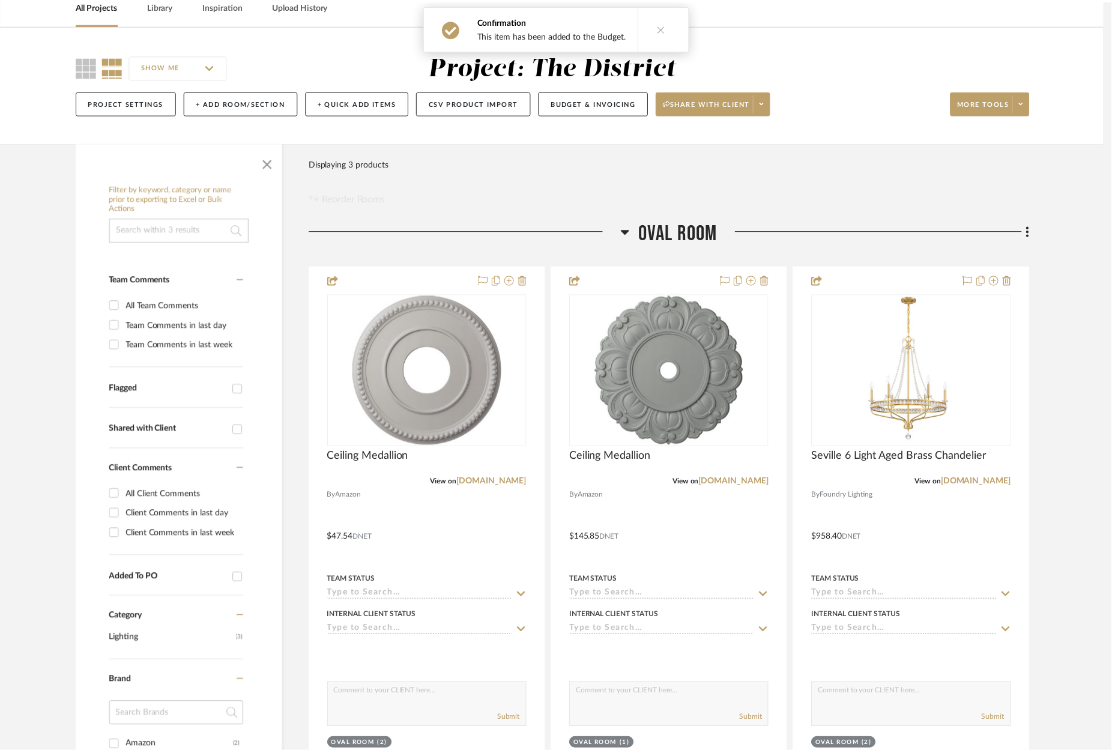
scroll to position [61, 0]
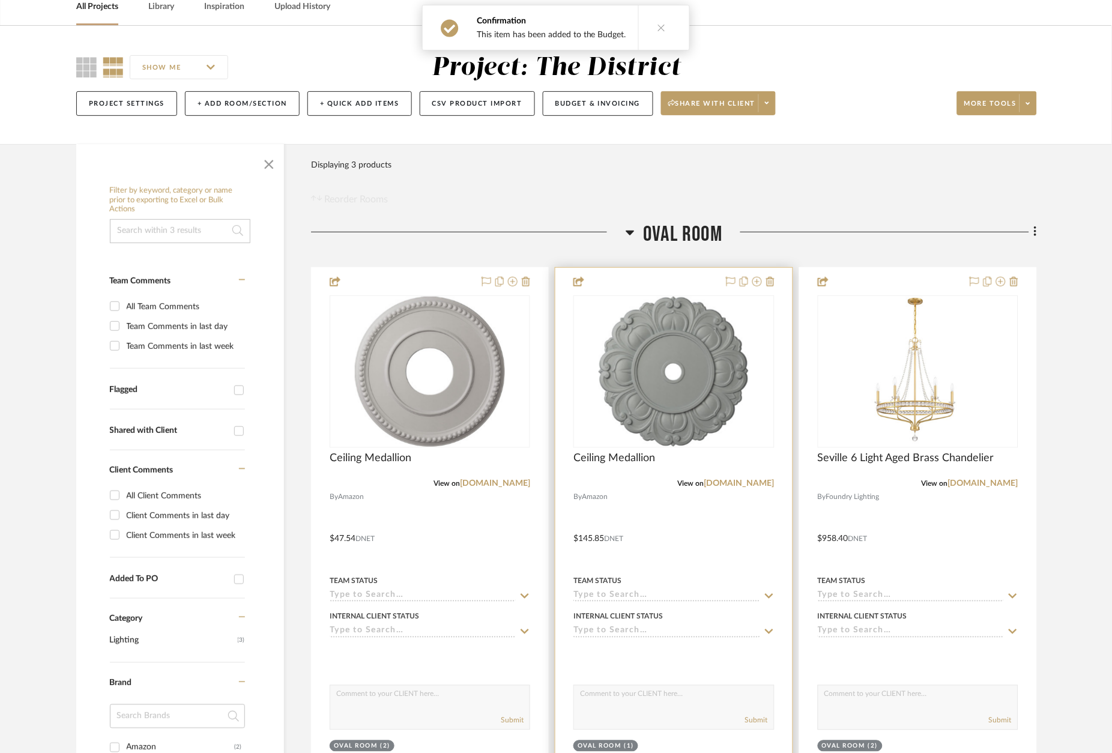
click at [671, 278] on div at bounding box center [673, 530] width 237 height 525
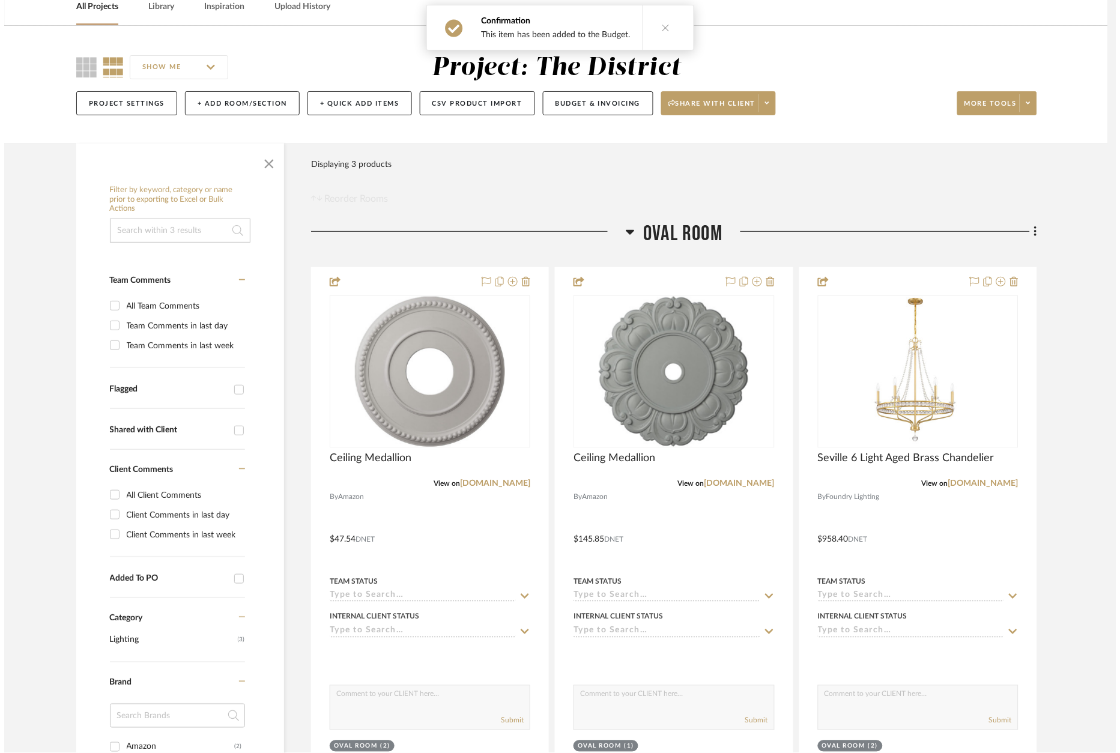
scroll to position [0, 0]
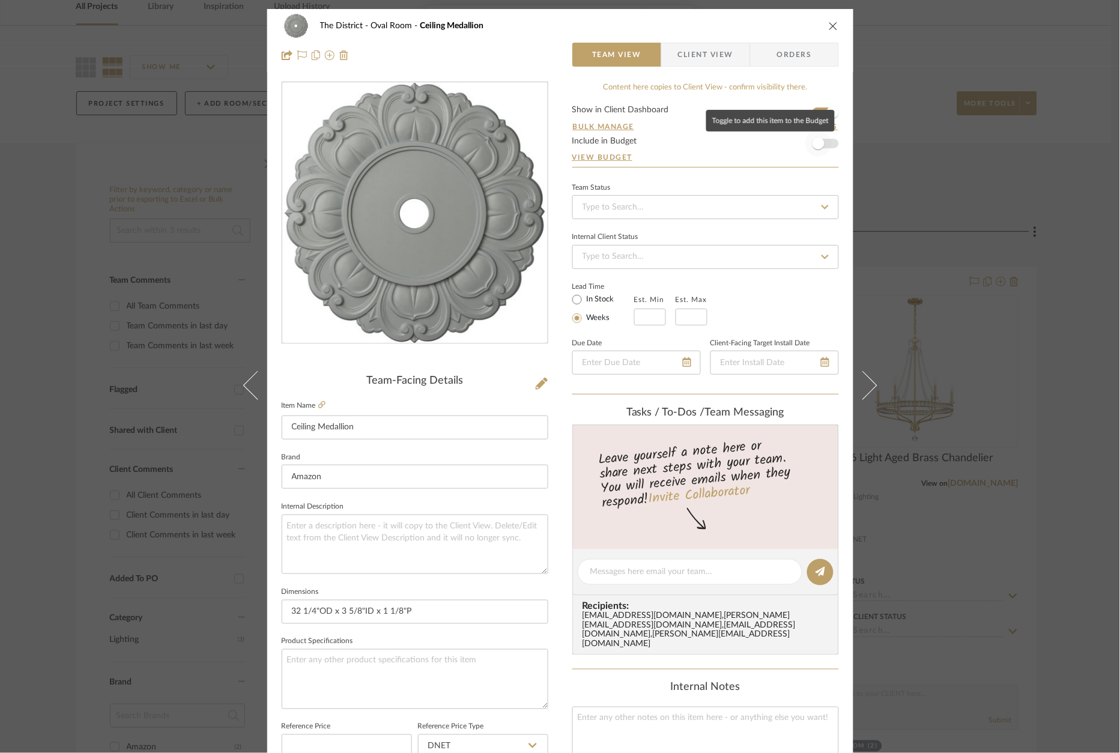
click at [817, 148] on span "button" at bounding box center [818, 143] width 12 height 12
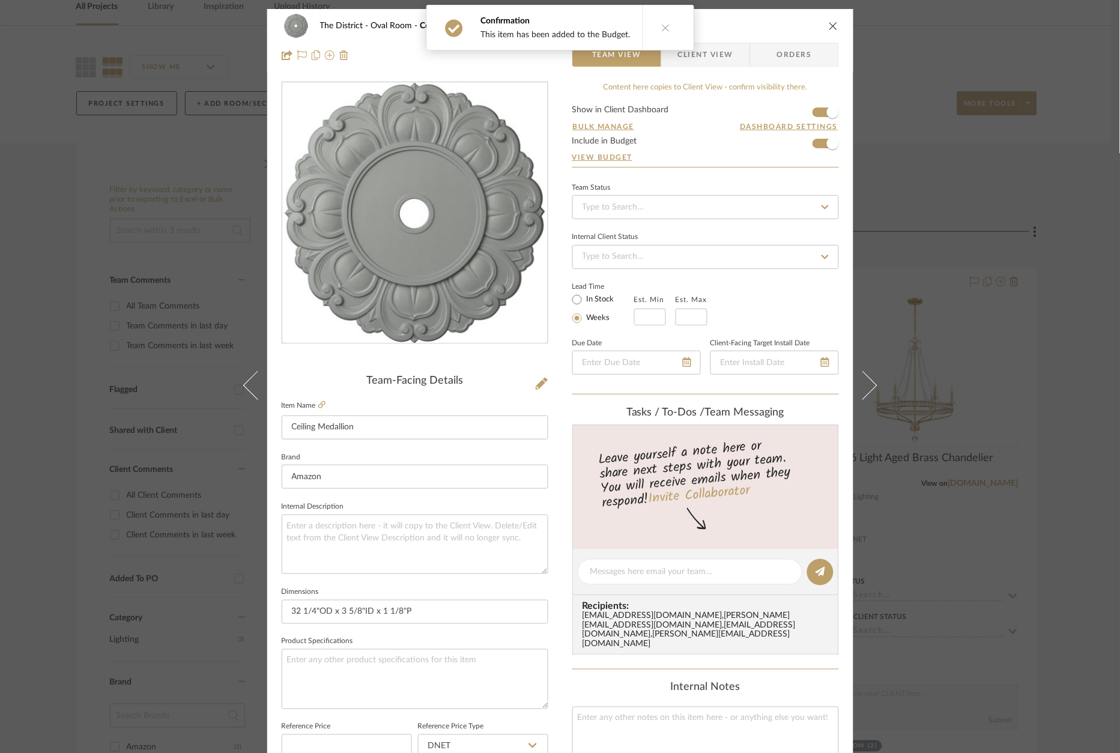
click at [924, 173] on div "The District Oval Room Ceiling Medallion Team View Client View Orders Team-Faci…" at bounding box center [560, 376] width 1120 height 753
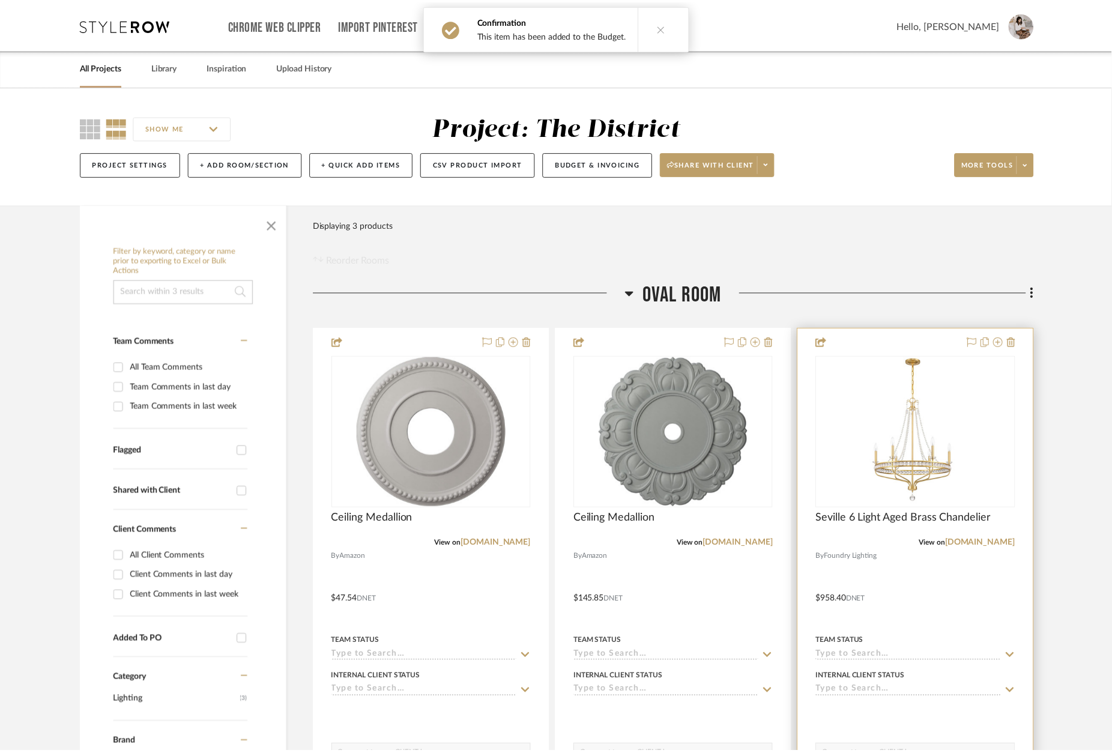
scroll to position [60, 0]
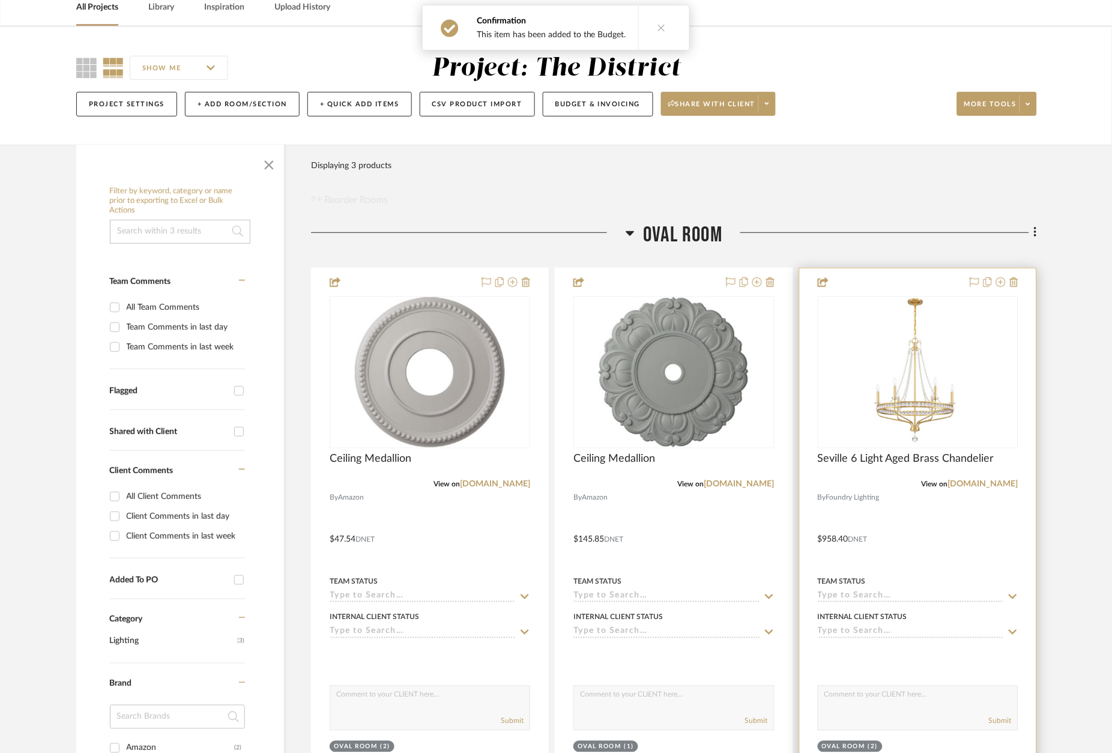
click at [910, 289] on div at bounding box center [918, 530] width 237 height 525
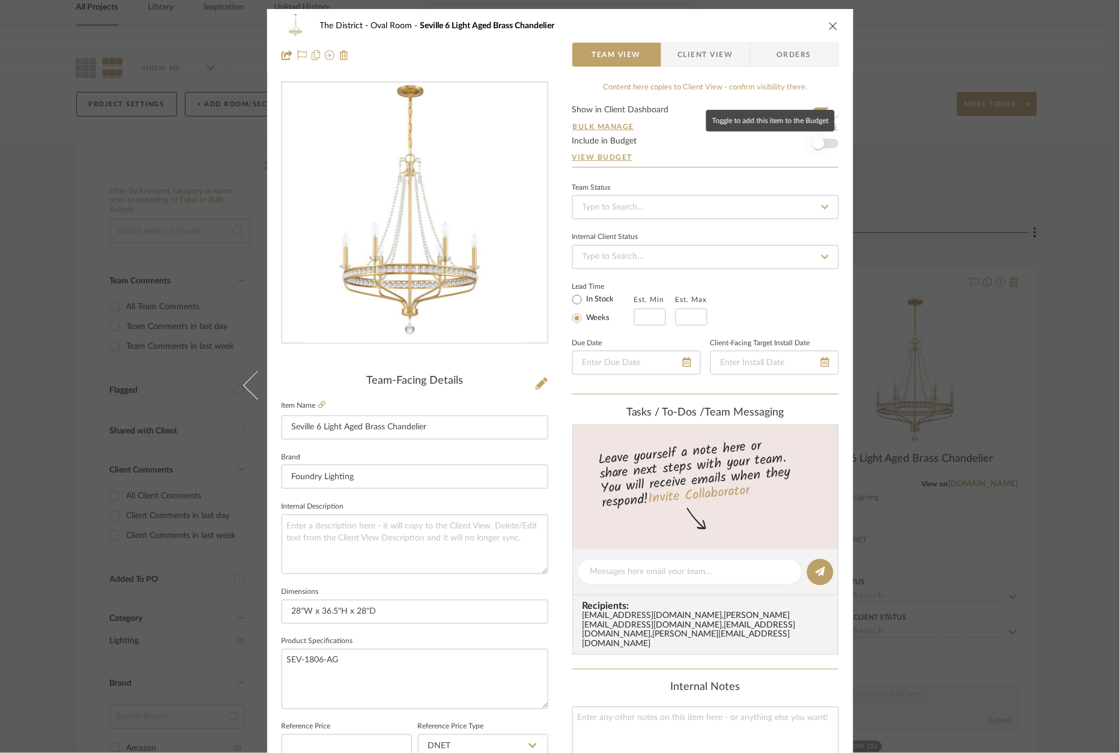
drag, startPoint x: 818, startPoint y: 142, endPoint x: 919, endPoint y: 165, distance: 102.8
click at [818, 142] on span "button" at bounding box center [818, 143] width 12 height 12
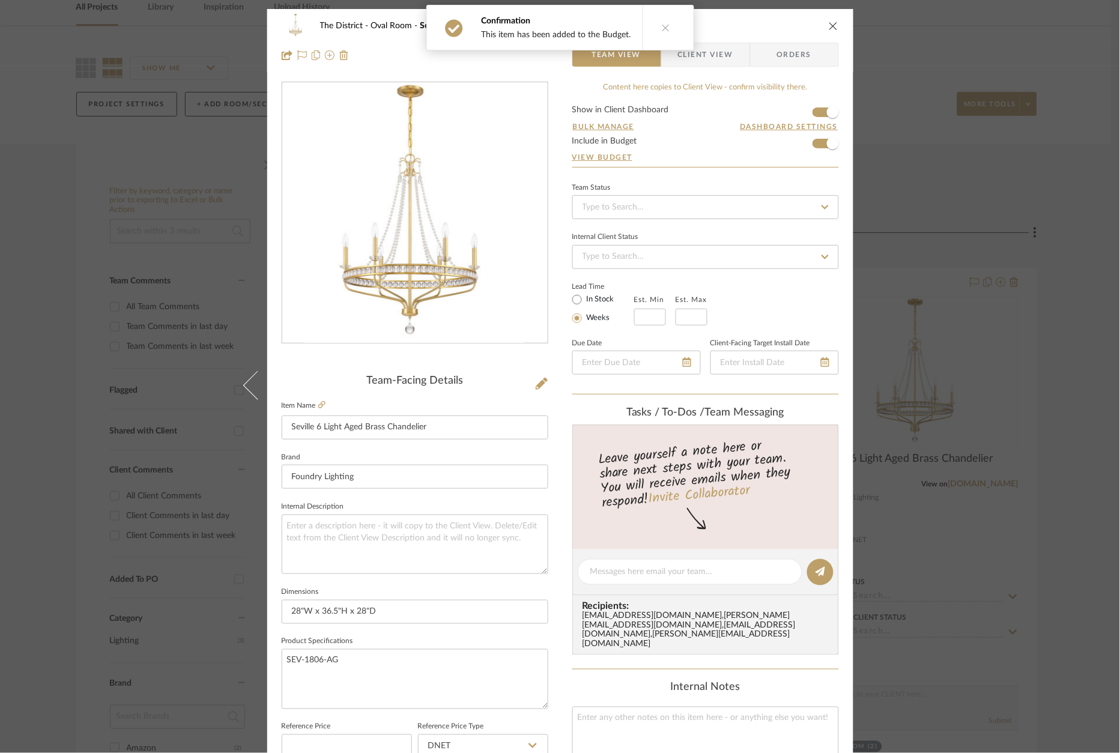
click at [925, 169] on div "The District Oval Room Seville 6 Light Aged Brass Chandelier Team View Client V…" at bounding box center [560, 376] width 1120 height 753
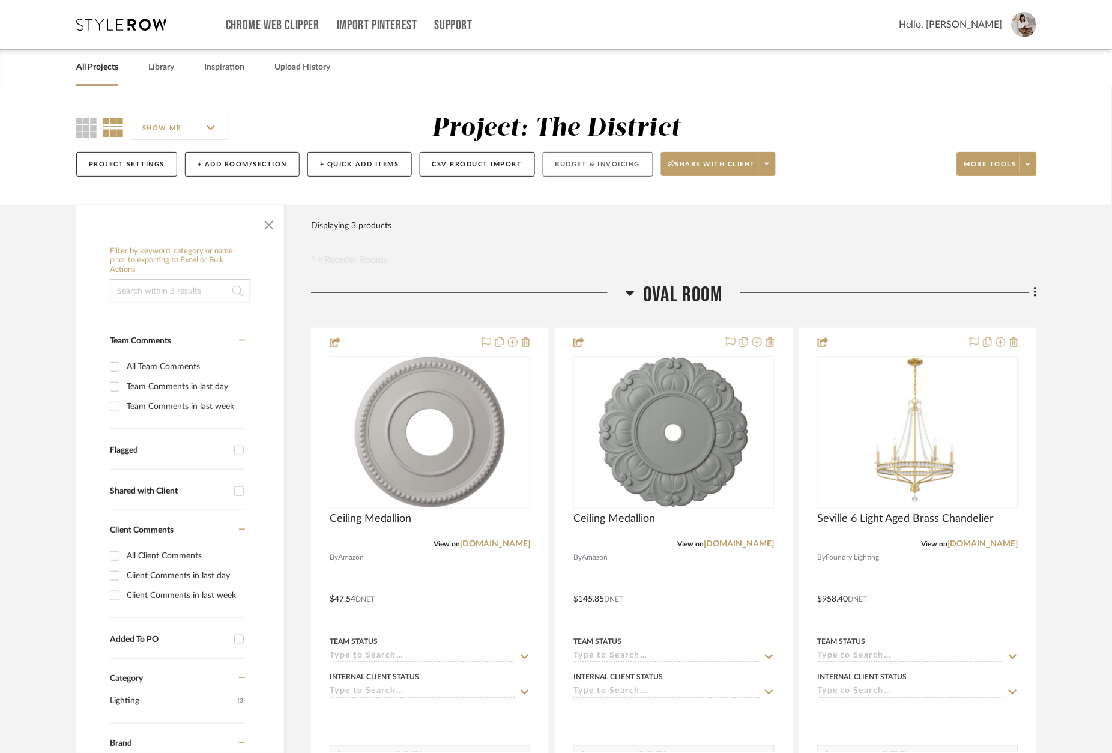
click at [629, 165] on button "Budget & Invoicing" at bounding box center [598, 164] width 110 height 25
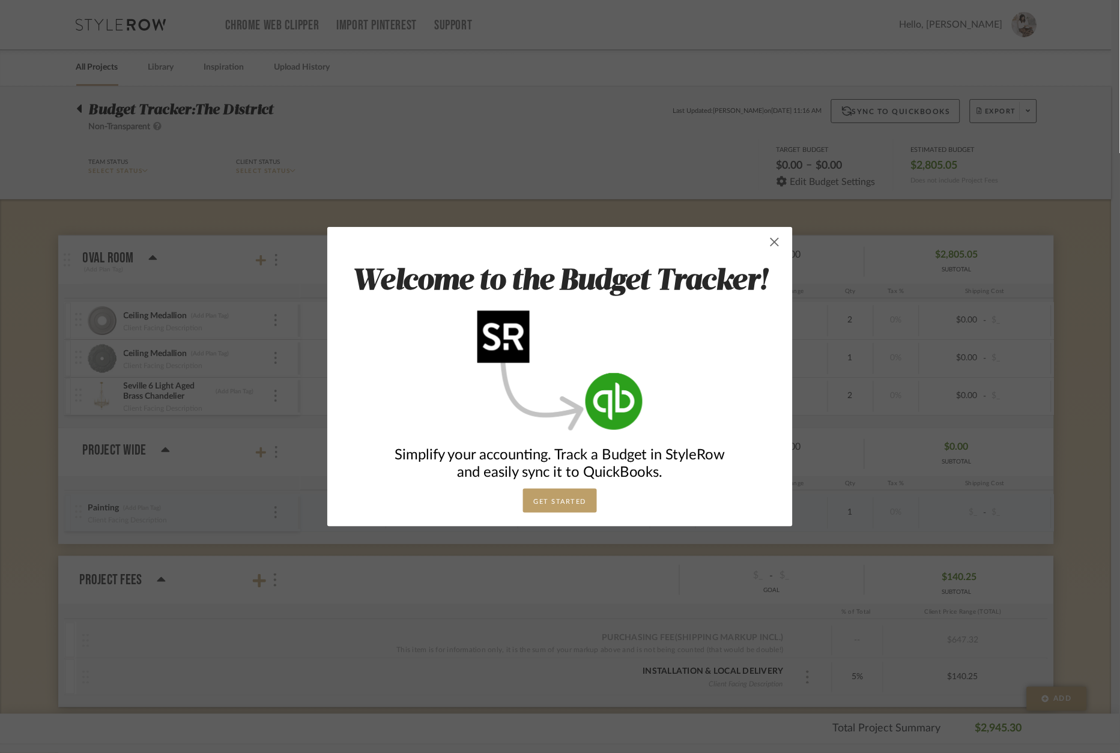
click at [768, 246] on span "button" at bounding box center [774, 242] width 24 height 24
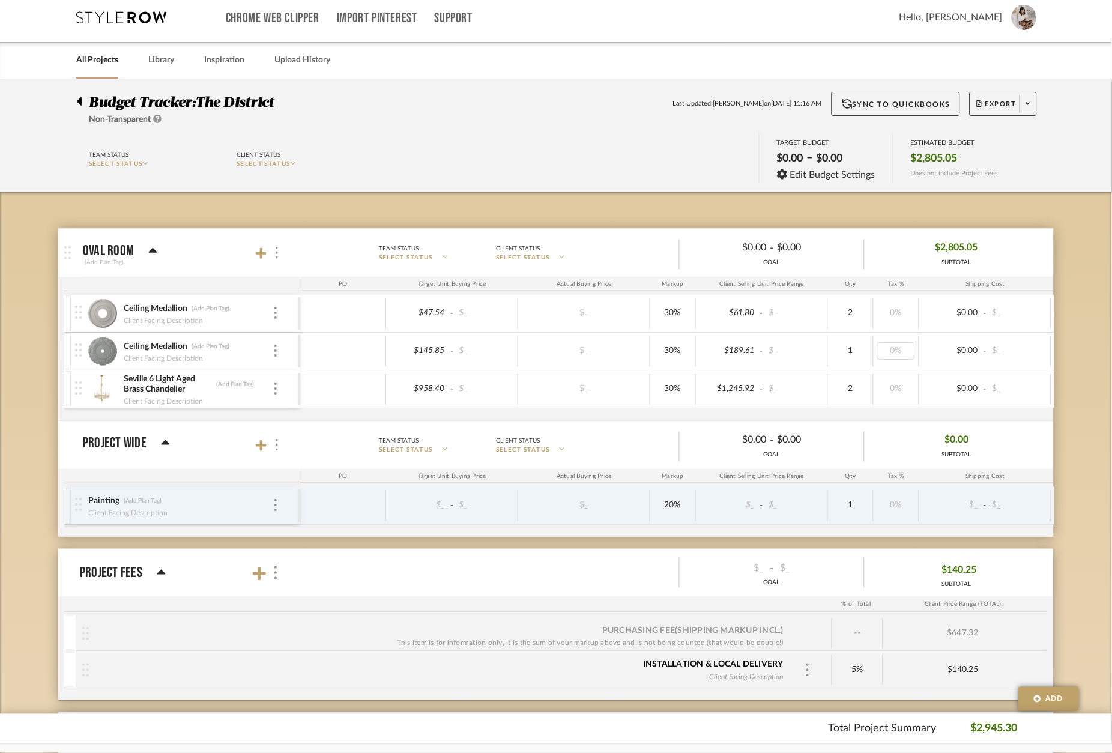
scroll to position [10, 0]
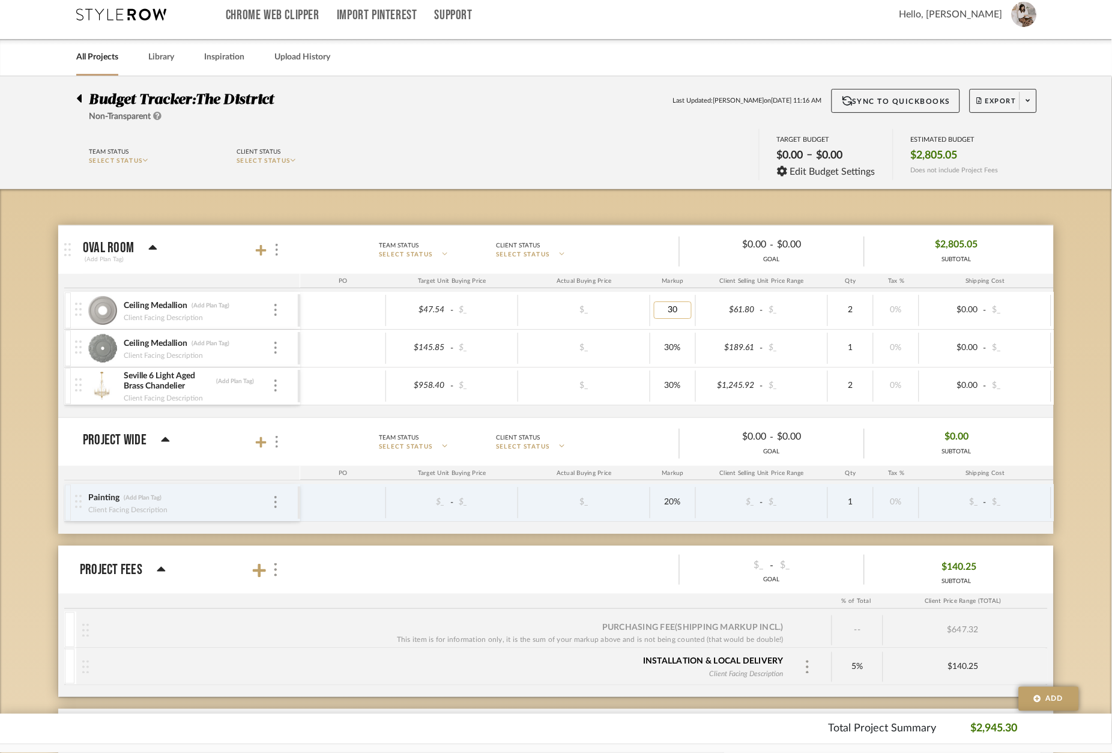
type input "0"
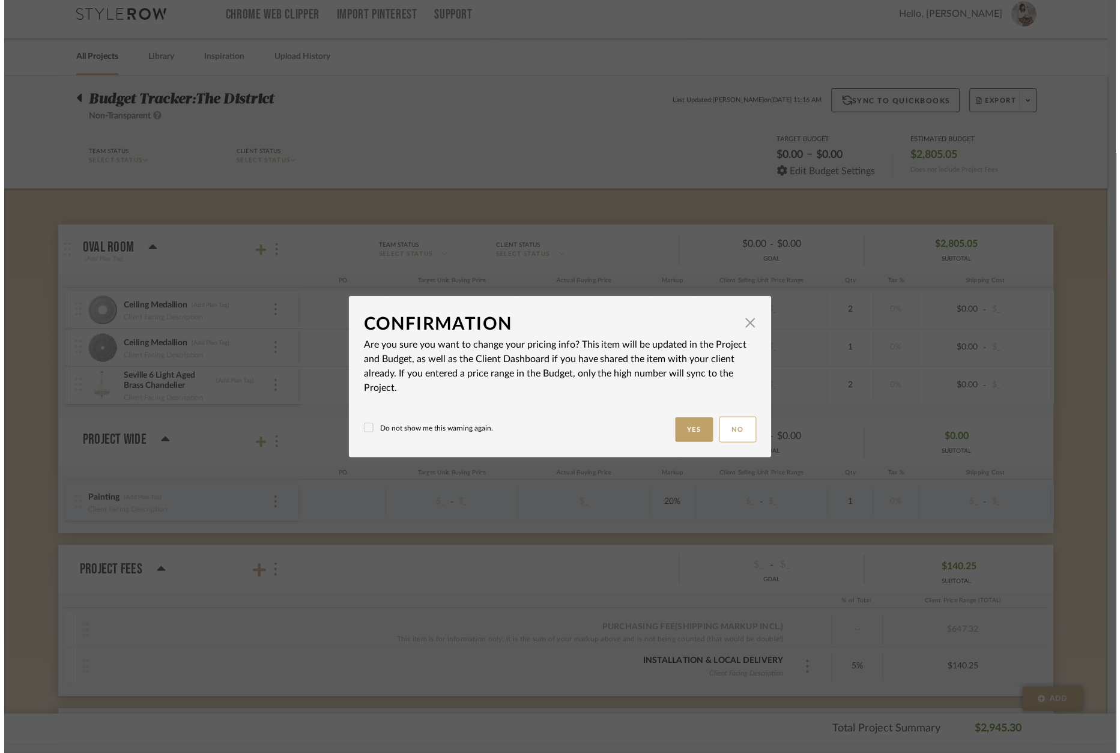
scroll to position [0, 0]
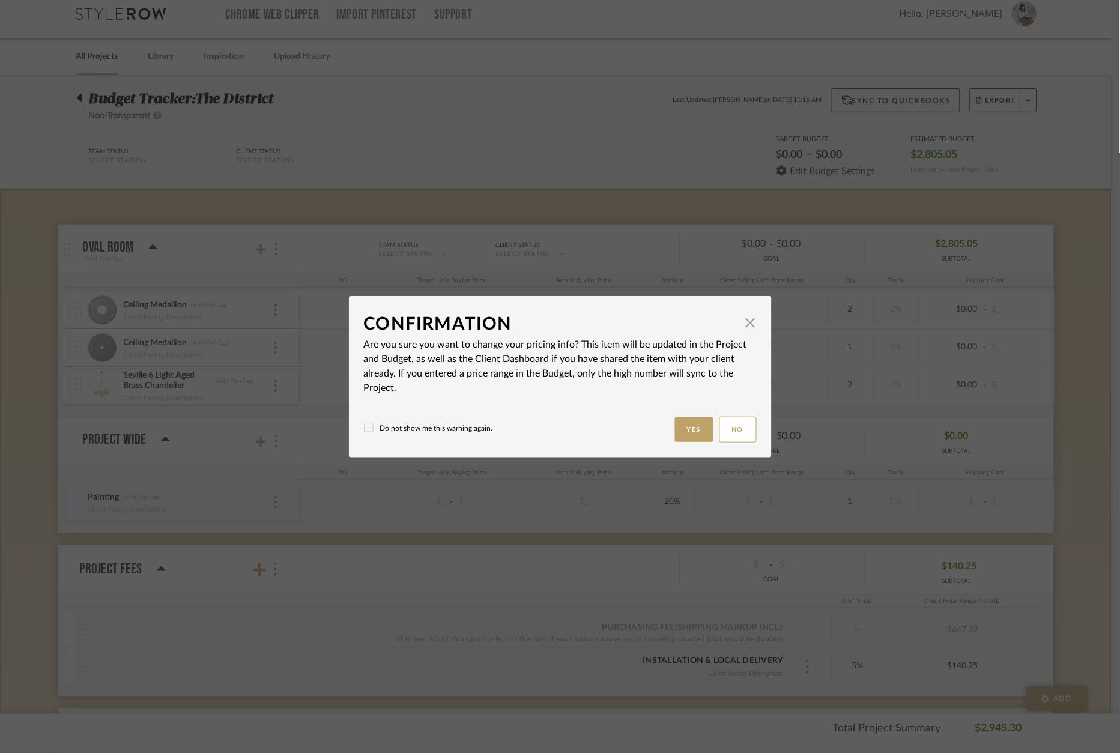
drag, startPoint x: 465, startPoint y: 427, endPoint x: 626, endPoint y: 430, distance: 160.3
click at [465, 427] on label "Do not show me this warning again." at bounding box center [428, 428] width 129 height 11
click at [687, 433] on button "Yes" at bounding box center [694, 429] width 38 height 25
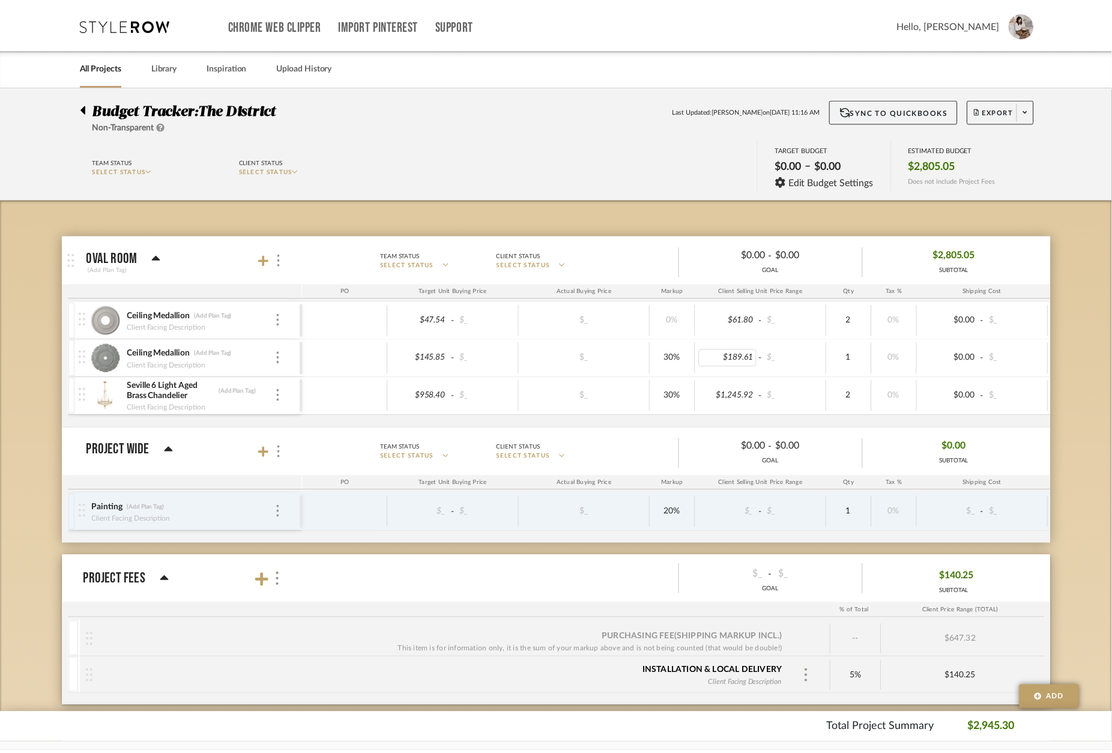
scroll to position [10, 0]
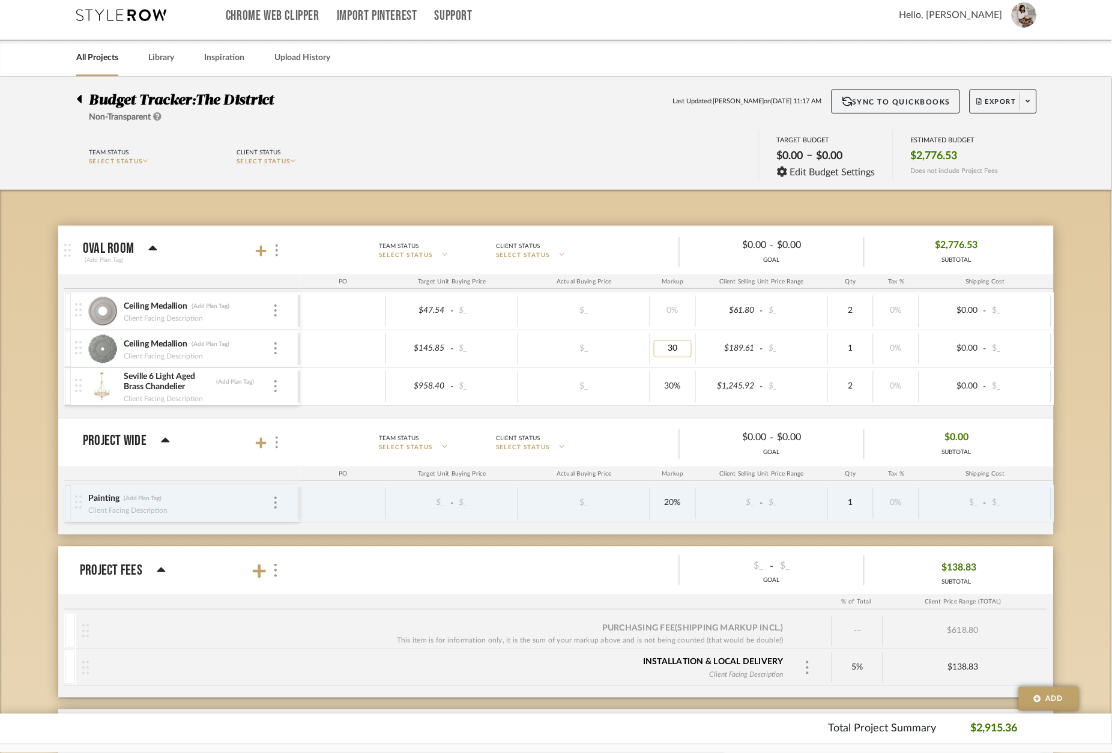
click at [675, 348] on input "30" at bounding box center [673, 348] width 38 height 17
type input "0"
click at [672, 391] on input "30" at bounding box center [673, 386] width 38 height 17
type input "0"
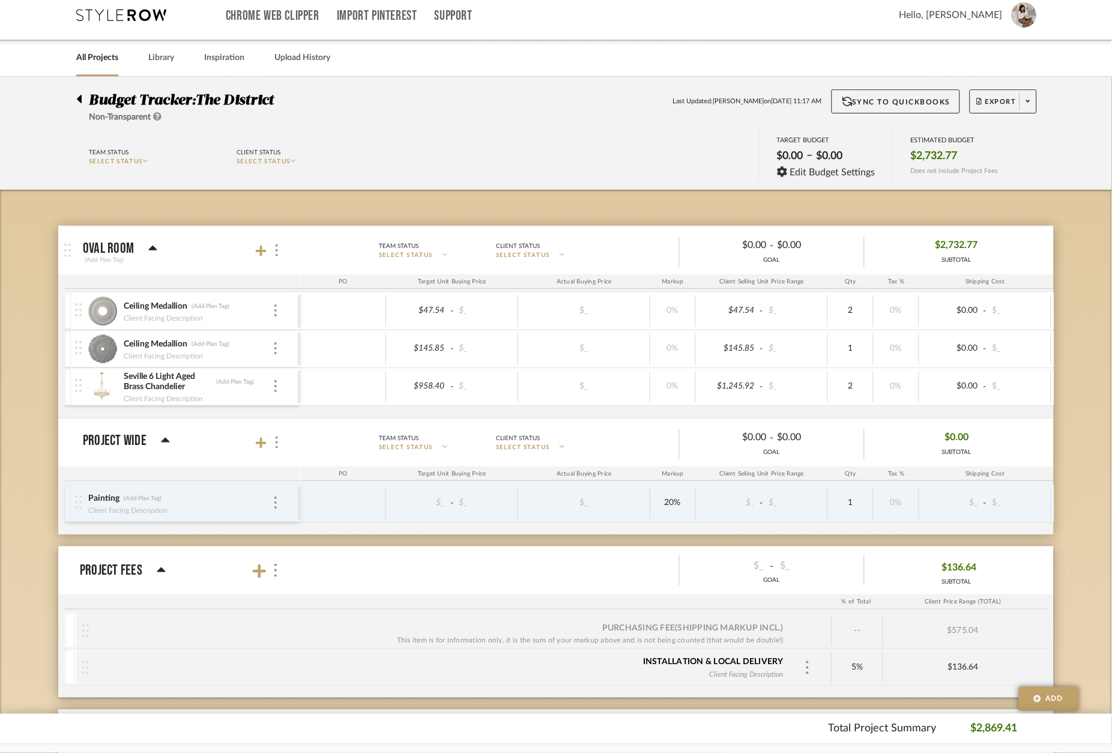
click at [641, 193] on div "Oval Room (Add Plan Tag) Team Status SELECT STATUS Client Status SELECT STATUS …" at bounding box center [555, 550] width 995 height 720
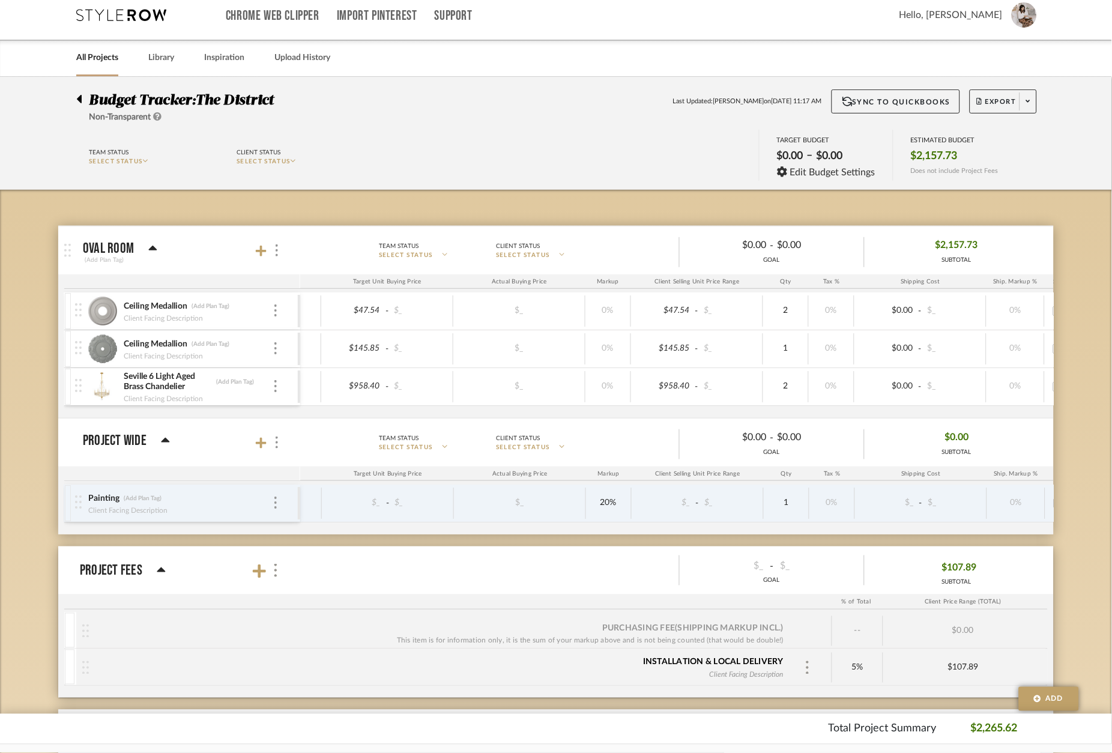
scroll to position [0, 77]
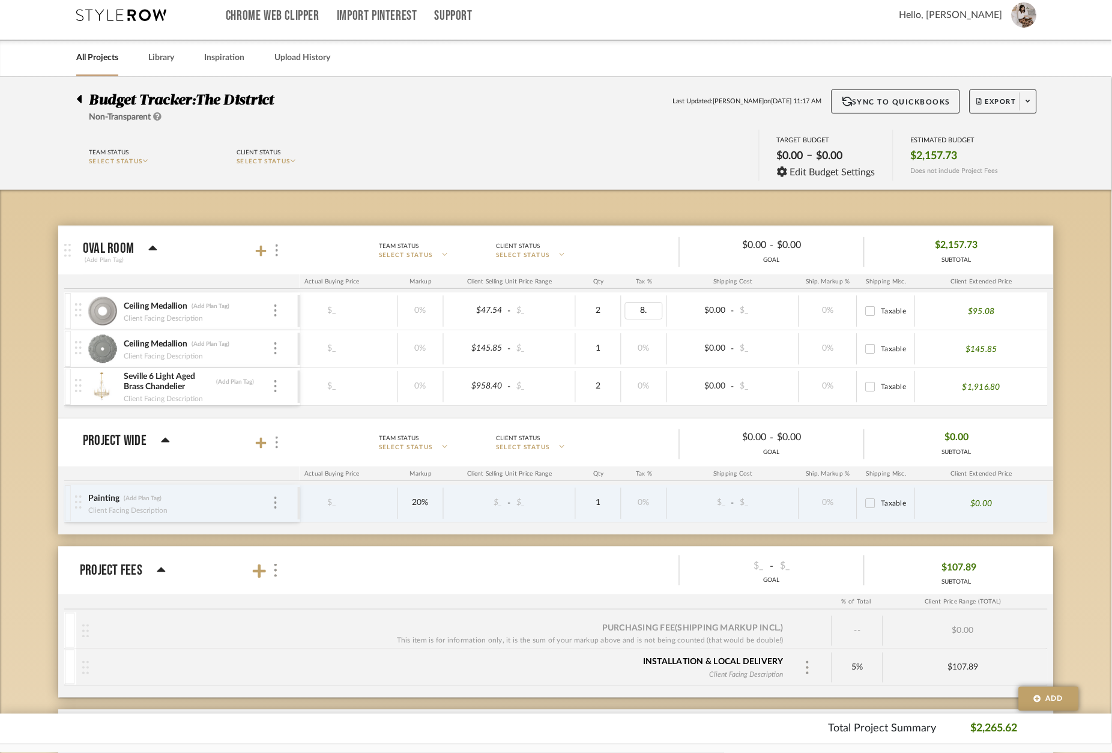
type input "8.9"
type input "8"
type input "8.9"
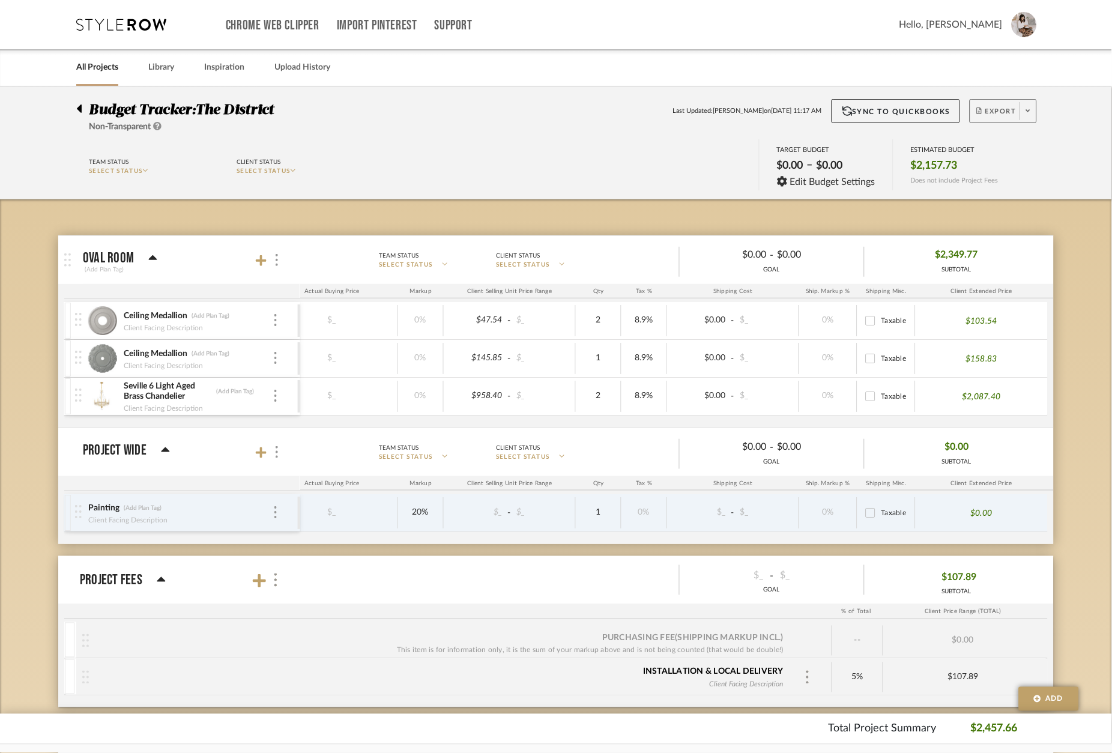
click at [1027, 115] on span at bounding box center [1027, 111] width 17 height 18
click at [1027, 149] on span "Export PDF" at bounding box center [1025, 145] width 90 height 10
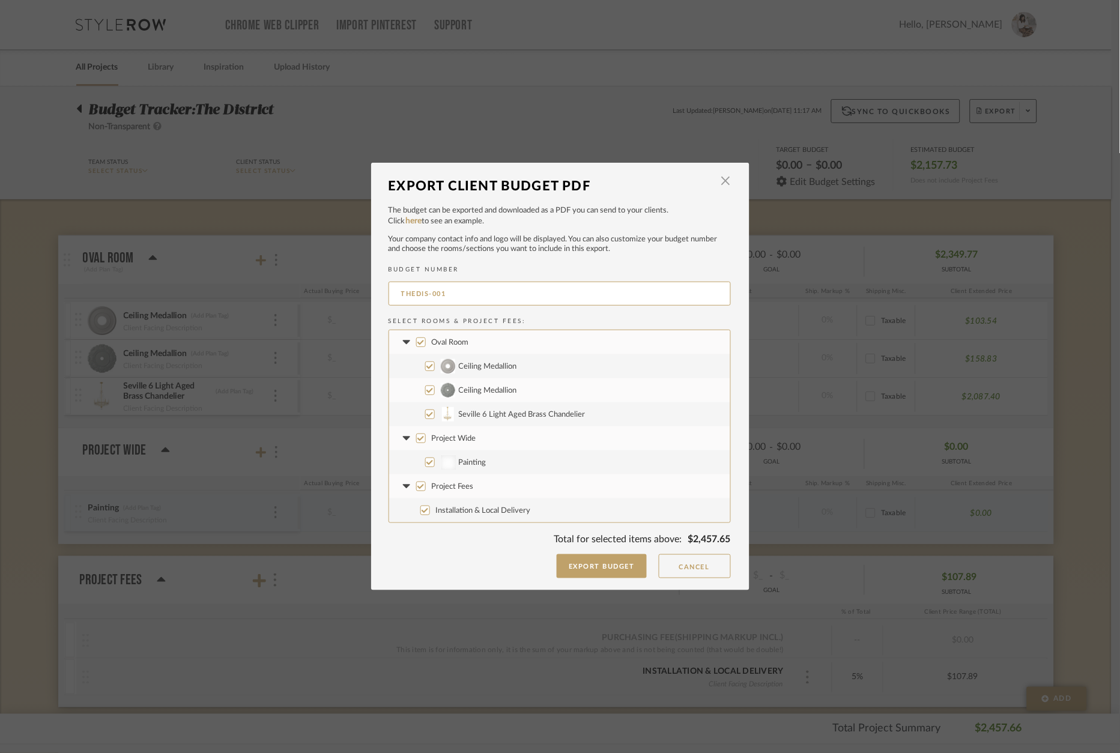
click at [450, 486] on span "Project Fees" at bounding box center [453, 487] width 42 height 8
click at [426, 486] on input "Project Fees" at bounding box center [421, 486] width 10 height 10
checkbox input "false"
click at [600, 563] on button "Export Budget" at bounding box center [602, 566] width 90 height 24
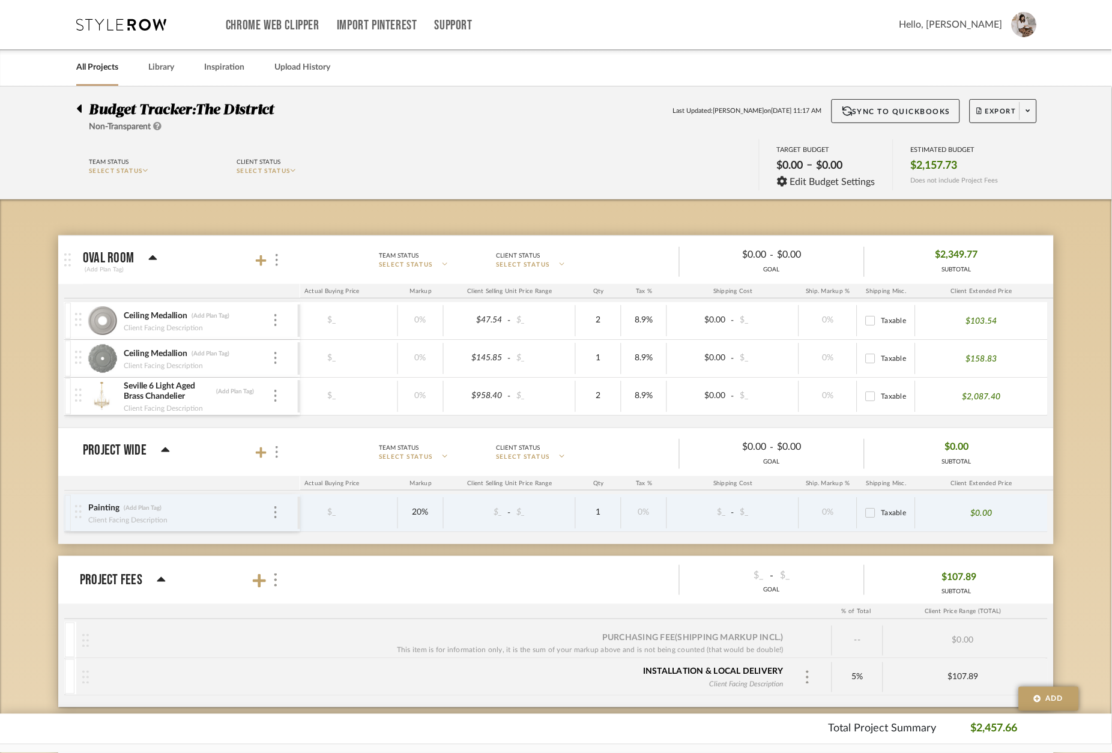
click at [611, 225] on div "Oval Room (Add Plan Tag) Team Status SELECT STATUS Client Status SELECT STATUS …" at bounding box center [555, 559] width 995 height 720
click at [80, 112] on icon at bounding box center [78, 108] width 5 height 14
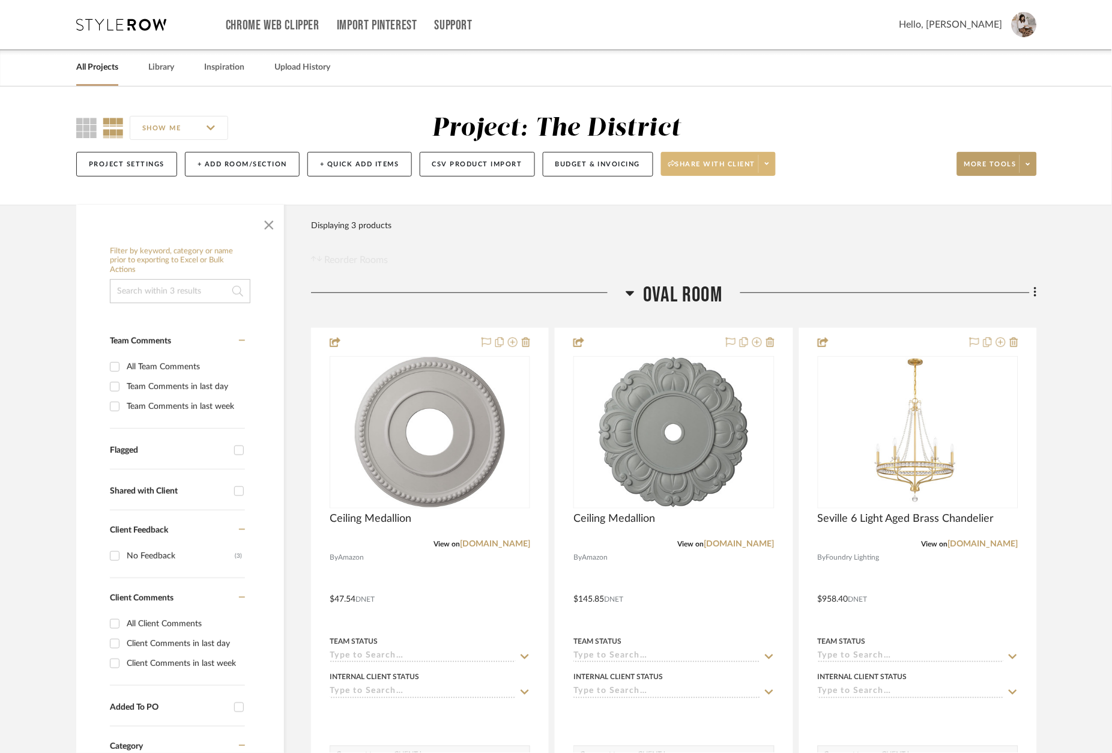
click at [769, 167] on icon at bounding box center [767, 163] width 4 height 7
click at [737, 223] on span "Generate URL to Share" at bounding box center [725, 227] width 103 height 10
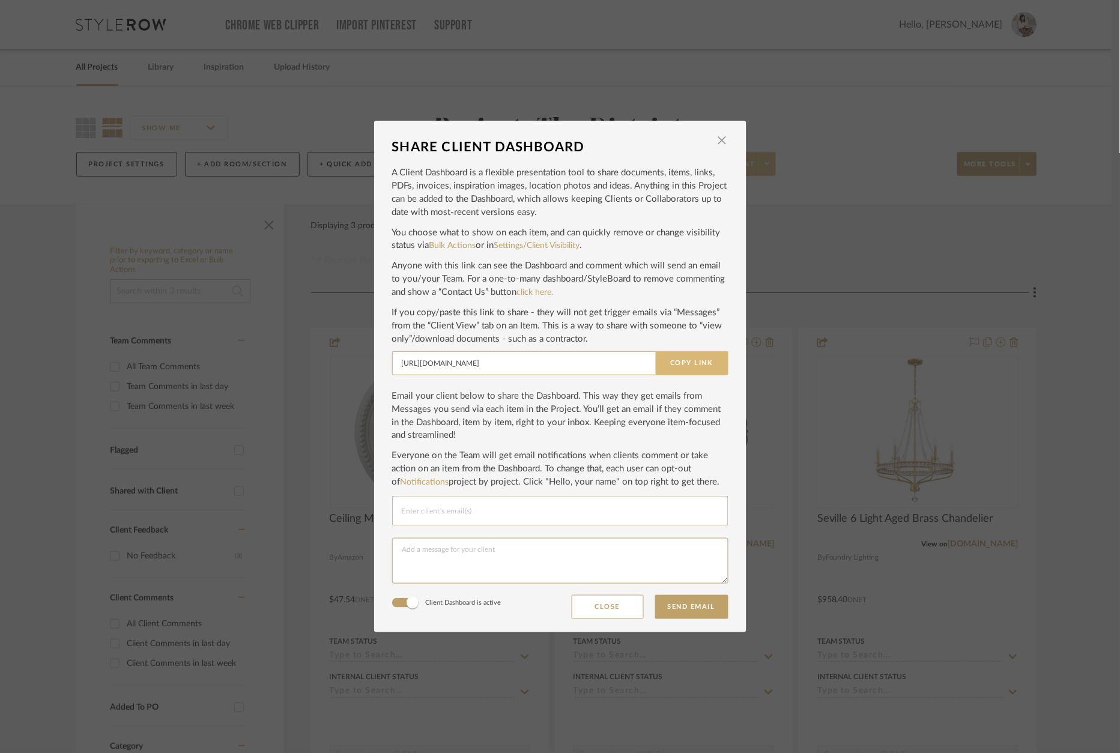
drag, startPoint x: 698, startPoint y: 371, endPoint x: 698, endPoint y: 365, distance: 6.0
click at [698, 366] on button "Copy Link" at bounding box center [692, 363] width 73 height 24
click at [719, 145] on span "button" at bounding box center [722, 140] width 24 height 24
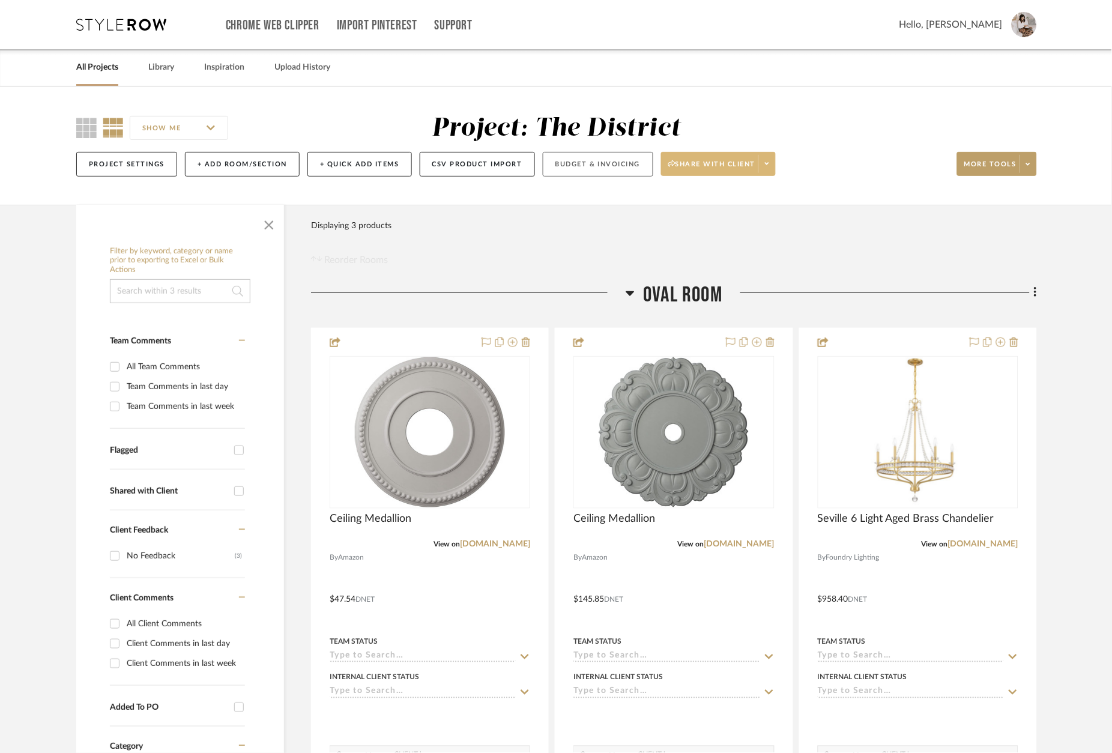
click at [594, 169] on button "Budget & Invoicing" at bounding box center [598, 164] width 110 height 25
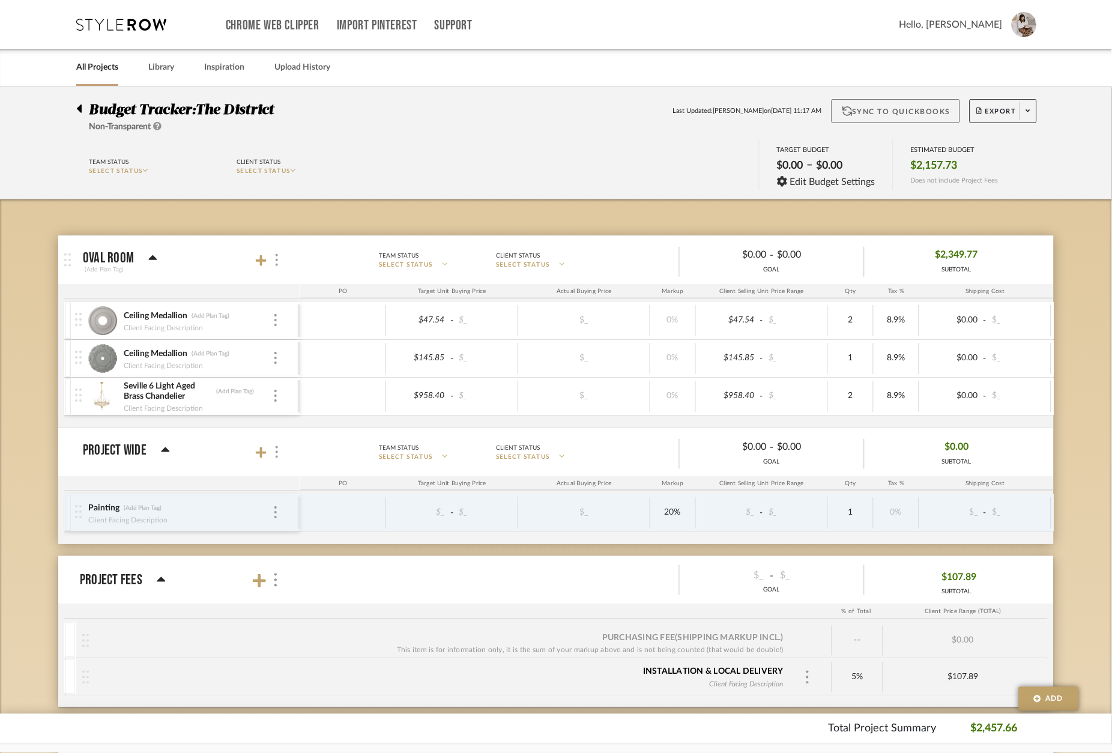
click at [857, 113] on button "Sync to QuickBooks" at bounding box center [895, 111] width 129 height 24
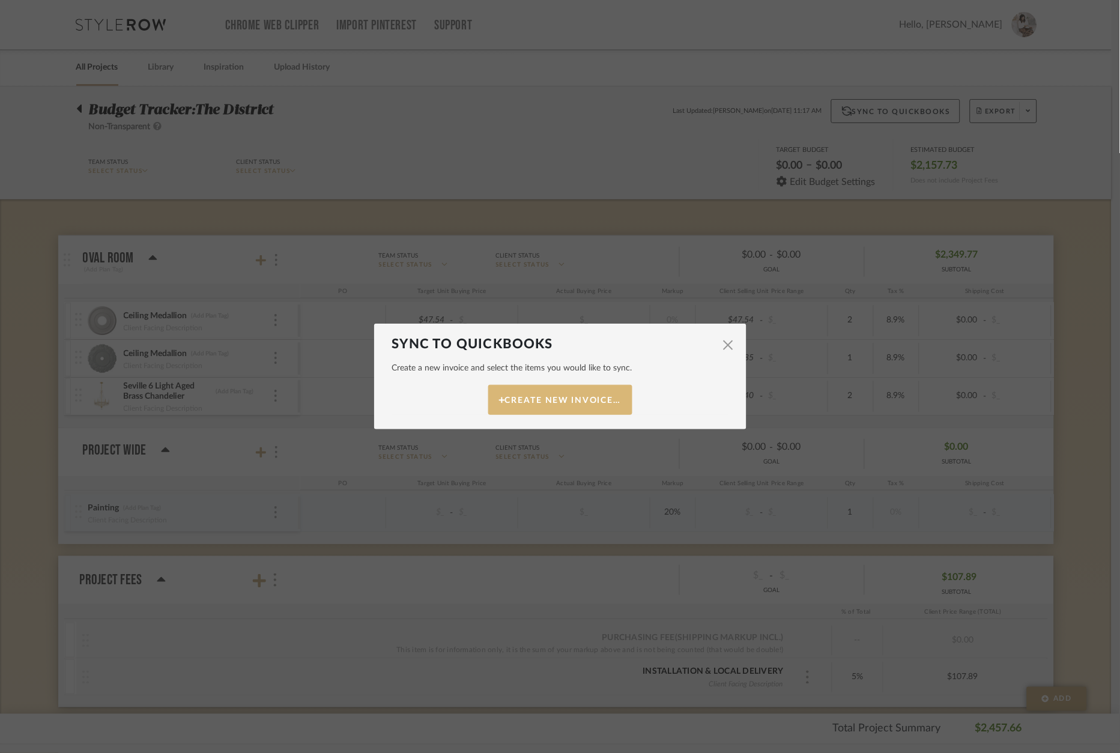
click at [581, 399] on button "Create New Invoice…" at bounding box center [560, 400] width 144 height 30
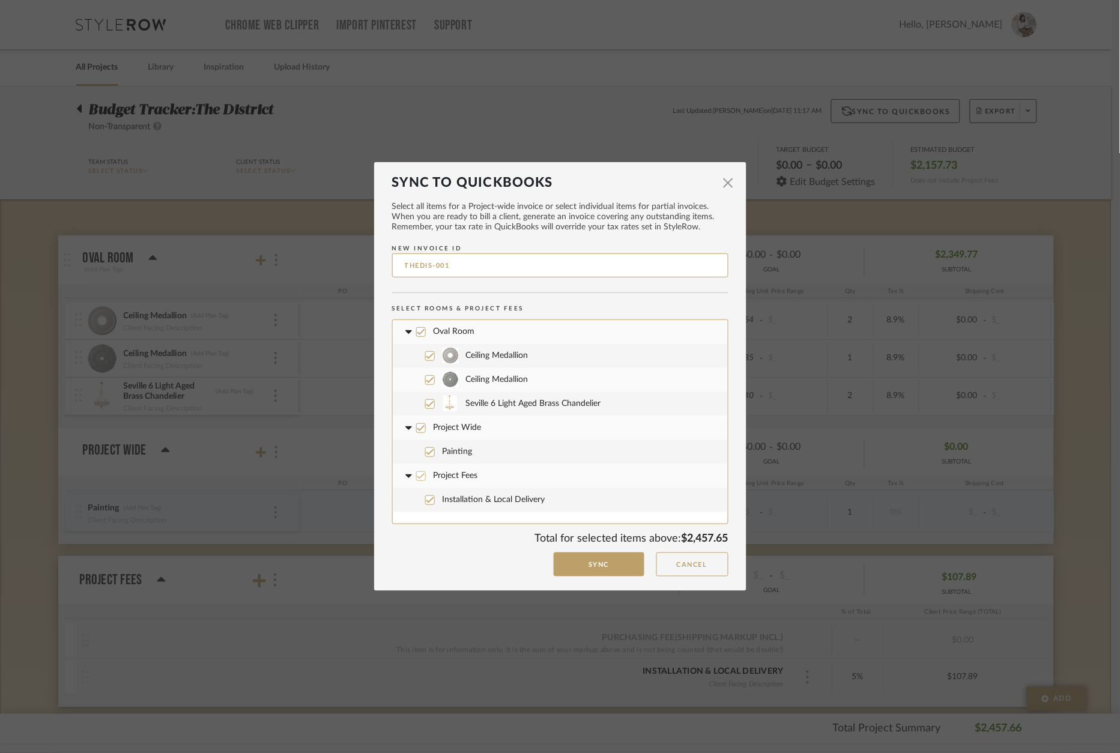
click at [433, 477] on span "Project Fees" at bounding box center [455, 475] width 44 height 8
click at [417, 478] on icon at bounding box center [421, 476] width 8 height 8
click at [417, 430] on icon at bounding box center [421, 428] width 8 height 6
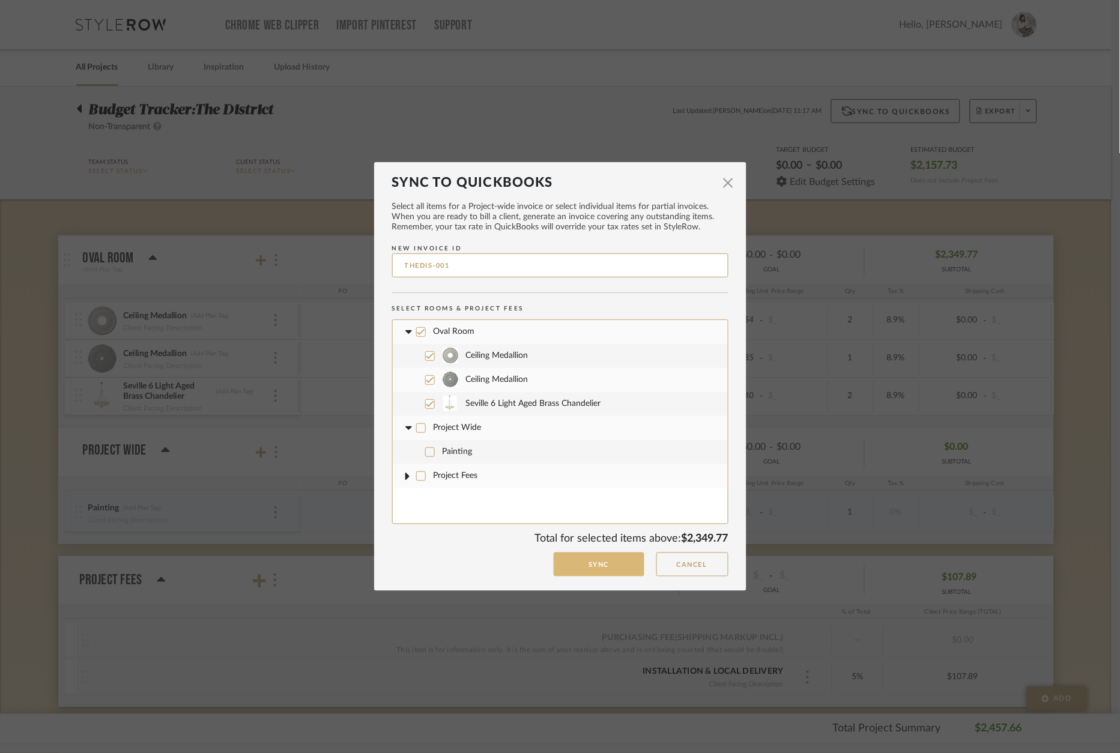
click at [591, 565] on button "Sync" at bounding box center [599, 564] width 91 height 25
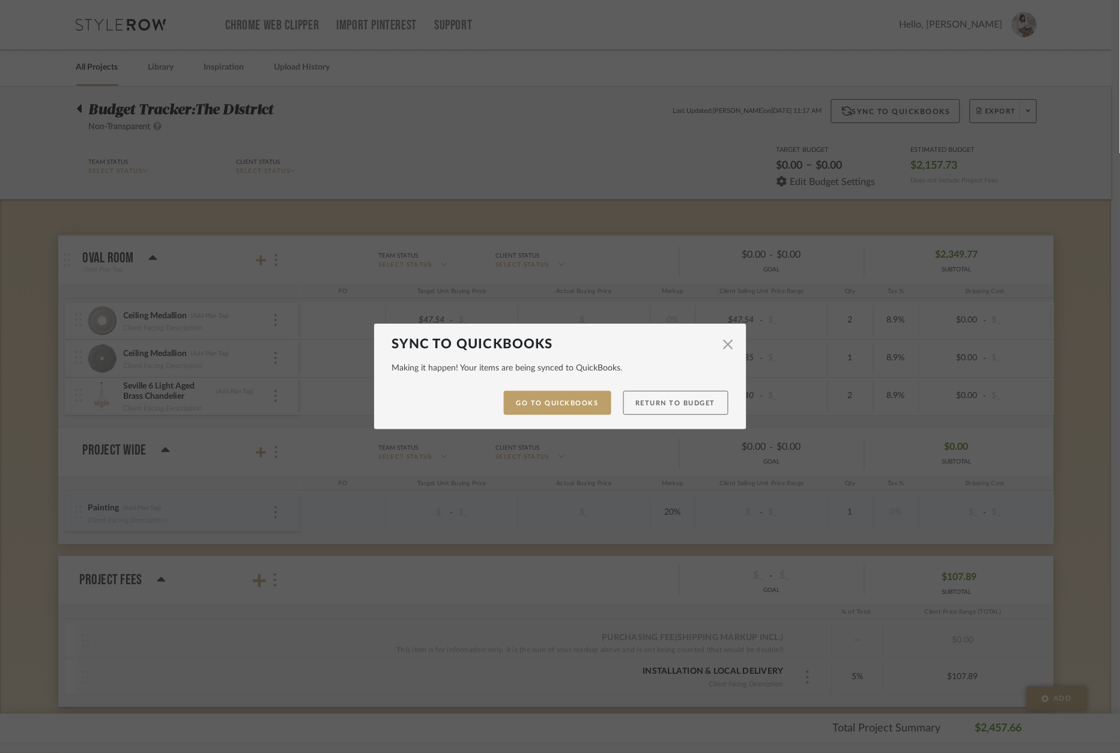
click at [669, 407] on button "Return to Budget" at bounding box center [675, 403] width 105 height 25
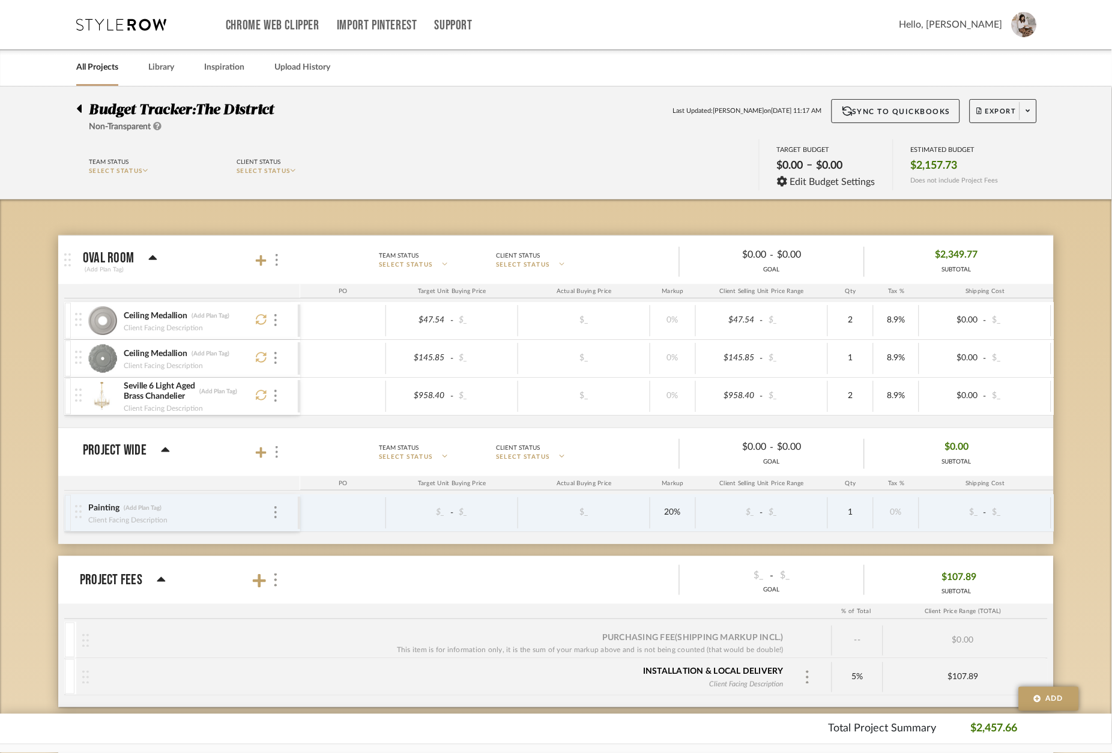
drag, startPoint x: 139, startPoint y: 26, endPoint x: 204, endPoint y: 38, distance: 66.1
click at [139, 25] on icon at bounding box center [121, 25] width 90 height 12
